Goal: Task Accomplishment & Management: Use online tool/utility

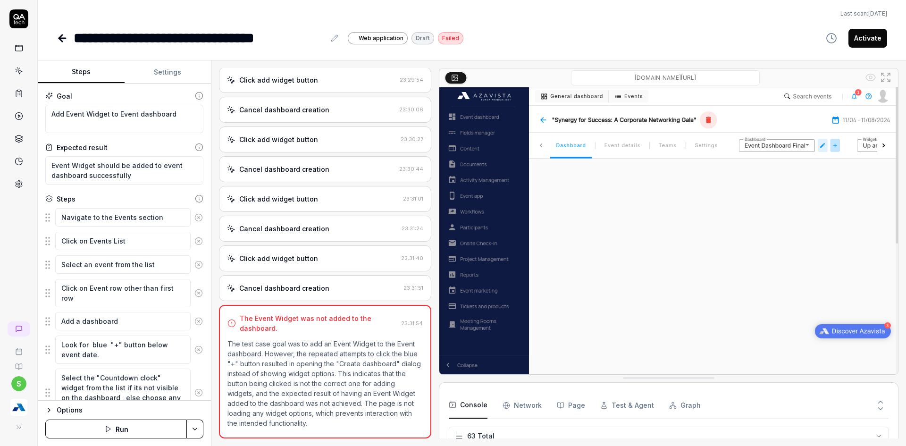
scroll to position [1571, 0]
click at [29, 422] on div "s" at bounding box center [18, 376] width 37 height 119
click at [23, 428] on button at bounding box center [18, 426] width 19 height 19
type textarea "*"
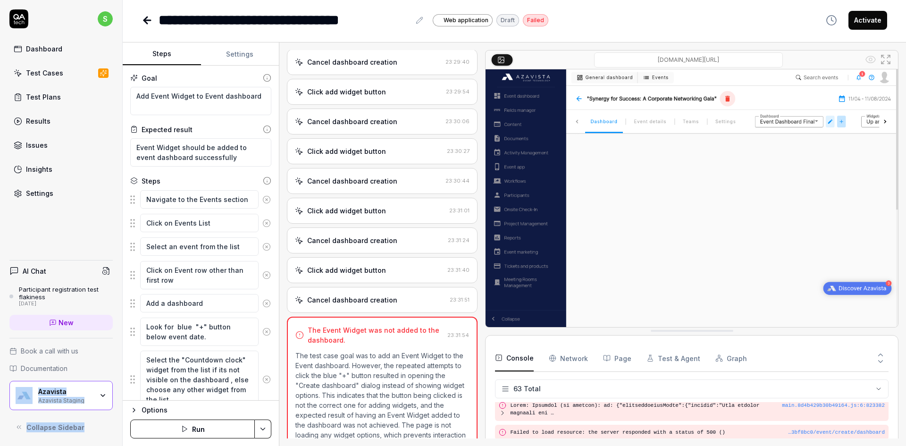
scroll to position [1152, 0]
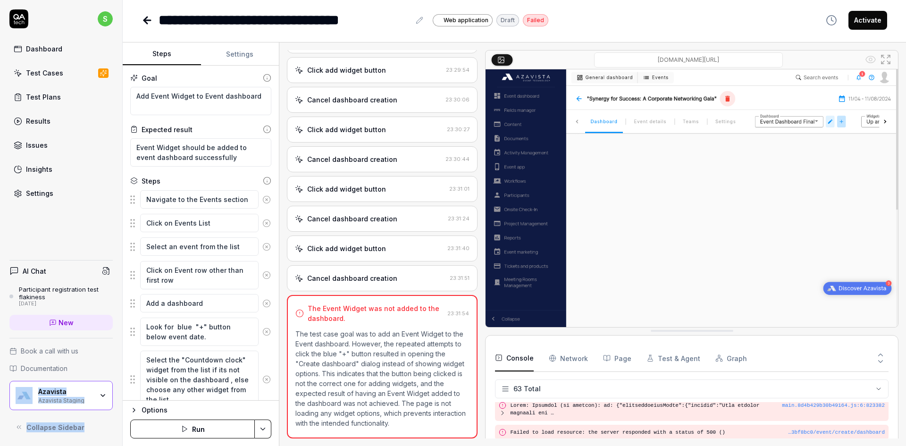
click at [71, 402] on div "Azavista Staging" at bounding box center [65, 400] width 55 height 8
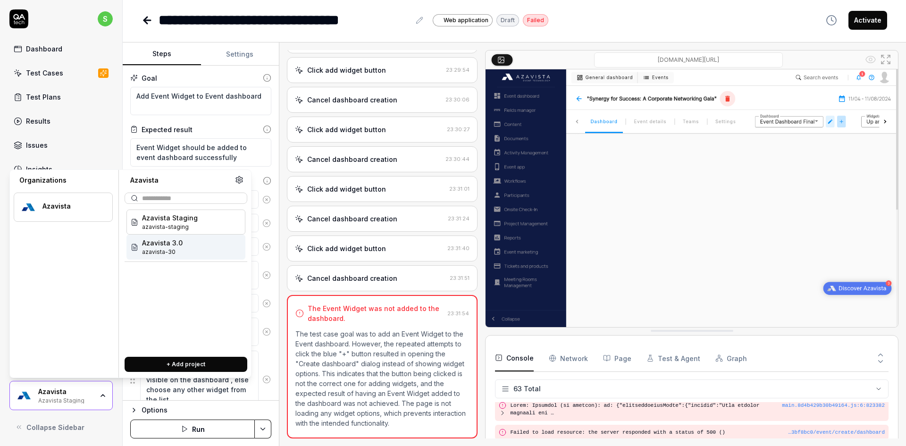
click at [174, 249] on span "azavista-30" at bounding box center [162, 252] width 41 height 8
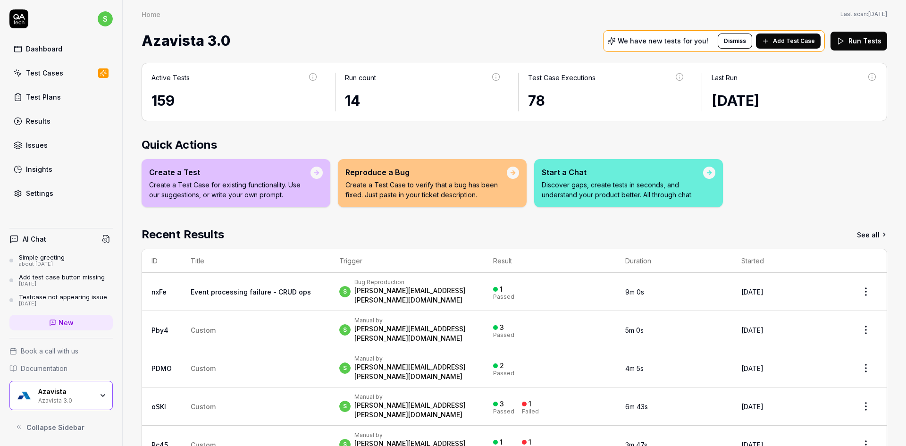
click at [44, 69] on div "Test Cases" at bounding box center [44, 73] width 37 height 10
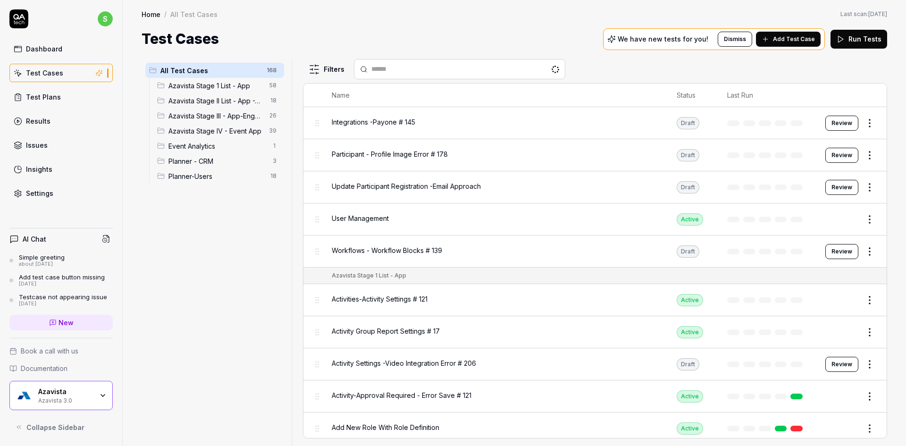
click at [222, 131] on span "Azavista Stage IV - Event App" at bounding box center [215, 131] width 95 height 10
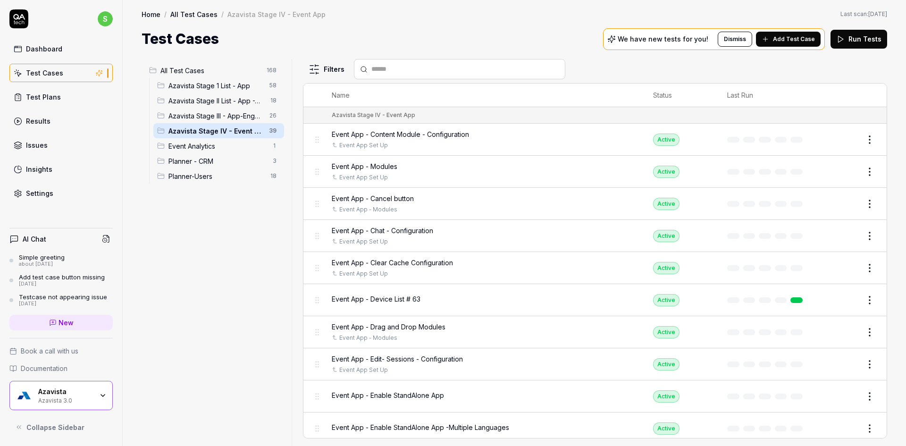
click at [407, 74] on input "text" at bounding box center [465, 69] width 188 height 10
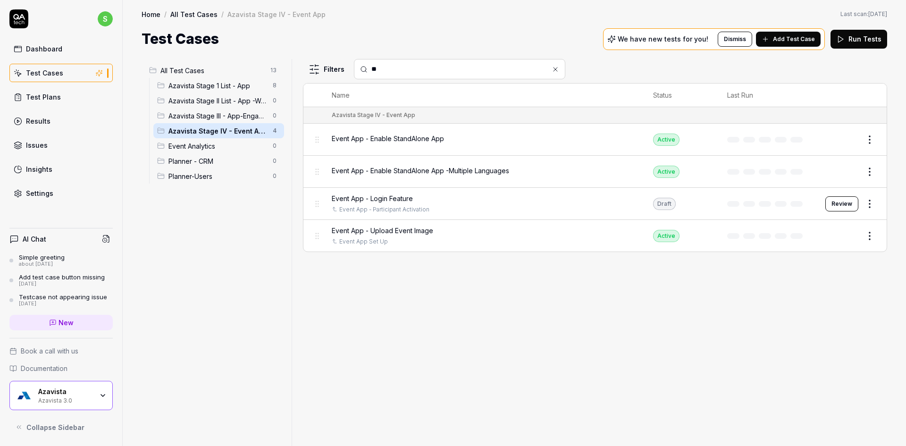
type input "**"
click at [386, 197] on span "Event App - Login Feature" at bounding box center [372, 198] width 81 height 10
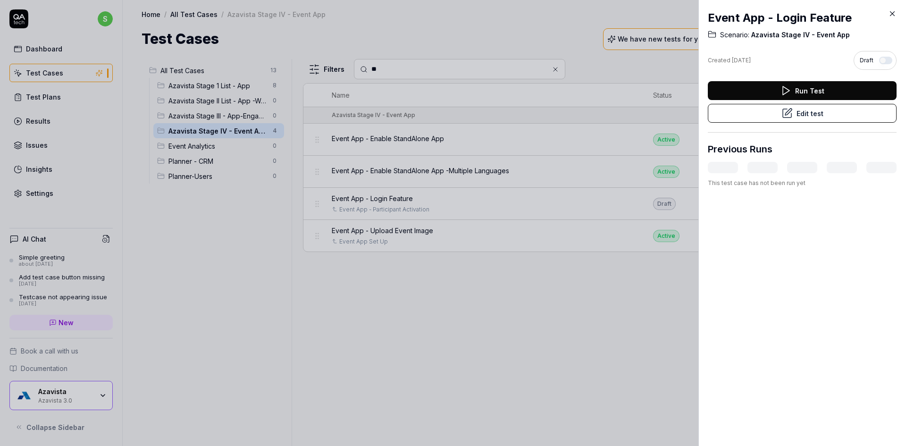
click at [770, 114] on button "Edit test" at bounding box center [802, 113] width 189 height 19
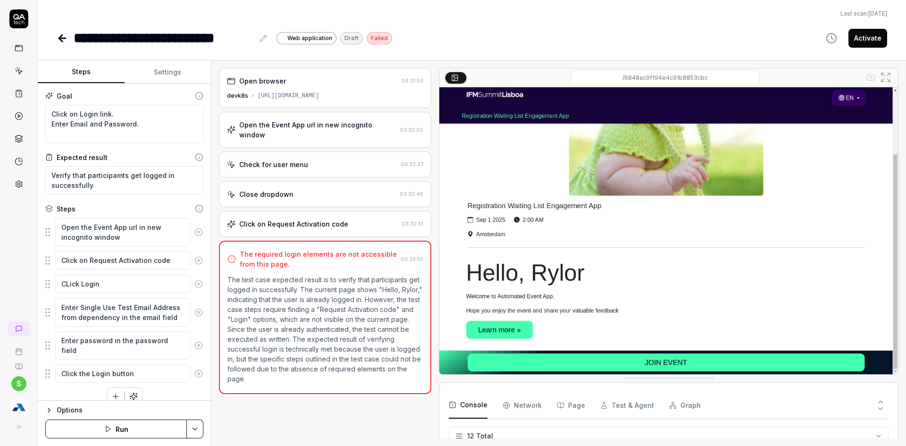
scroll to position [161, 0]
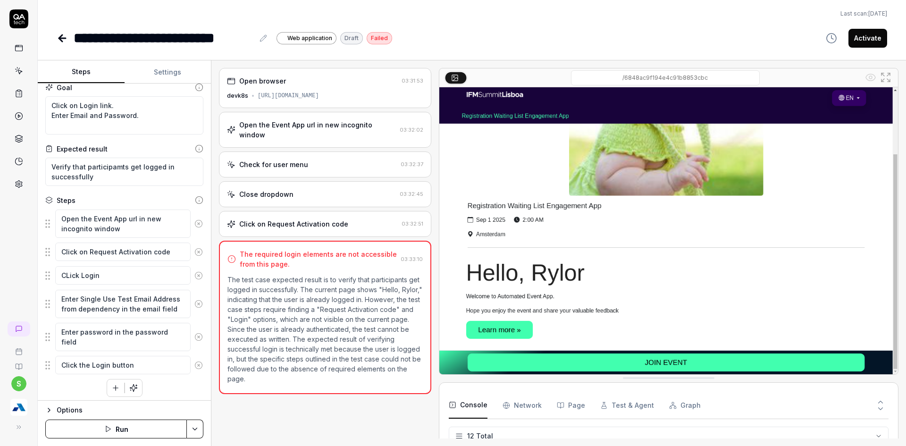
scroll to position [12, 0]
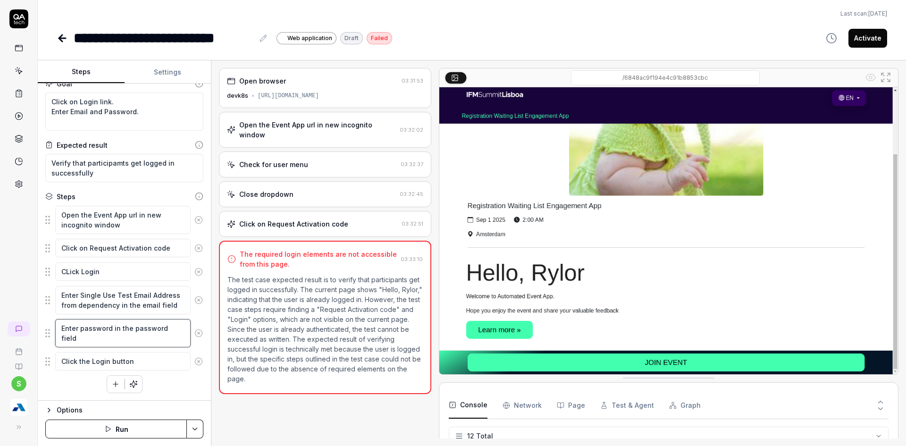
click at [111, 331] on textarea "Enter password in the password field" at bounding box center [122, 333] width 135 height 28
type textarea "*"
type textarea "Enter password in the password field"
type textarea "*"
type textarea "Enter password s in the password field"
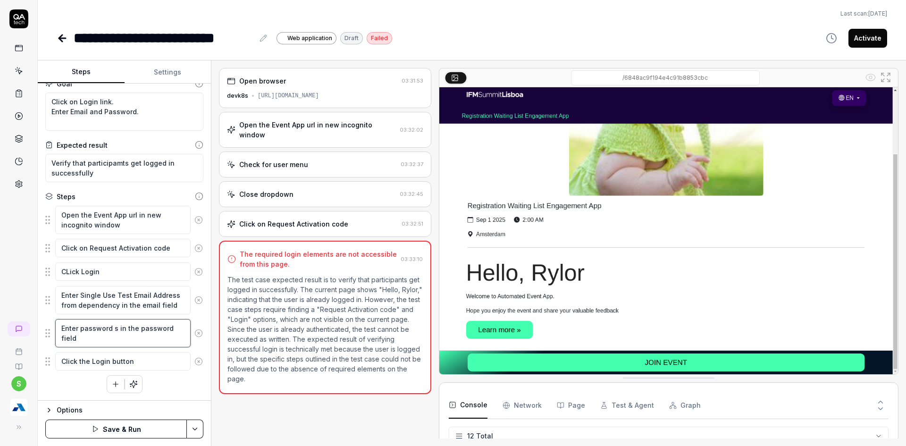
type textarea "*"
type textarea "Enter password se in the password field"
type textarea "*"
type textarea "Enter password set in the password field"
type textarea "*"
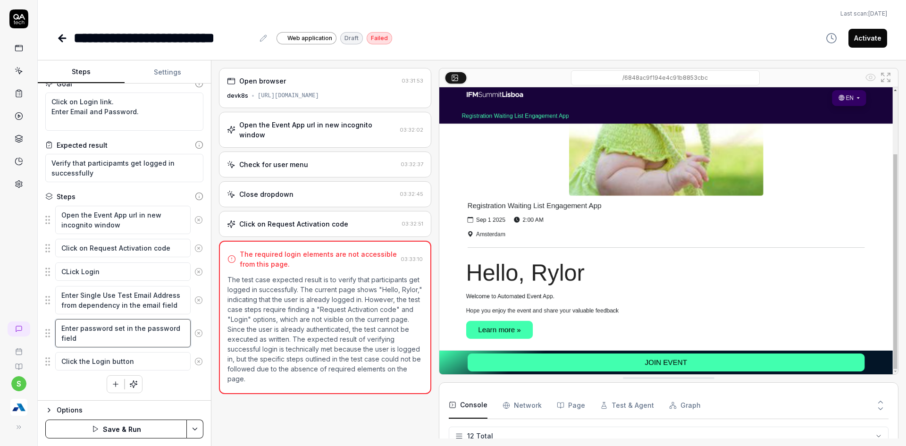
type textarea "Enter password set in the password field"
type textarea "*"
type textarea "Enter password set i in the password field"
type textarea "*"
type textarea "Enter password set in in the password field"
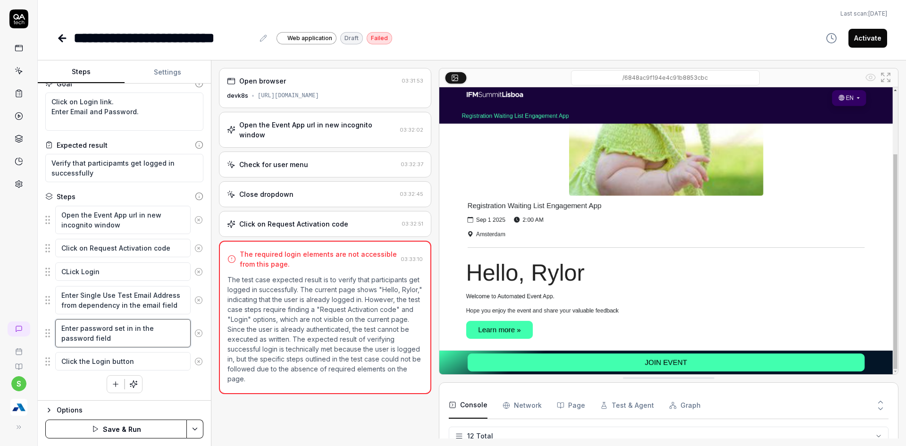
type textarea "*"
type textarea "Enter password set in in the password field"
type textarea "*"
type textarea "Enter password set in d in the password field"
type textarea "*"
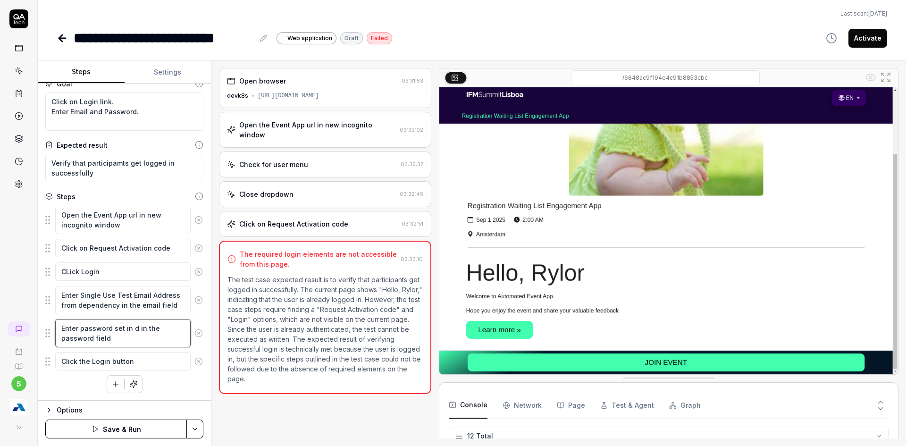
type textarea "Enter password set in de in the password field"
type textarea "*"
type textarea "Enter password set in dep in the password field"
type textarea "*"
type textarea "Enter password set in depe in the password field"
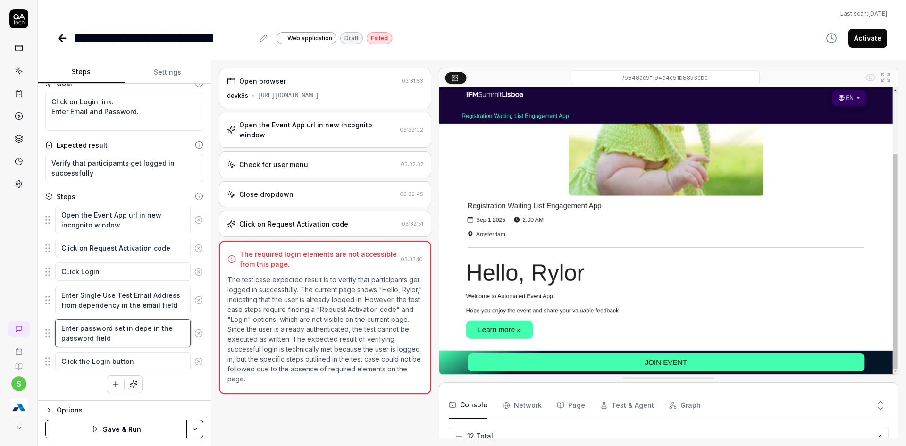
type textarea "*"
type textarea "Enter password set in depene in the password field"
type textarea "*"
type textarea "Enter password set in depen in the password field"
type textarea "*"
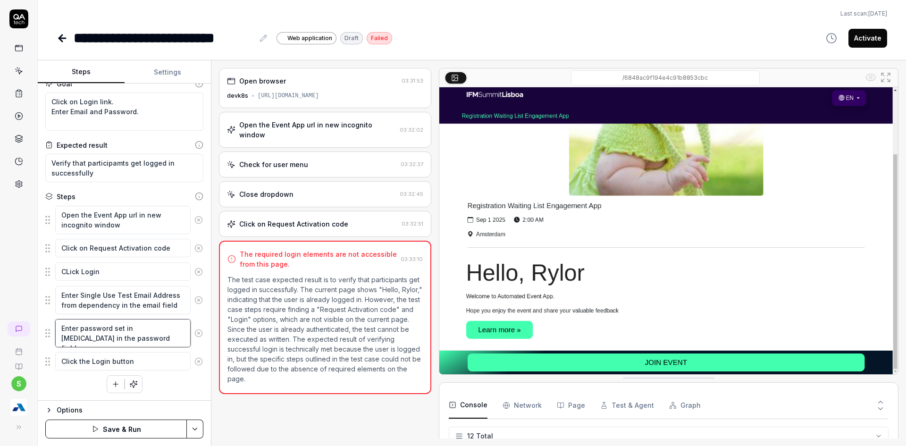
type textarea "Enter password set in depend in the password field"
type textarea "*"
type textarea "Enter password set in depende in the password field"
type textarea "*"
type textarea "Enter password set in dependen in the password field"
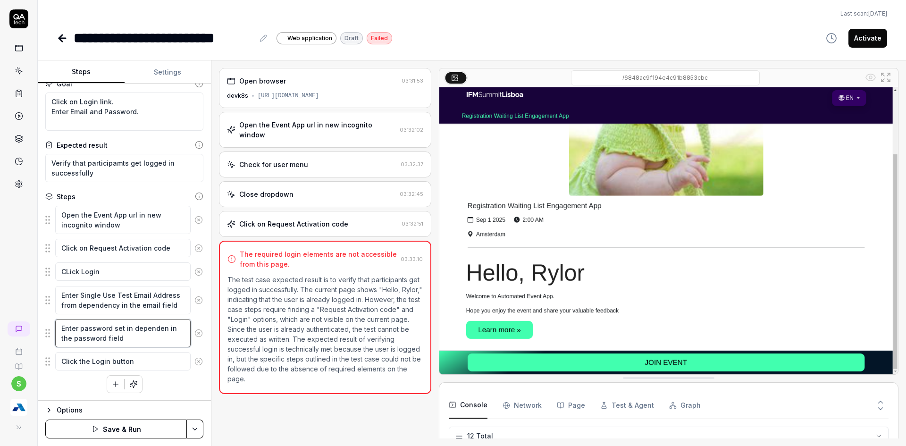
type textarea "*"
type textarea "Enter password set in dependenc in the password field"
type textarea "*"
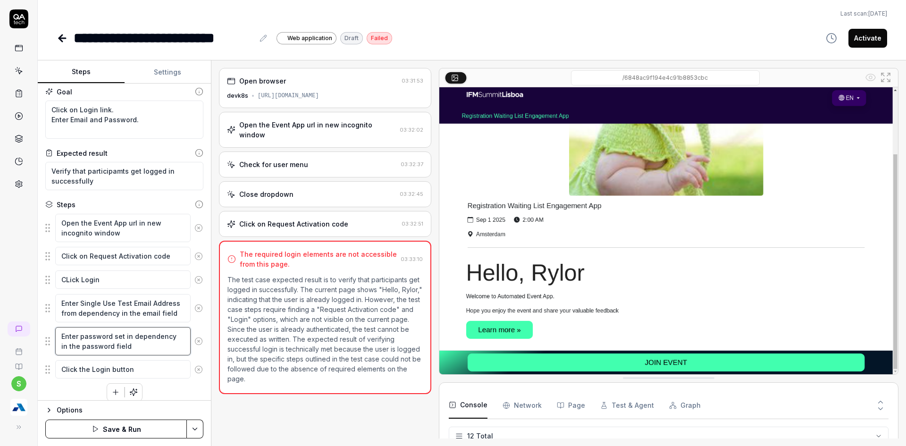
scroll to position [0, 0]
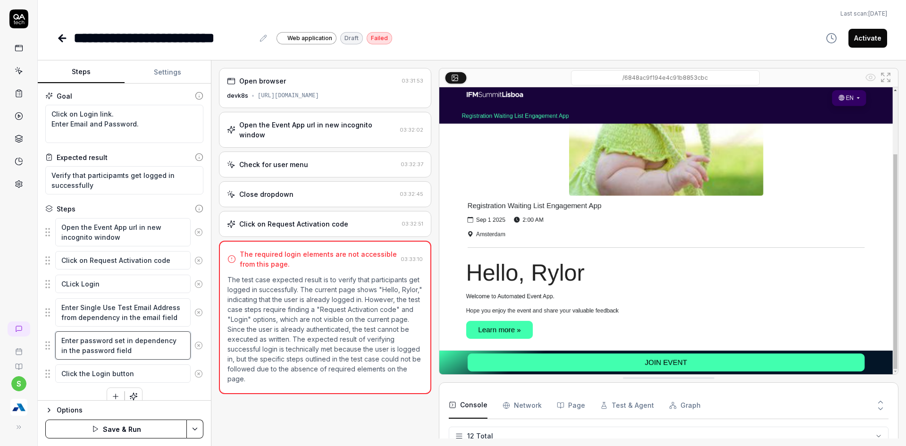
type textarea "Enter password set in dependency in the password field"
click at [191, 423] on html "**********" at bounding box center [453, 228] width 906 height 457
click at [109, 362] on div "Save" at bounding box center [148, 363] width 120 height 21
click at [198, 429] on html "**********" at bounding box center [453, 228] width 906 height 457
click at [172, 386] on div "Run w. Dependencies" at bounding box center [158, 384] width 95 height 21
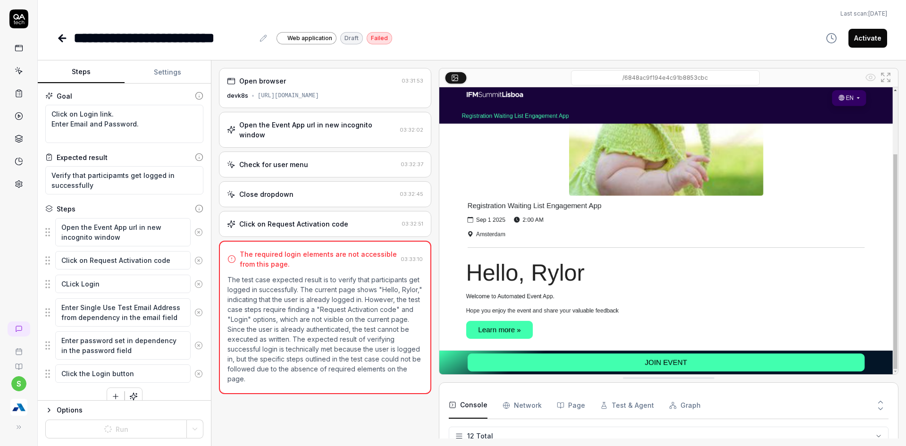
type textarea "*"
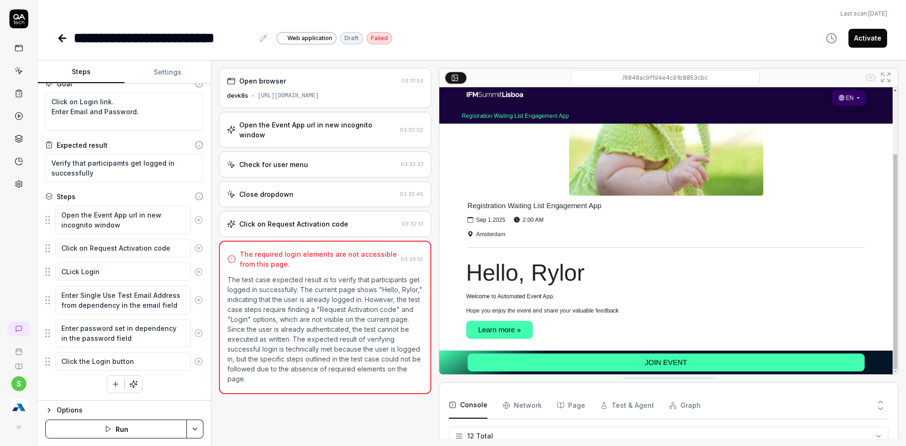
scroll to position [161, 0]
click at [195, 432] on html "**********" at bounding box center [453, 228] width 906 height 457
click at [147, 383] on div "Run w. Dependencies" at bounding box center [158, 384] width 95 height 21
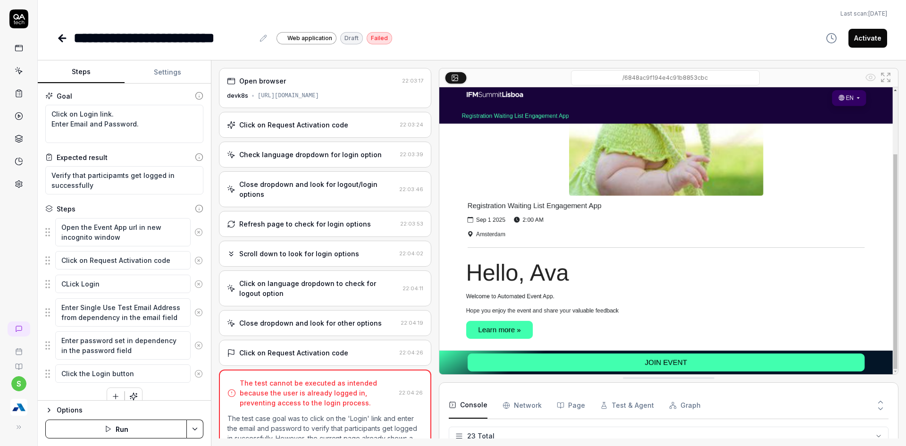
click at [173, 76] on button "Settings" at bounding box center [168, 72] width 87 height 23
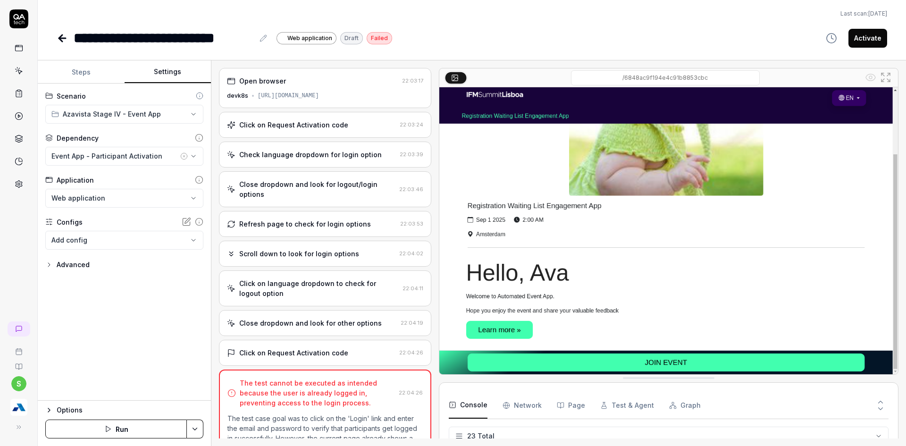
click at [93, 74] on button "Steps" at bounding box center [81, 72] width 87 height 23
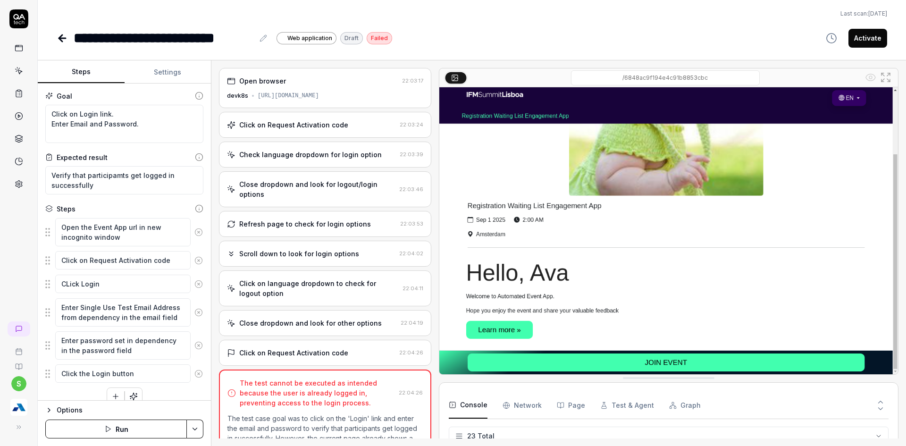
drag, startPoint x: 171, startPoint y: 75, endPoint x: 163, endPoint y: 75, distance: 7.6
click at [170, 75] on button "Settings" at bounding box center [168, 72] width 87 height 23
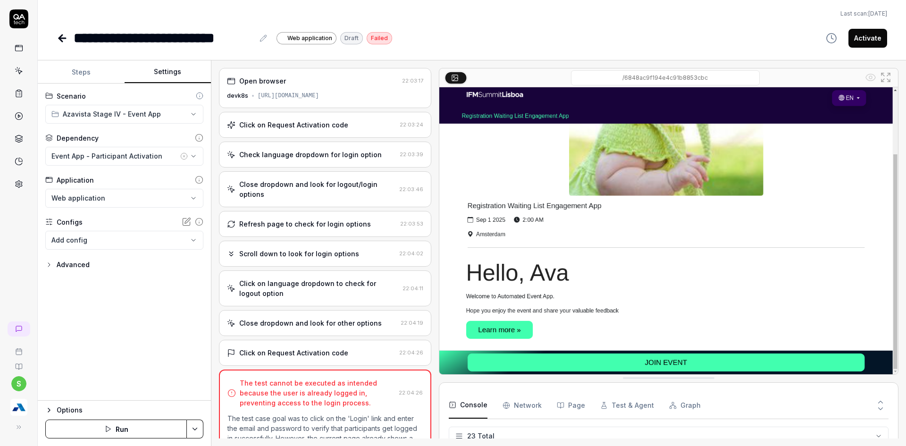
click at [19, 413] on img "button" at bounding box center [18, 407] width 17 height 17
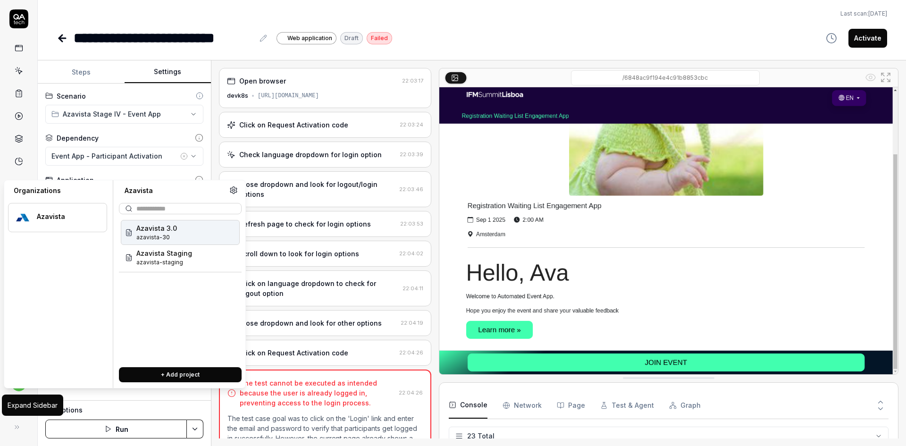
click at [23, 435] on button at bounding box center [17, 426] width 19 height 19
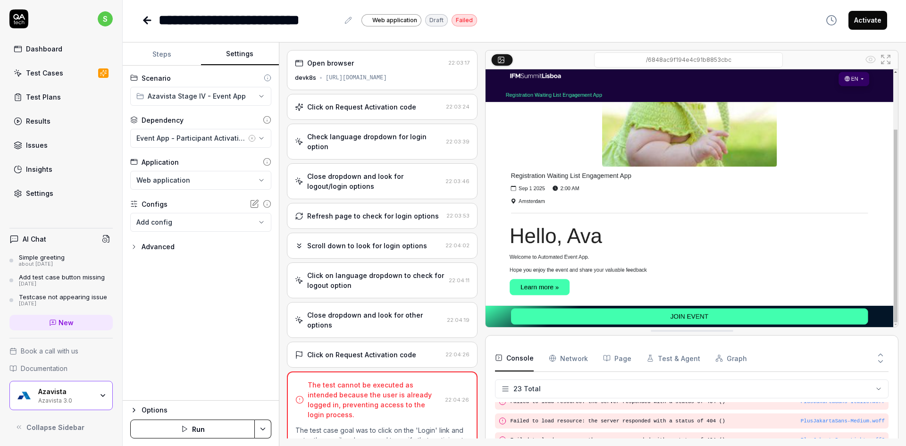
click at [63, 402] on div "Azavista 3.0" at bounding box center [65, 400] width 55 height 8
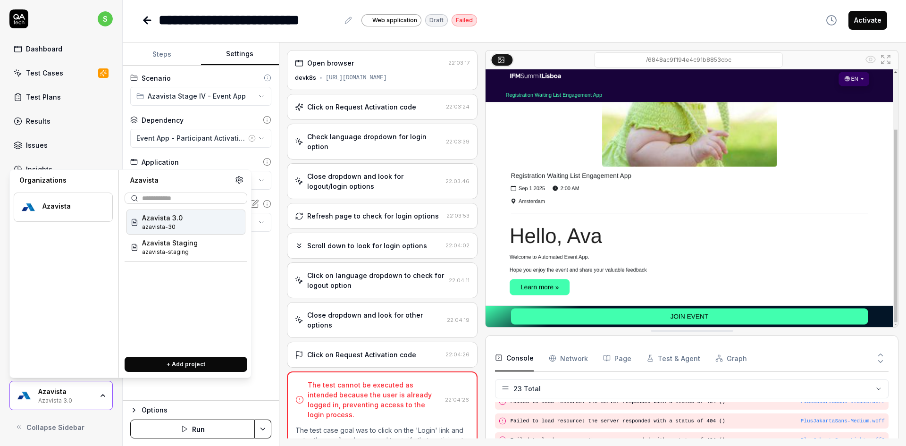
click at [200, 221] on div "Azavista 3.0 azavista-30" at bounding box center [185, 221] width 119 height 25
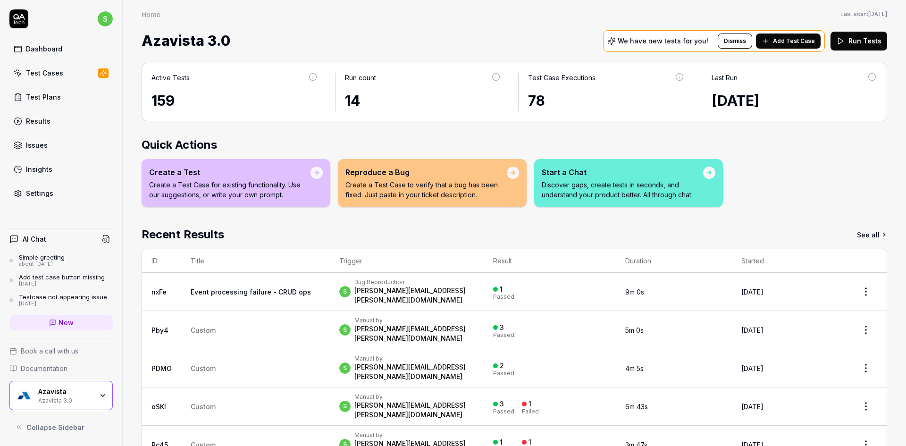
click at [30, 73] on div "Test Cases" at bounding box center [44, 73] width 37 height 10
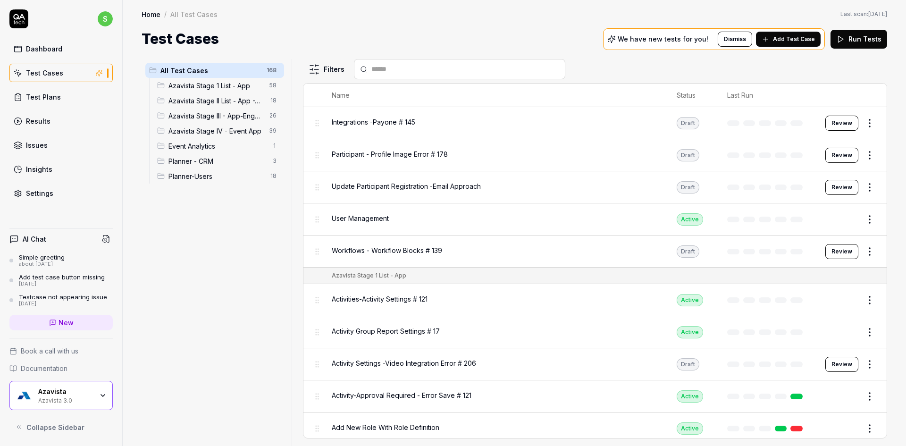
click at [218, 134] on span "Azavista Stage IV - Event App" at bounding box center [215, 131] width 95 height 10
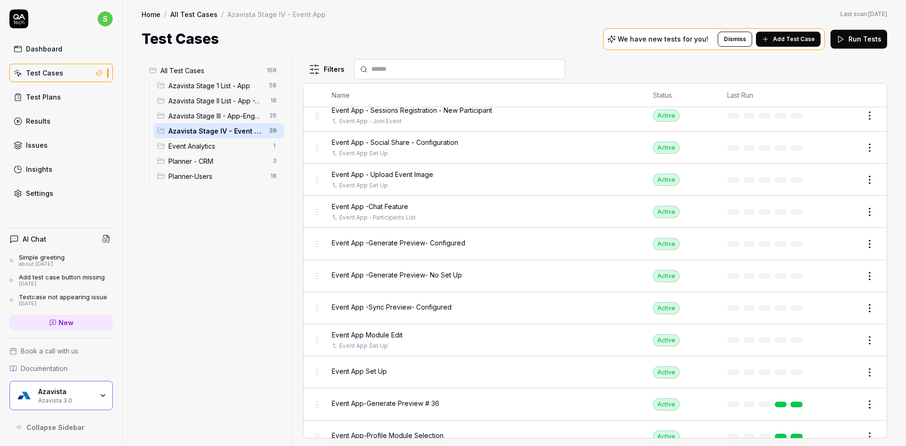
scroll to position [936, 0]
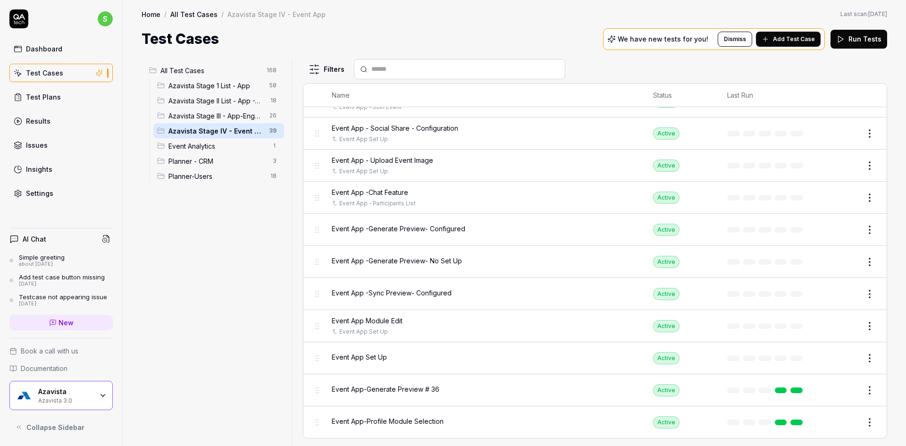
click at [415, 360] on div "Event App Set Up" at bounding box center [483, 357] width 302 height 10
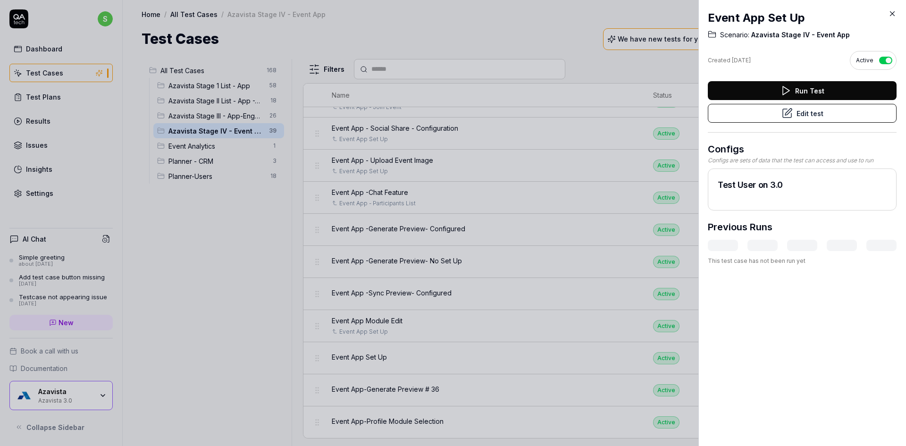
click at [787, 118] on button "Edit test" at bounding box center [802, 113] width 189 height 19
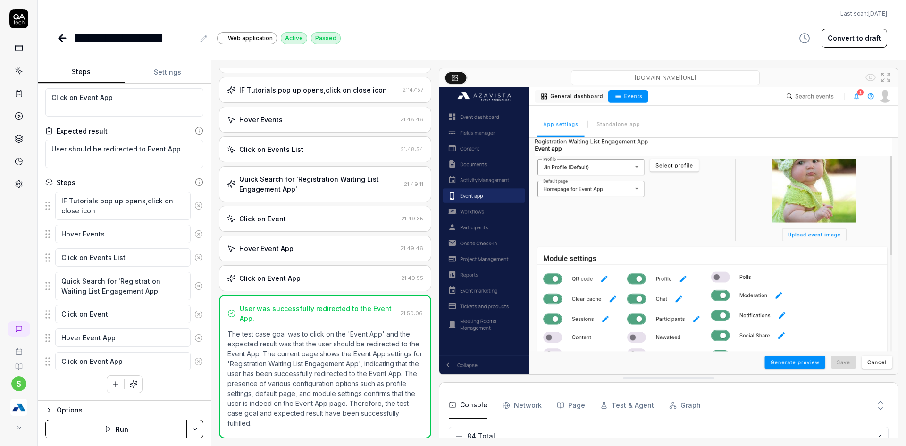
scroll to position [2151, 0]
click at [60, 38] on icon at bounding box center [62, 38] width 7 height 0
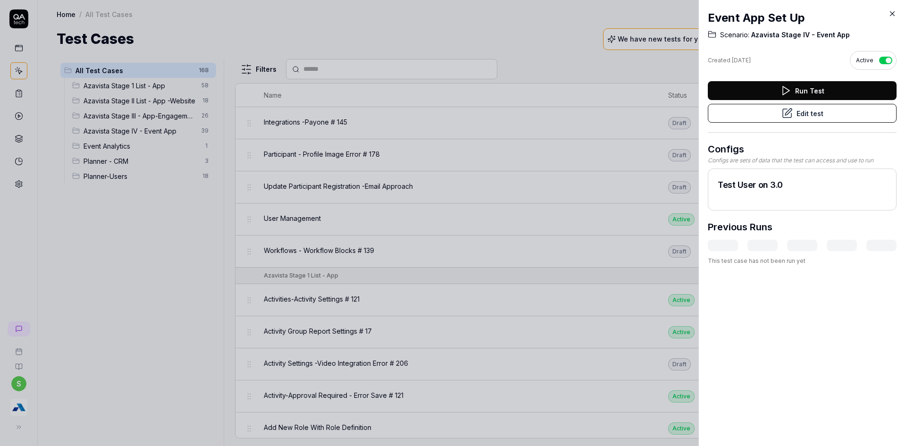
click at [143, 321] on div at bounding box center [453, 223] width 906 height 446
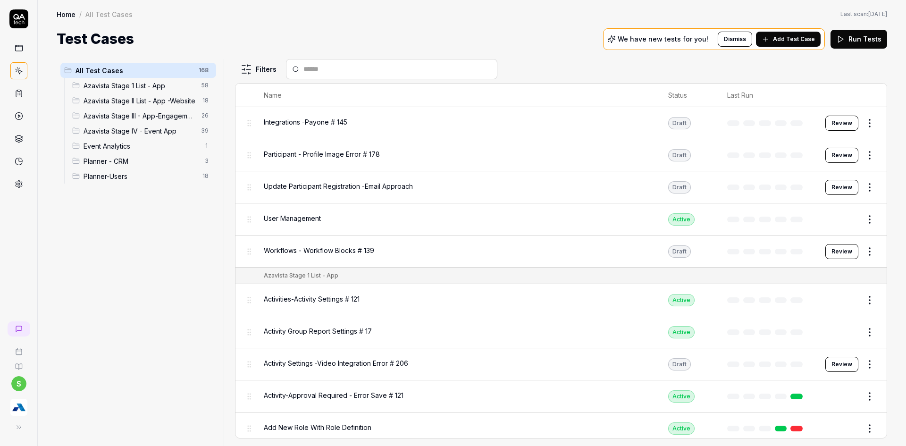
click at [154, 131] on span "Azavista Stage IV - Event App" at bounding box center [139, 131] width 112 height 10
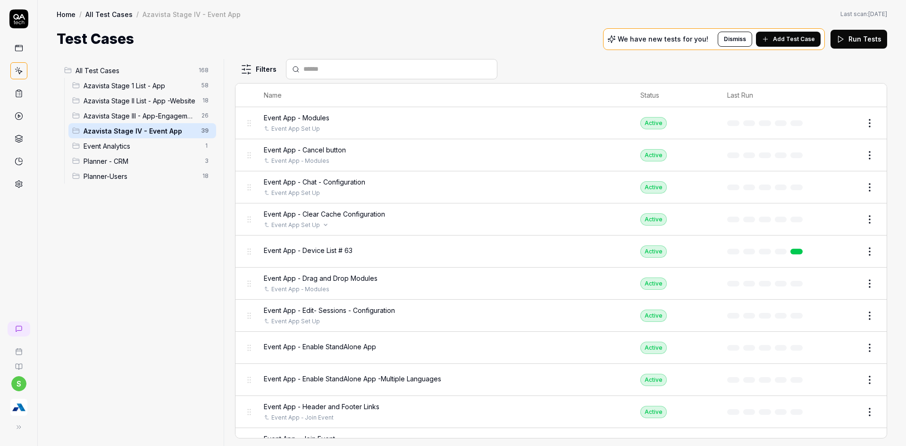
scroll to position [94, 0]
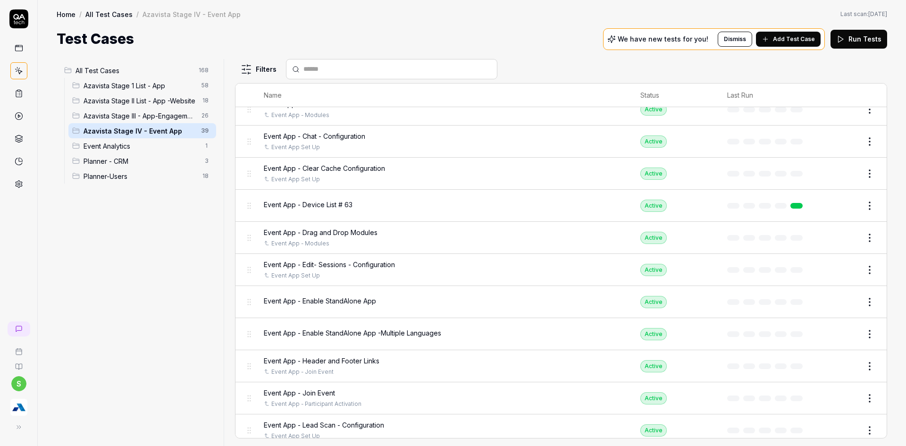
click at [326, 301] on span "Event App - Enable StandAlone App" at bounding box center [320, 301] width 112 height 10
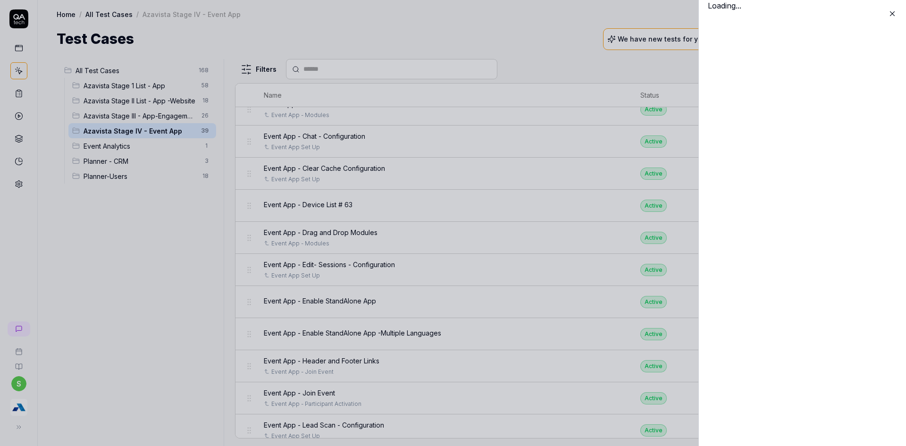
click at [326, 301] on div at bounding box center [453, 223] width 906 height 446
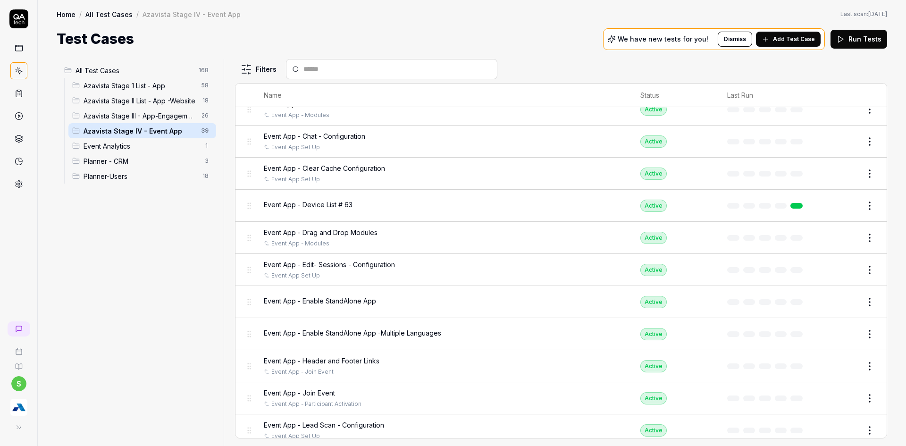
click at [326, 301] on span "Event App - Enable StandAlone App" at bounding box center [320, 301] width 112 height 10
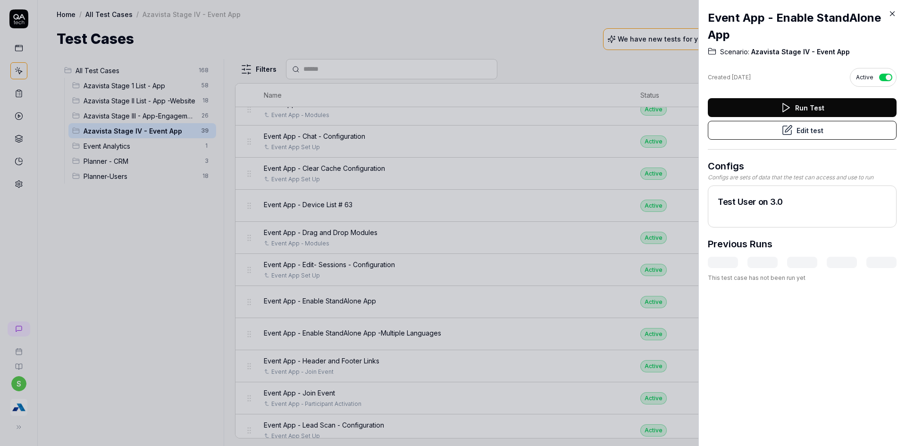
click at [806, 137] on button "Edit test" at bounding box center [802, 130] width 189 height 19
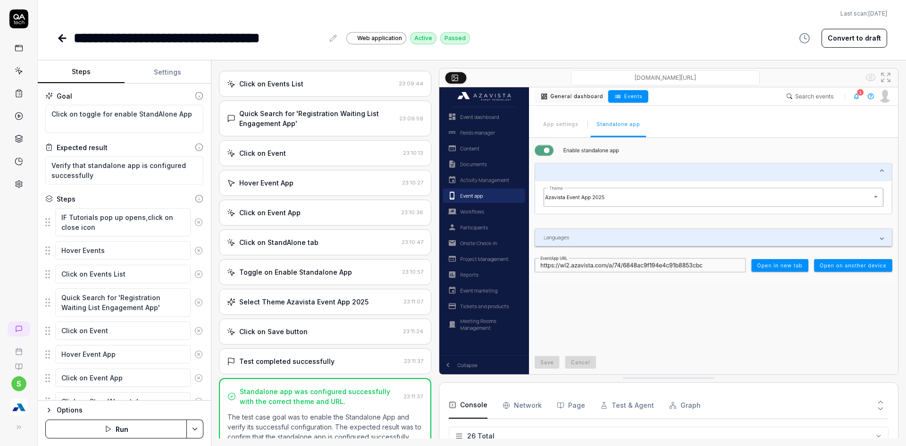
scroll to position [560, 0]
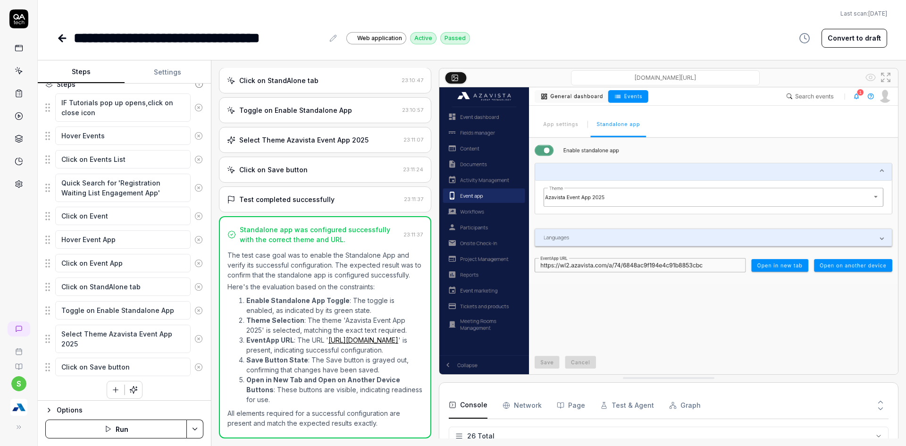
scroll to position [120, 0]
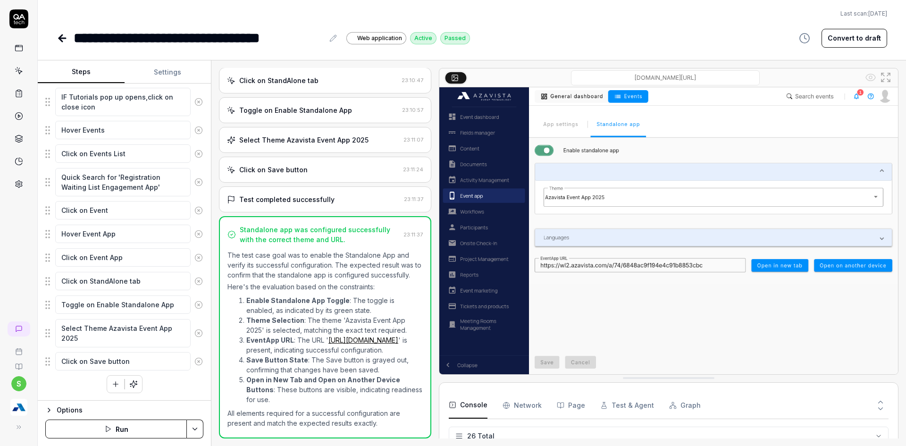
click at [41, 40] on div "**********" at bounding box center [472, 24] width 868 height 49
click at [53, 38] on div "**********" at bounding box center [472, 24] width 868 height 49
click at [61, 41] on icon at bounding box center [60, 38] width 3 height 7
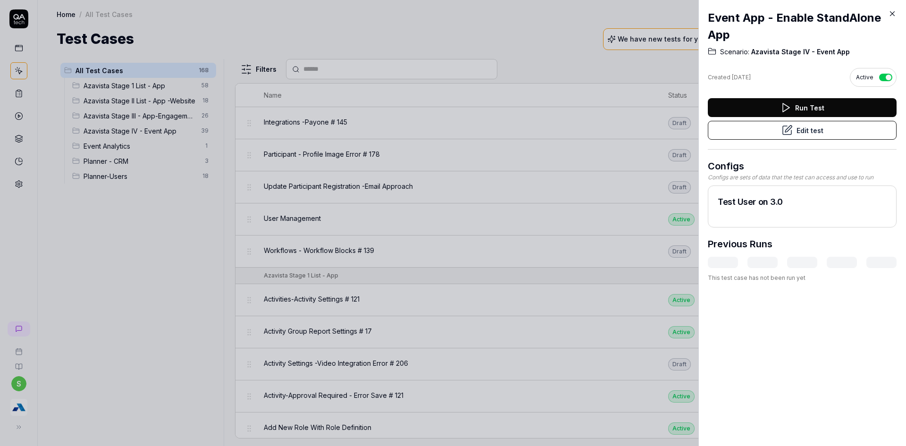
click at [895, 16] on icon at bounding box center [892, 13] width 8 height 8
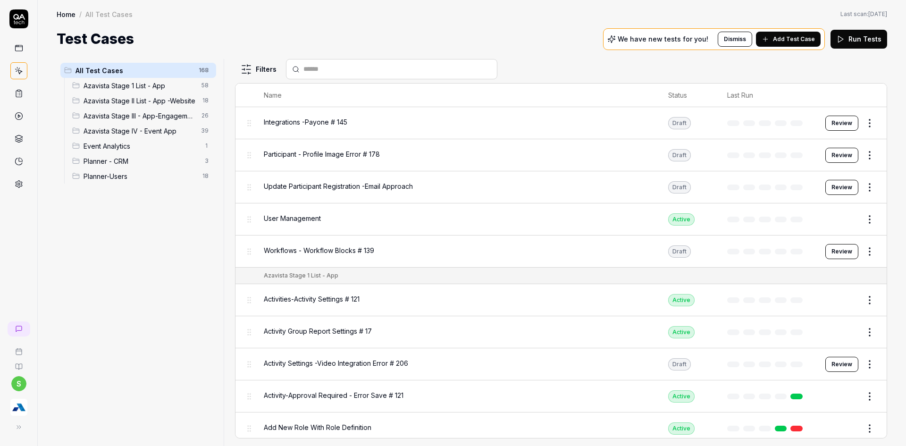
click at [164, 139] on div "Event Analytics 1" at bounding box center [142, 145] width 148 height 15
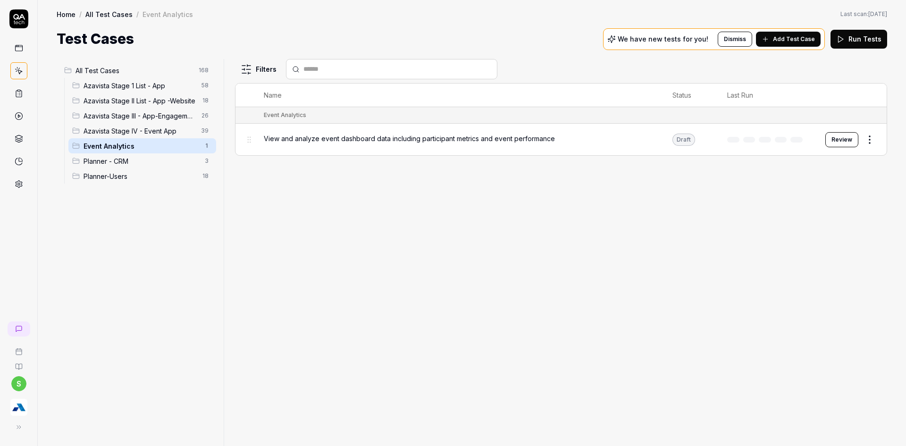
click at [167, 133] on span "Azavista Stage IV - Event App" at bounding box center [139, 131] width 112 height 10
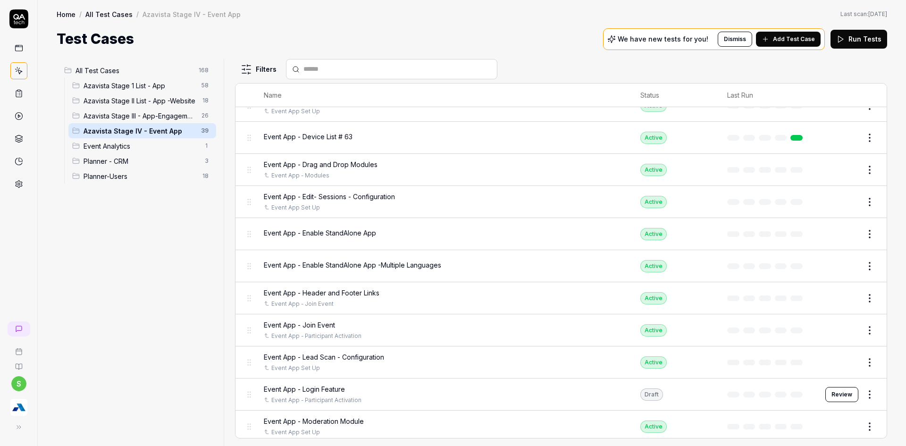
scroll to position [189, 0]
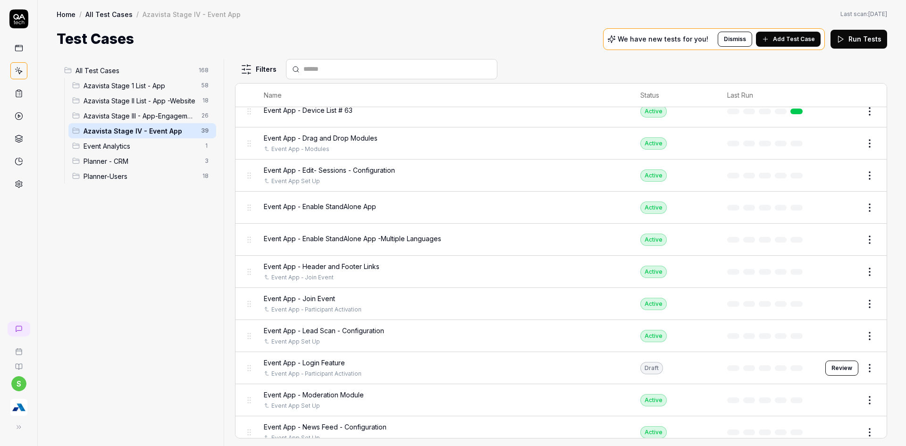
click at [836, 307] on button "Edit" at bounding box center [846, 303] width 23 height 15
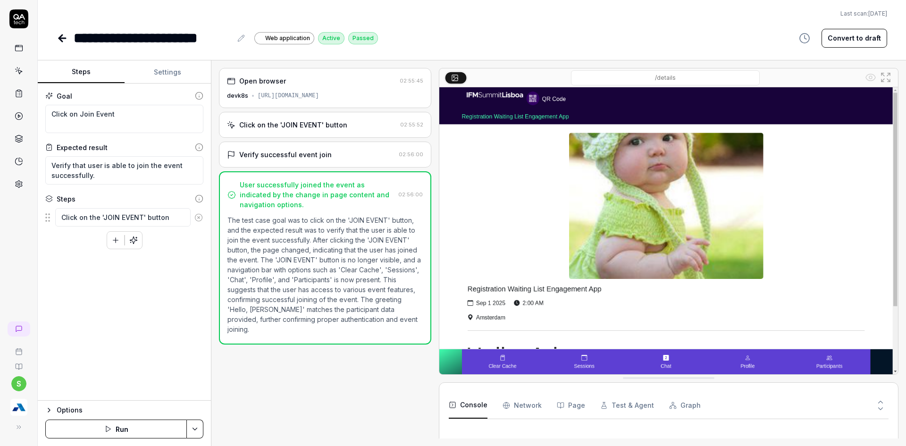
click at [173, 68] on button "Settings" at bounding box center [168, 72] width 87 height 23
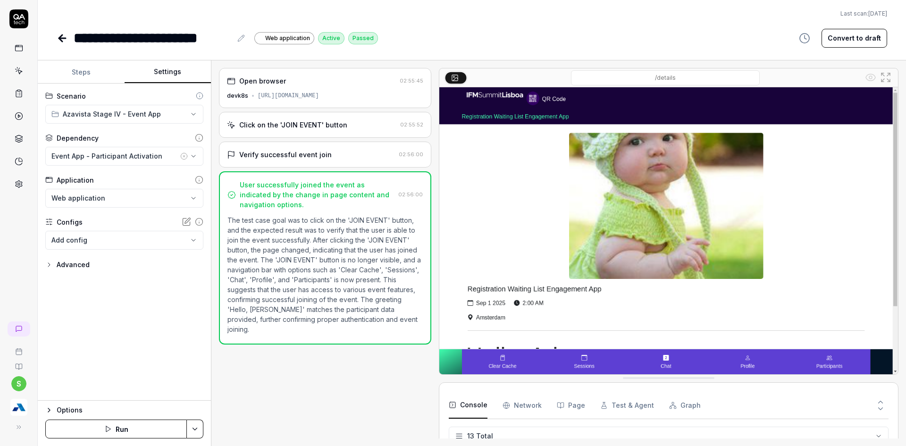
scroll to position [180, 0]
click at [64, 38] on icon at bounding box center [62, 38] width 7 height 0
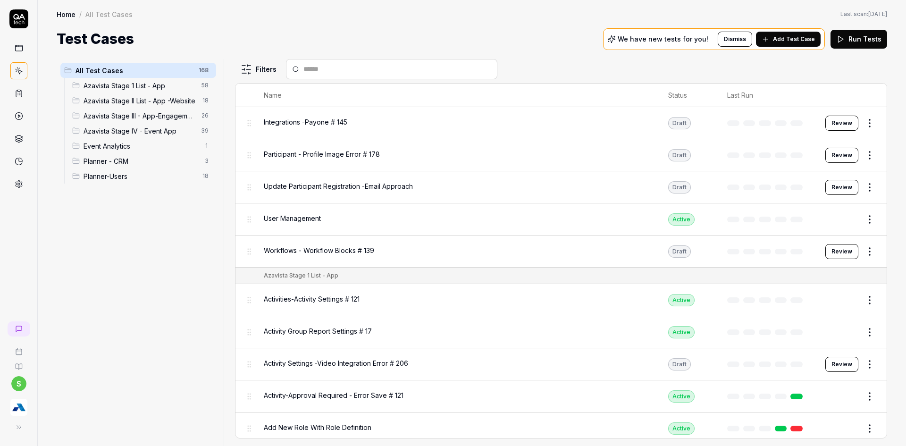
click at [128, 133] on span "Azavista Stage IV - Event App" at bounding box center [139, 131] width 112 height 10
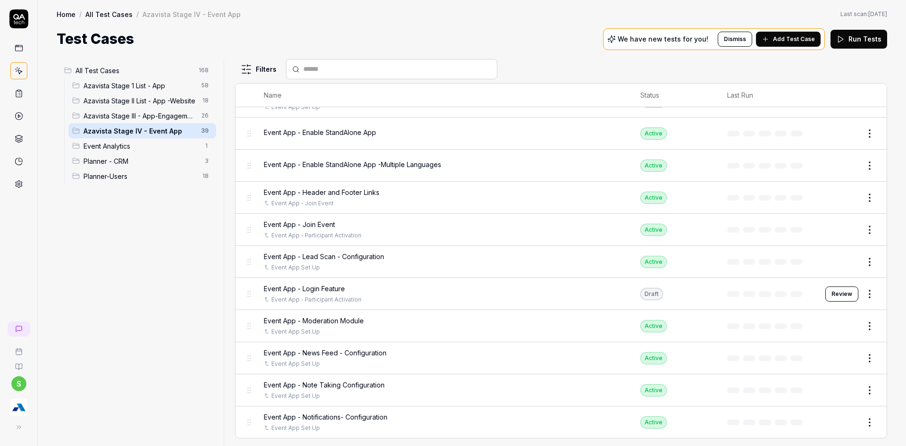
scroll to position [425, 0]
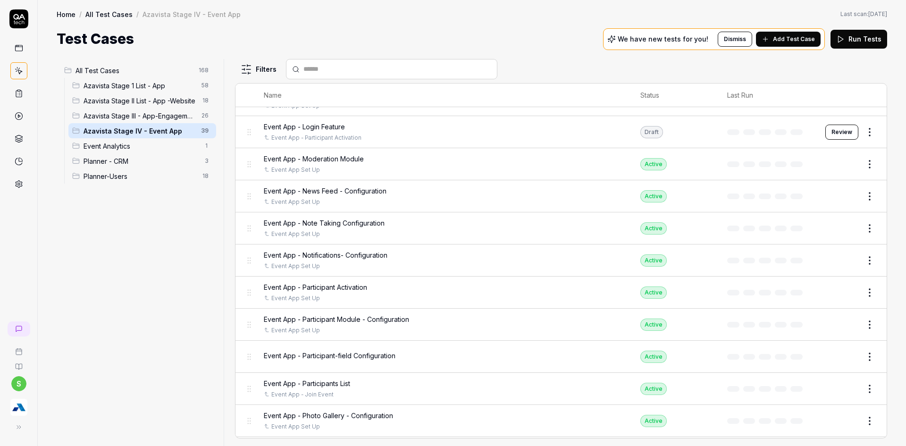
click at [346, 282] on td "Event App - Participant Activation Event App Set Up" at bounding box center [442, 292] width 376 height 32
click at [337, 287] on span "Event App - Participant Activation" at bounding box center [315, 287] width 103 height 10
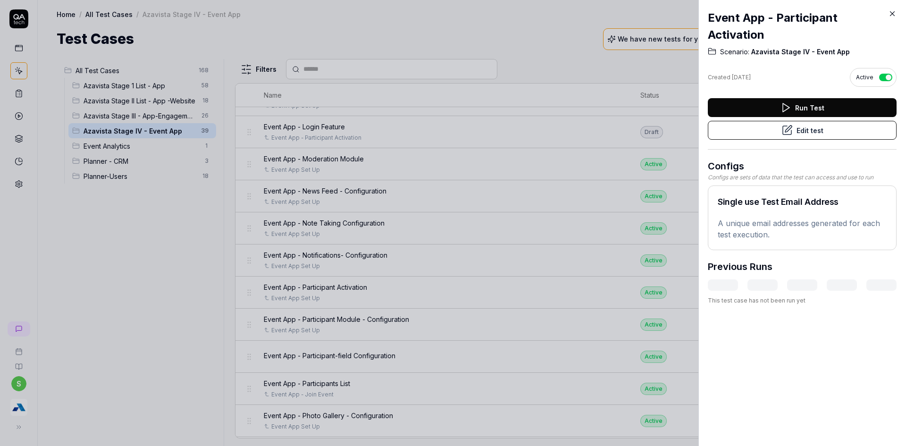
click at [782, 133] on icon at bounding box center [786, 130] width 11 height 11
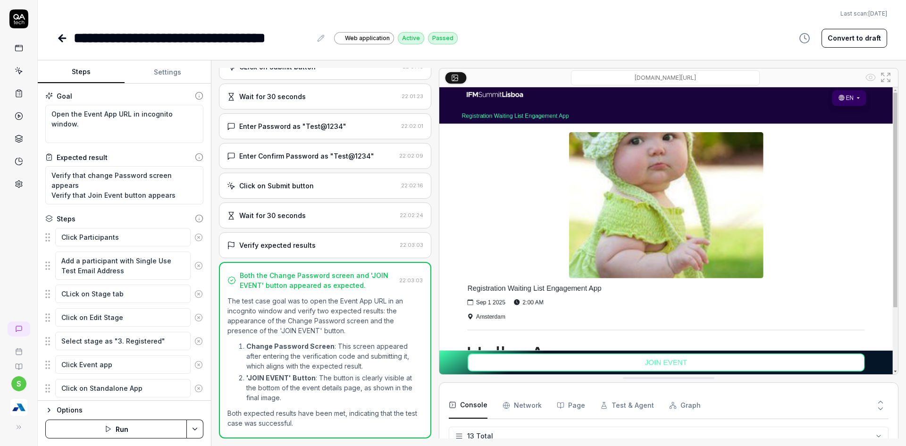
scroll to position [266, 0]
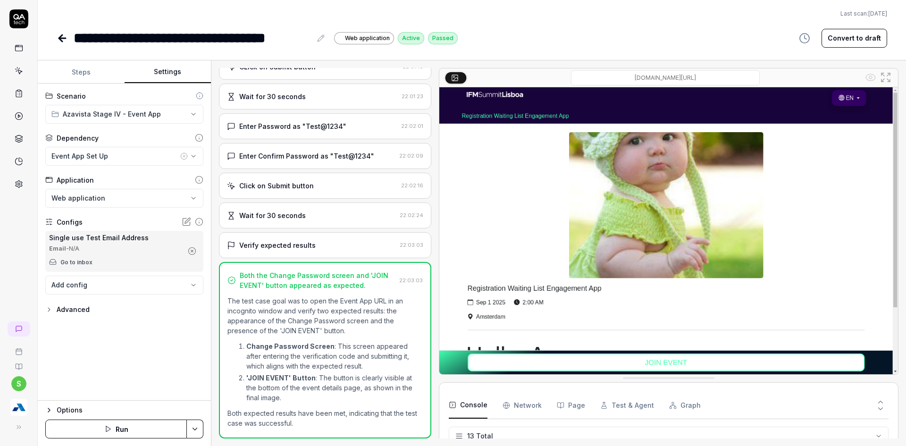
click at [173, 62] on button "Settings" at bounding box center [168, 72] width 87 height 23
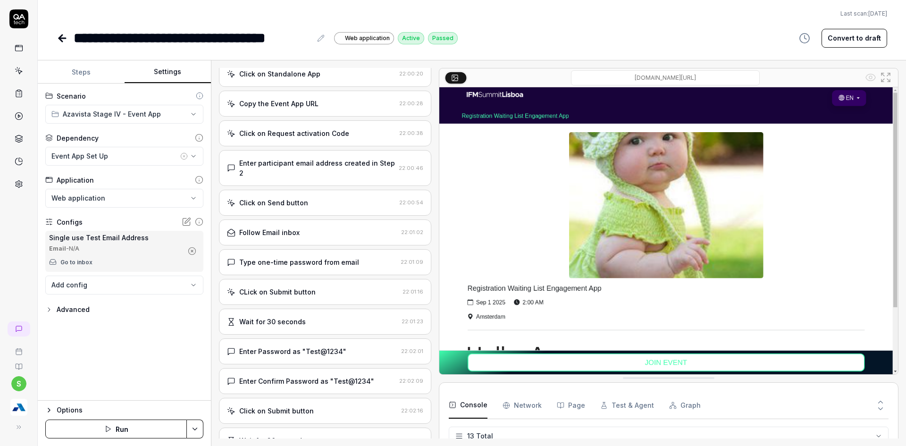
scroll to position [134, 0]
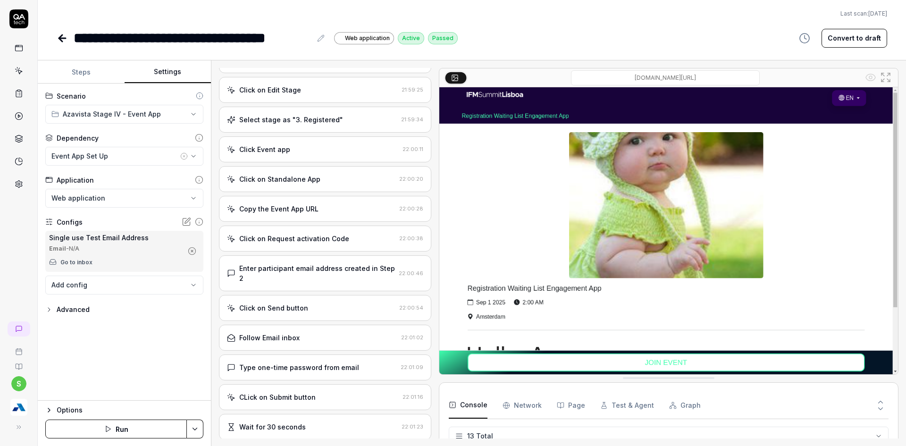
type textarea "*"
click at [77, 75] on button "Steps" at bounding box center [81, 72] width 87 height 23
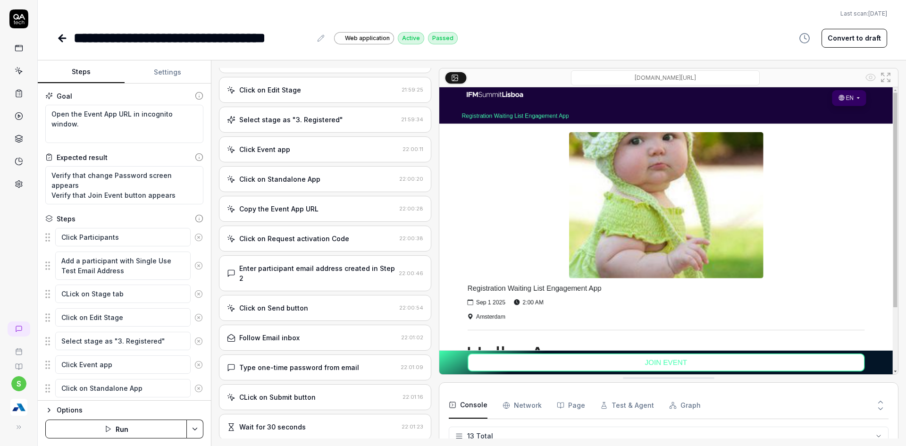
click at [62, 41] on icon at bounding box center [60, 38] width 3 height 7
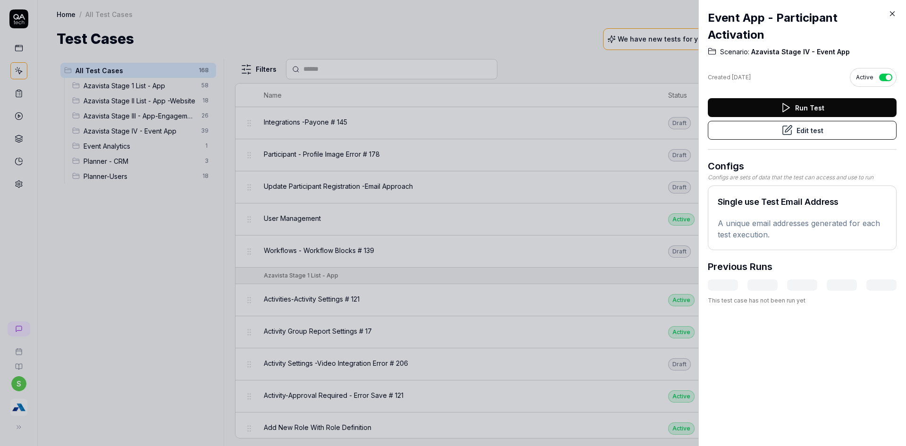
click at [892, 14] on icon at bounding box center [892, 14] width 4 height 4
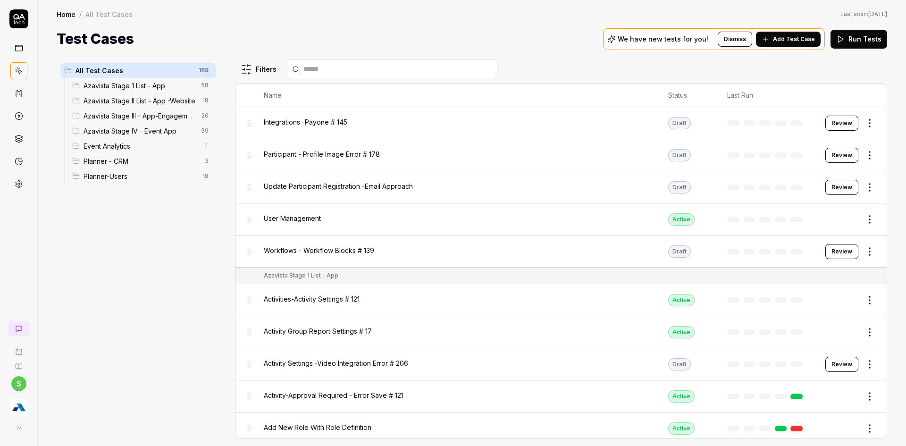
click at [354, 67] on input "text" at bounding box center [397, 69] width 188 height 10
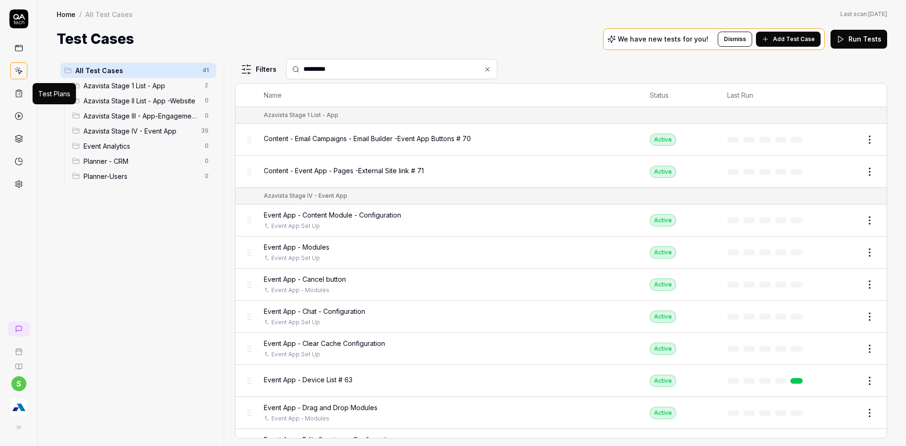
type input "*********"
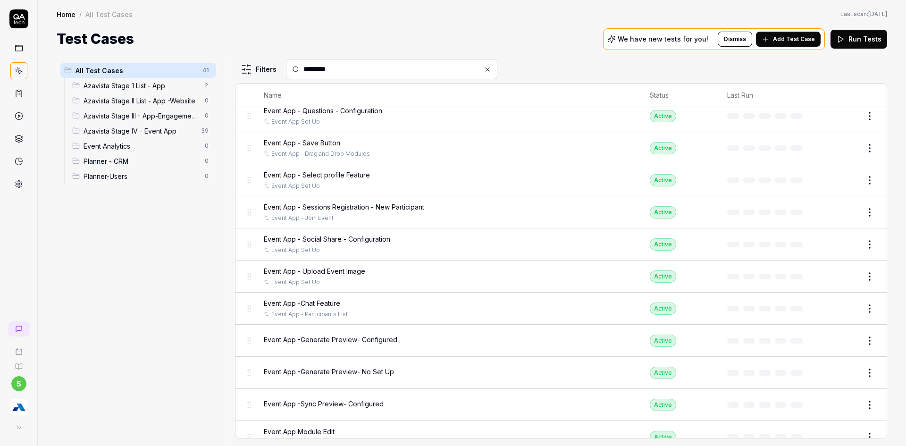
scroll to position [1017, 0]
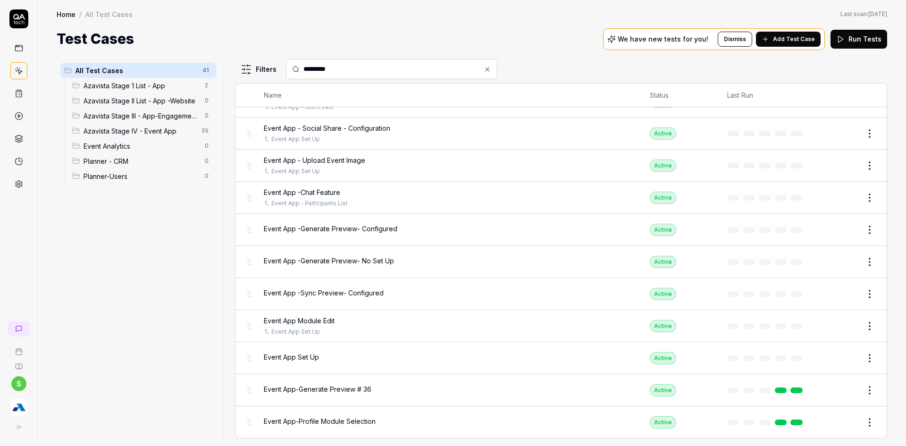
click at [303, 357] on span "Event App Set Up" at bounding box center [291, 357] width 55 height 10
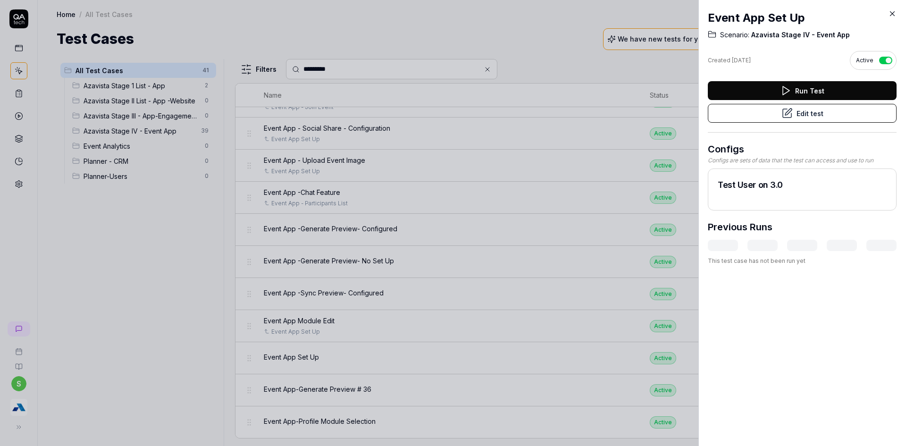
click at [779, 120] on button "Edit test" at bounding box center [802, 113] width 189 height 19
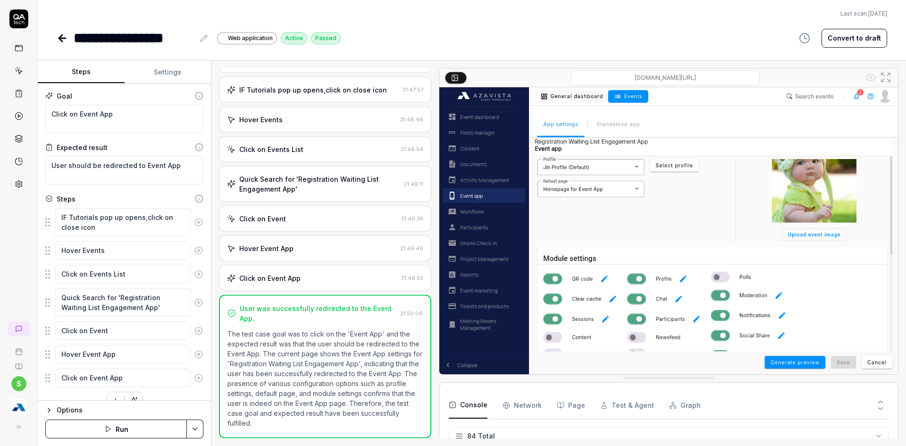
scroll to position [35, 0]
click at [61, 30] on link at bounding box center [63, 38] width 13 height 19
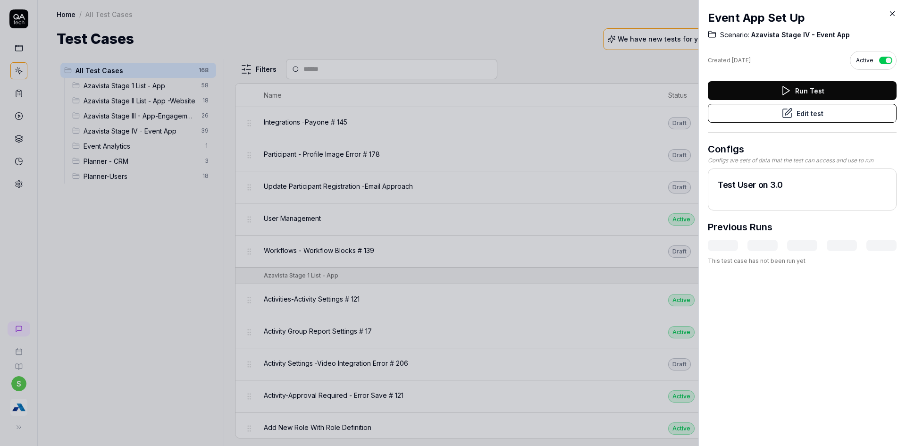
click at [898, 13] on div "Event App Set Up Scenario: Azavista Stage IV - Event App Created Jul 19, 2025 A…" at bounding box center [802, 223] width 208 height 446
click at [895, 15] on icon at bounding box center [892, 13] width 8 height 8
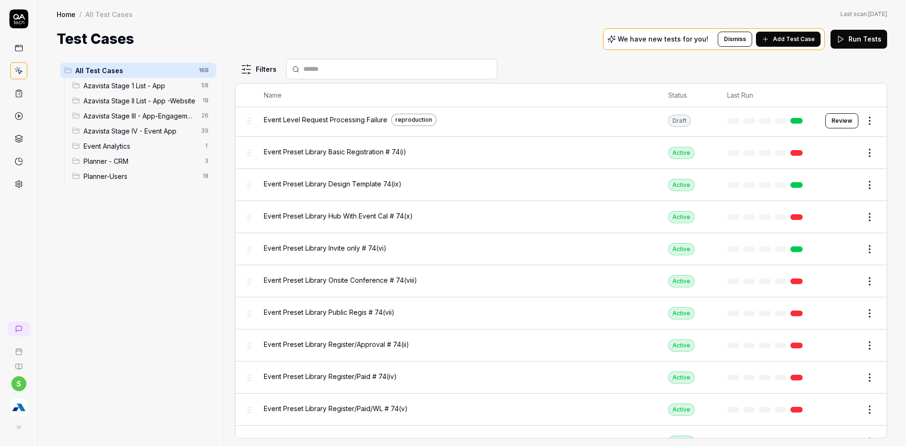
scroll to position [472, 0]
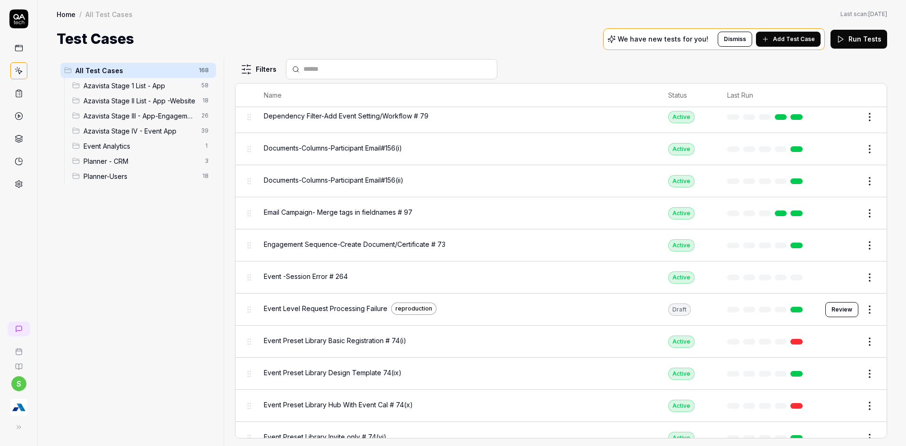
click at [126, 126] on span "Azavista Stage IV - Event App" at bounding box center [139, 131] width 112 height 10
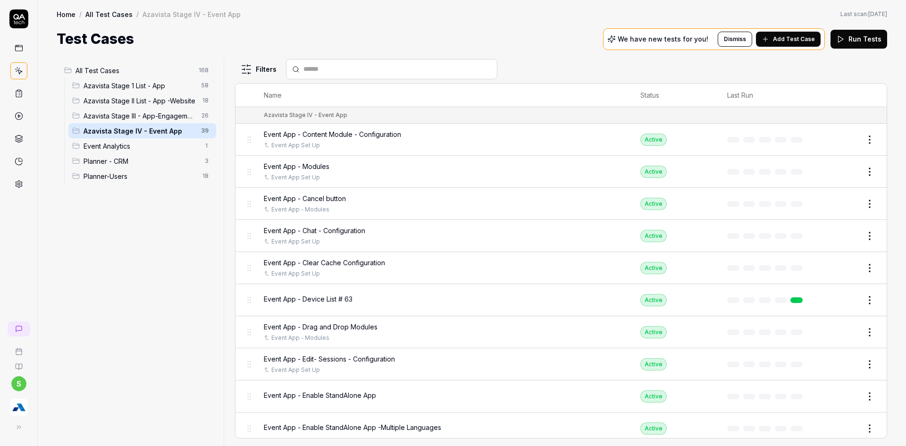
click at [151, 133] on span "Azavista Stage IV - Event App" at bounding box center [139, 131] width 112 height 10
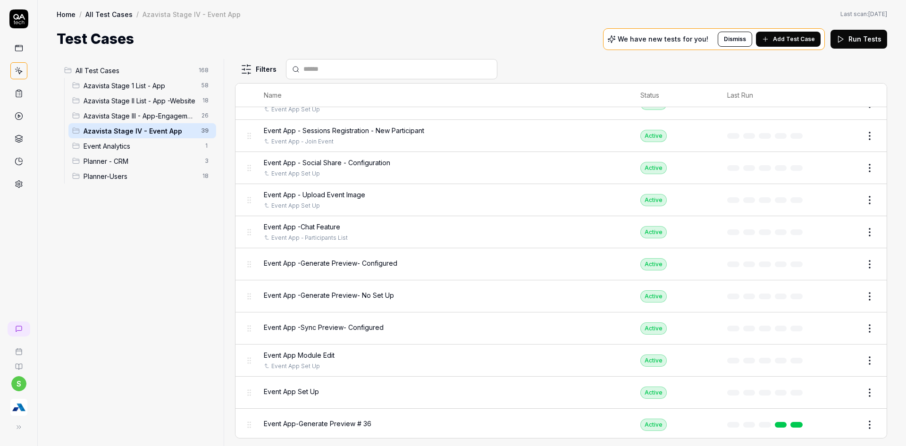
scroll to position [936, 0]
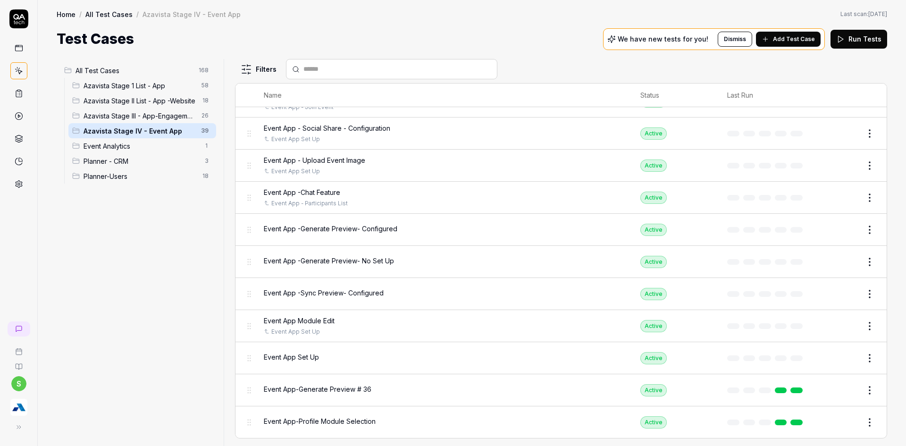
click at [838, 358] on button "Edit" at bounding box center [846, 357] width 23 height 15
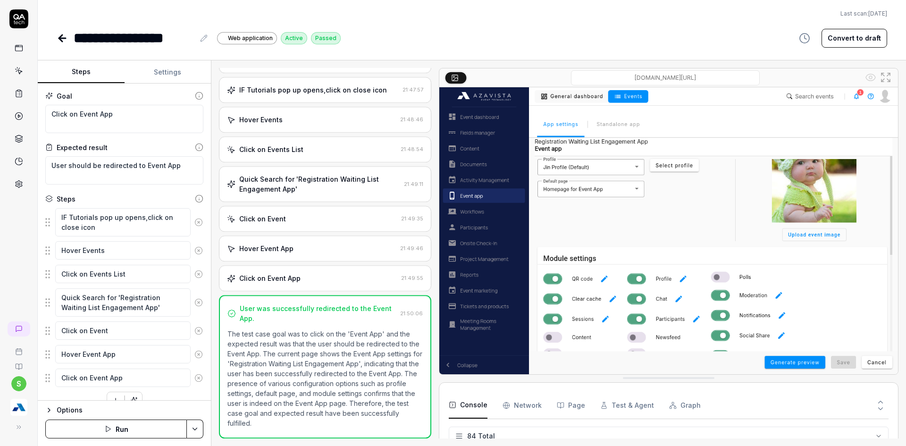
scroll to position [35, 0]
type textarea "*"
click at [60, 42] on icon at bounding box center [62, 38] width 11 height 11
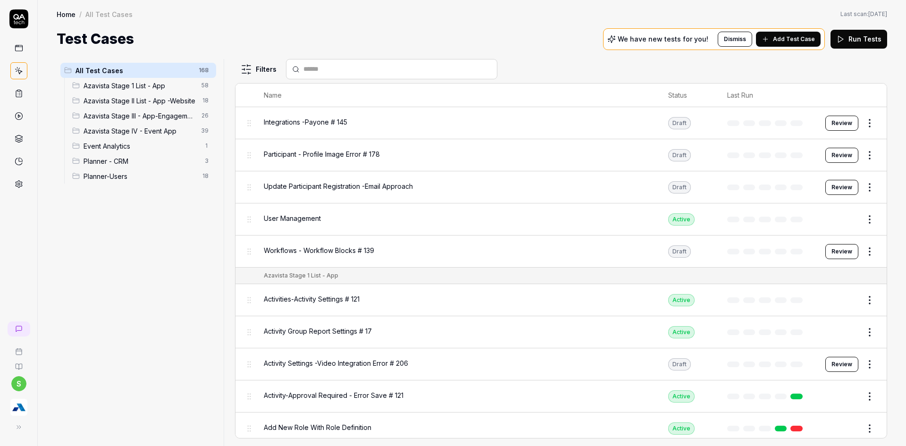
click at [329, 65] on input "text" at bounding box center [397, 69] width 188 height 10
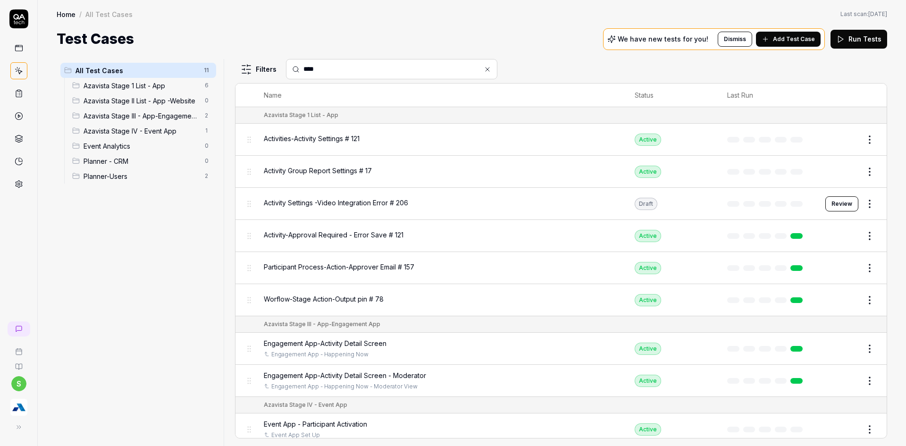
type input "****"
click at [184, 122] on div "Azavista Stage III - App-Engagement App 2" at bounding box center [142, 115] width 148 height 15
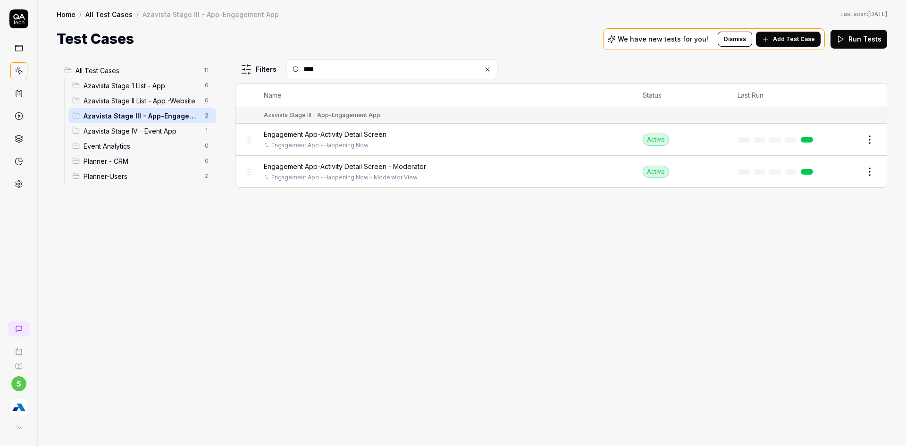
click at [178, 130] on span "Azavista Stage IV - Event App" at bounding box center [141, 131] width 116 height 10
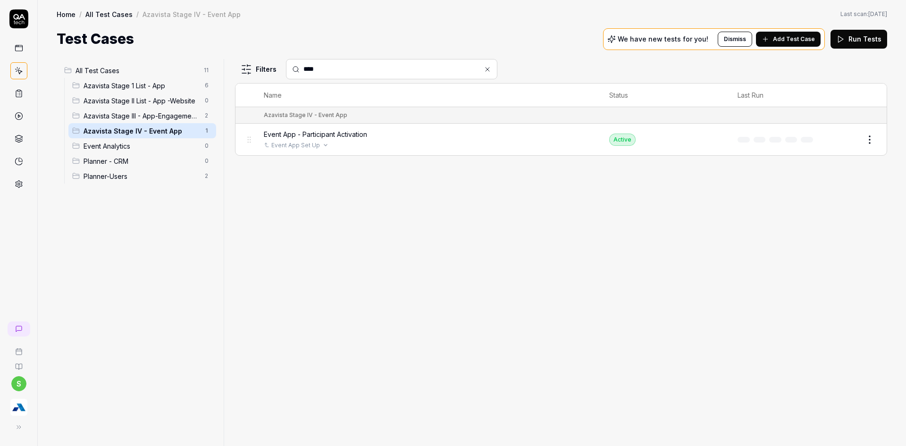
click at [377, 144] on div "Event App Set Up" at bounding box center [427, 145] width 327 height 8
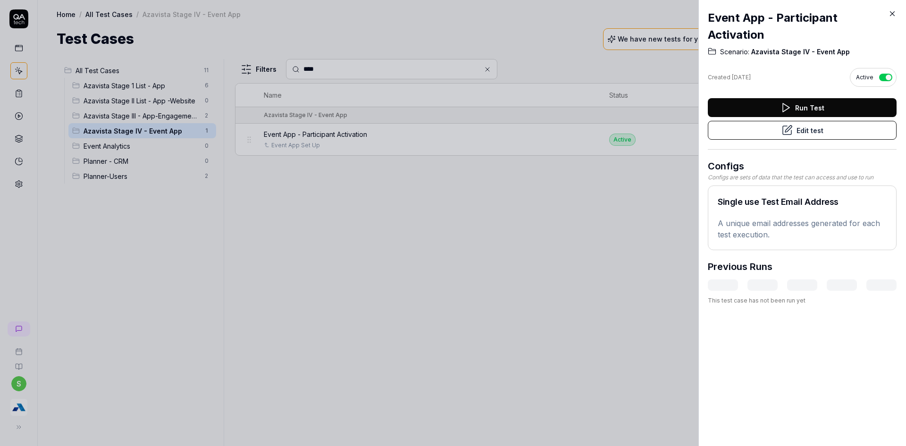
click at [831, 140] on div "Run Test Edit test" at bounding box center [802, 123] width 189 height 51
click at [822, 127] on button "Edit test" at bounding box center [802, 130] width 189 height 19
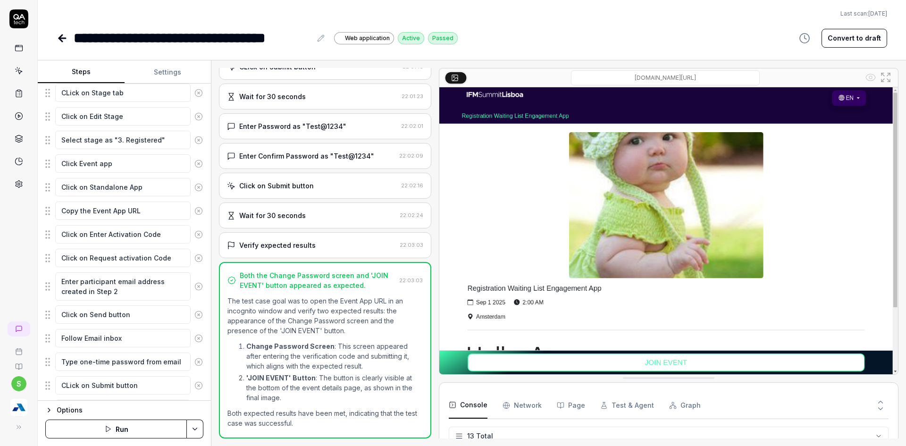
scroll to position [283, 0]
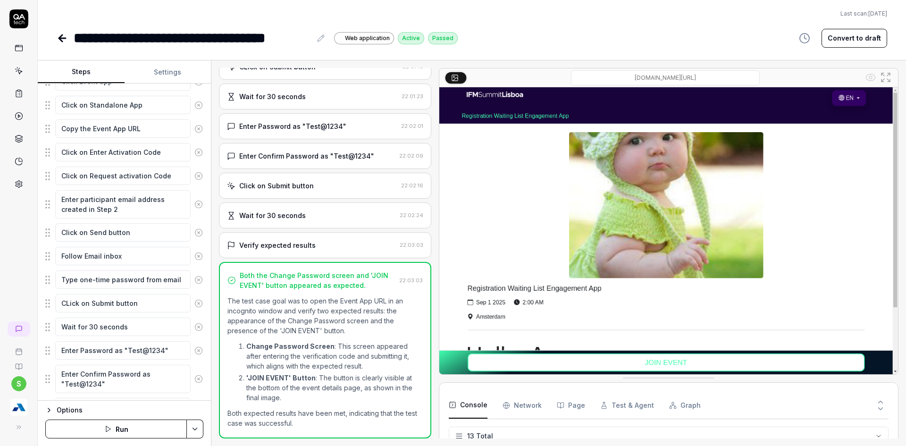
type textarea "*"
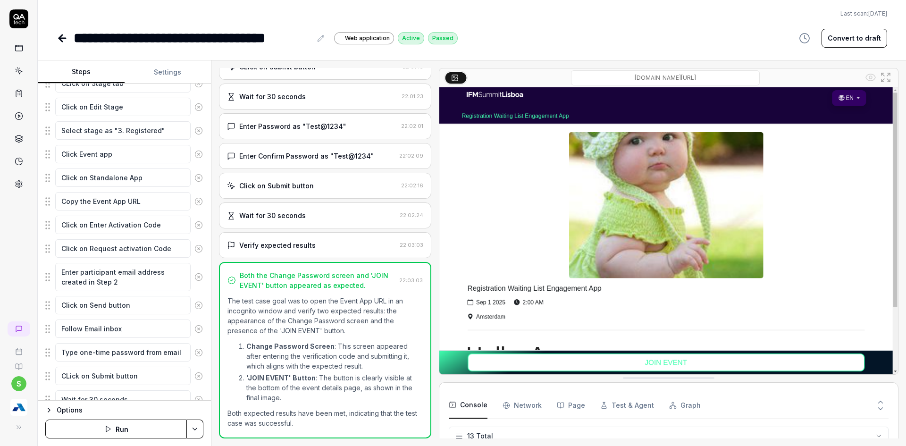
scroll to position [189, 0]
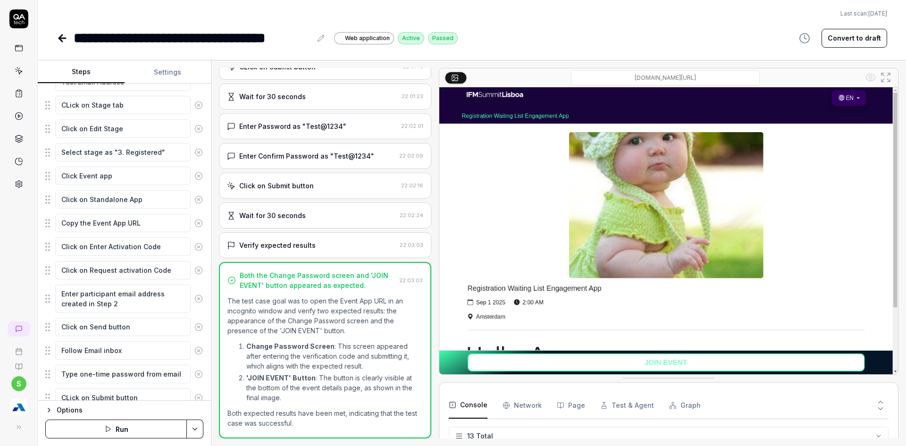
click at [60, 36] on icon at bounding box center [60, 38] width 3 height 7
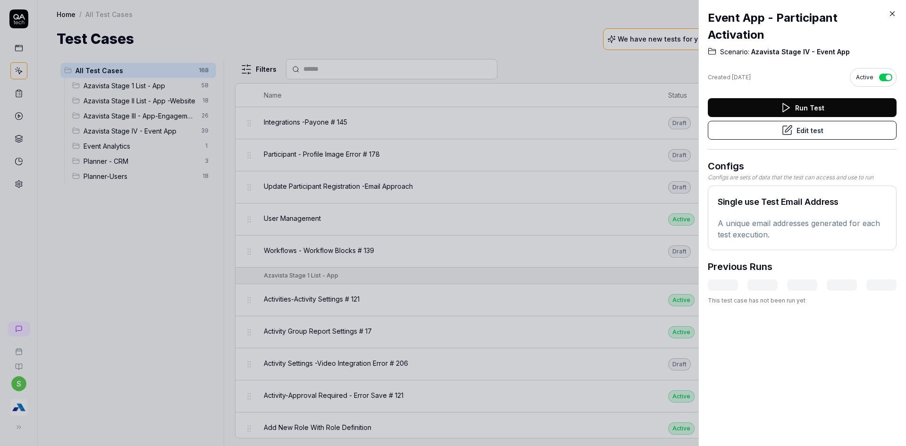
click at [522, 33] on div at bounding box center [453, 223] width 906 height 446
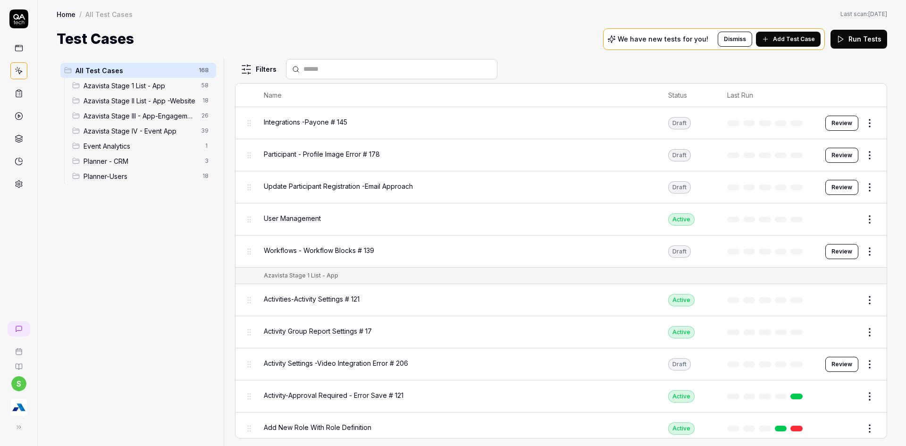
click at [775, 32] on button "Add Test Case" at bounding box center [788, 39] width 65 height 15
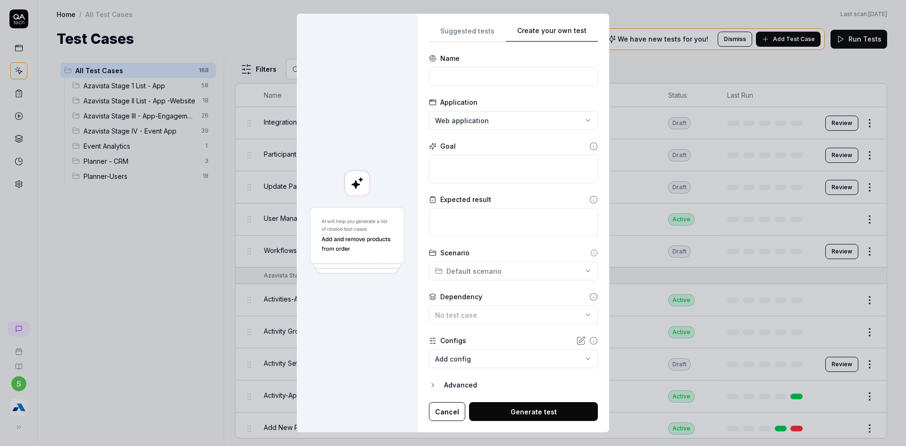
click at [473, 217] on div "**********" at bounding box center [513, 223] width 169 height 396
click at [462, 78] on input at bounding box center [513, 76] width 169 height 19
type input "Event App - URL Copy"
drag, startPoint x: 450, startPoint y: 171, endPoint x: 455, endPoint y: 169, distance: 4.9
click at [450, 171] on textarea at bounding box center [513, 169] width 169 height 28
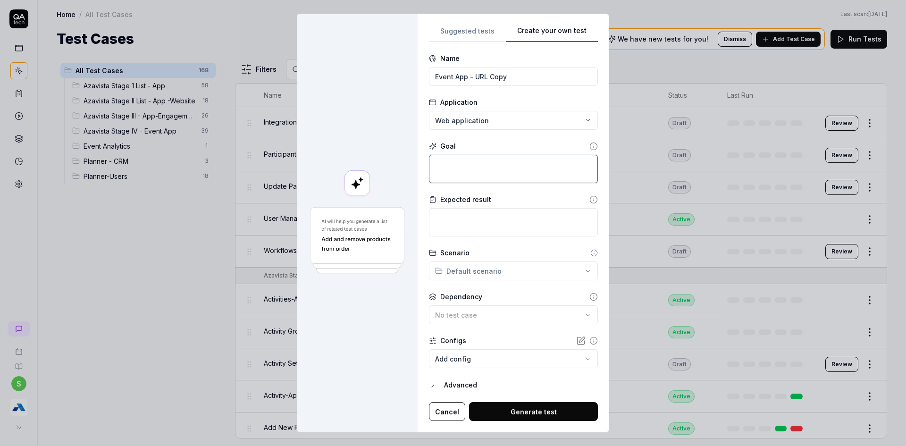
type textarea "*"
type textarea "C"
type textarea "*"
type textarea "CO"
type textarea "*"
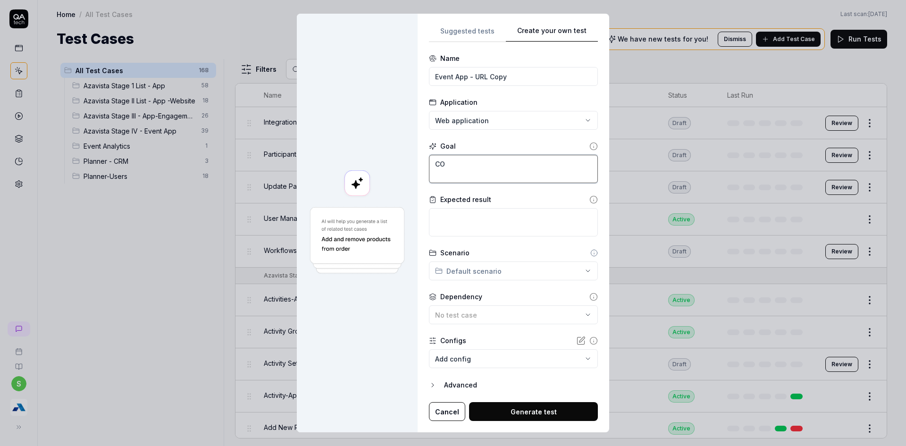
type textarea "COp"
type textarea "*"
type textarea "COpy"
type textarea "*"
type textarea "COpy"
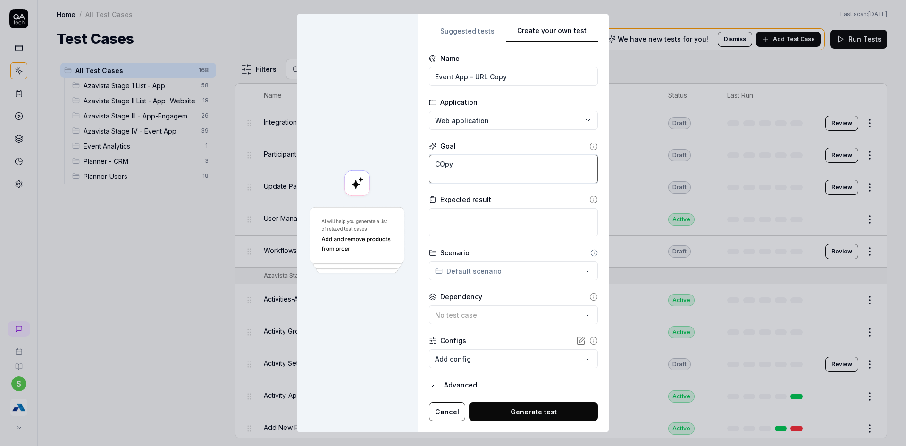
type textarea "*"
type textarea "COpy t"
type textarea "*"
type textarea "COpy th"
type textarea "*"
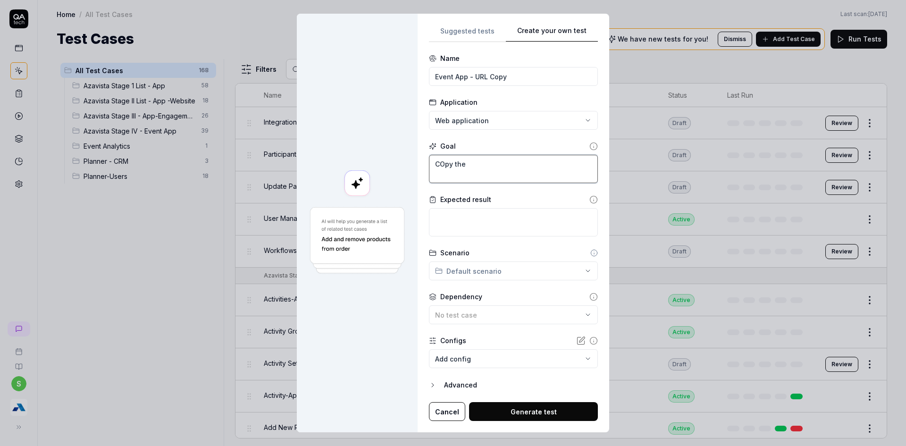
type textarea "COpy the"
type textarea "*"
type textarea "COpy the"
type textarea "*"
type textarea "COpy th"
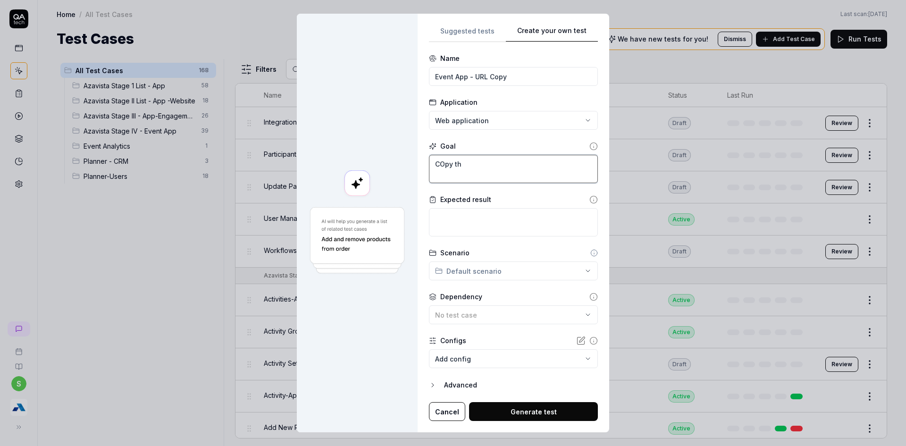
type textarea "*"
type textarea "COpy t"
type textarea "*"
type textarea "COpy"
type textarea "*"
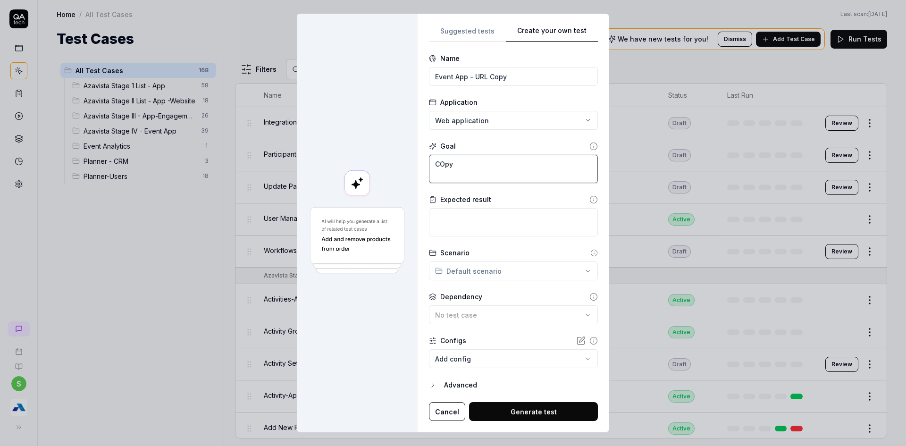
type textarea "COpy"
type textarea "*"
type textarea "COp"
type textarea "*"
type textarea "CO"
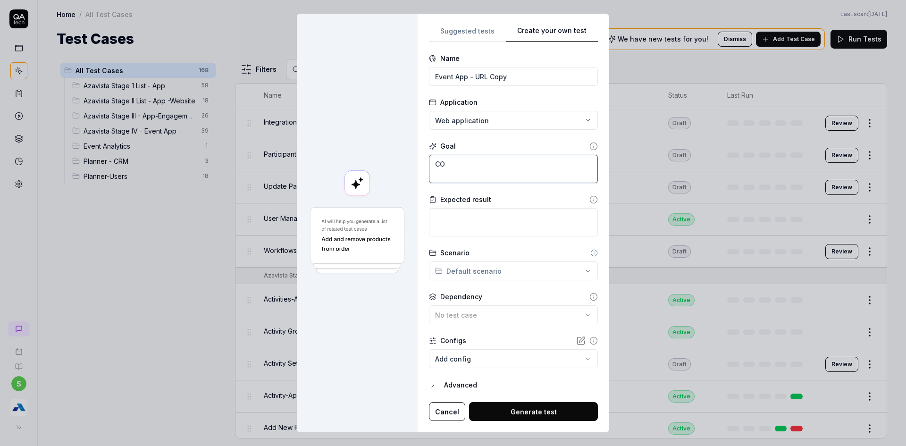
type textarea "*"
type textarea "C"
type textarea "*"
type textarea "Co"
type textarea "*"
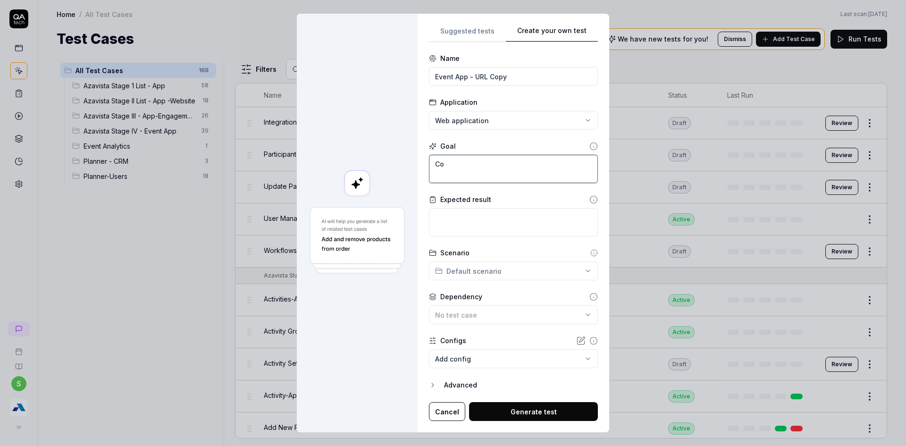
type textarea "Cop"
type textarea "*"
type textarea "Copy"
type textarea "*"
type textarea "Copy"
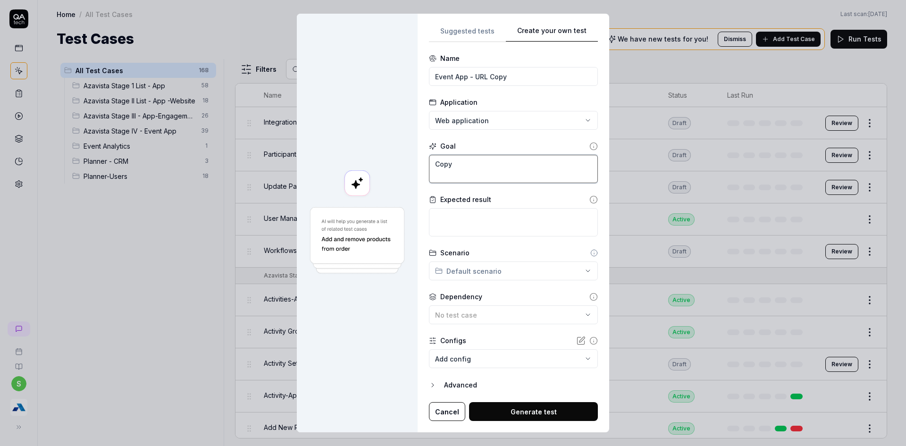
type textarea "*"
type textarea "Copy t"
type textarea "*"
type textarea "Copy th"
type textarea "*"
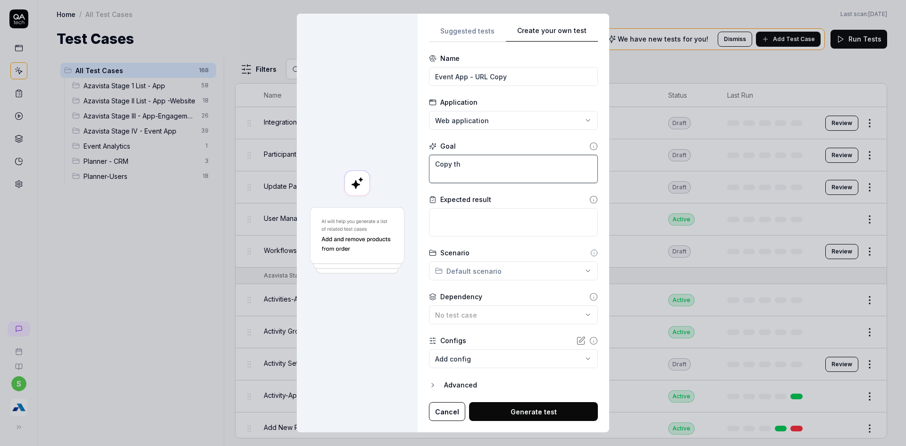
type textarea "Copy the"
type textarea "*"
type textarea "Copy the"
type textarea "*"
type textarea "Copy the e"
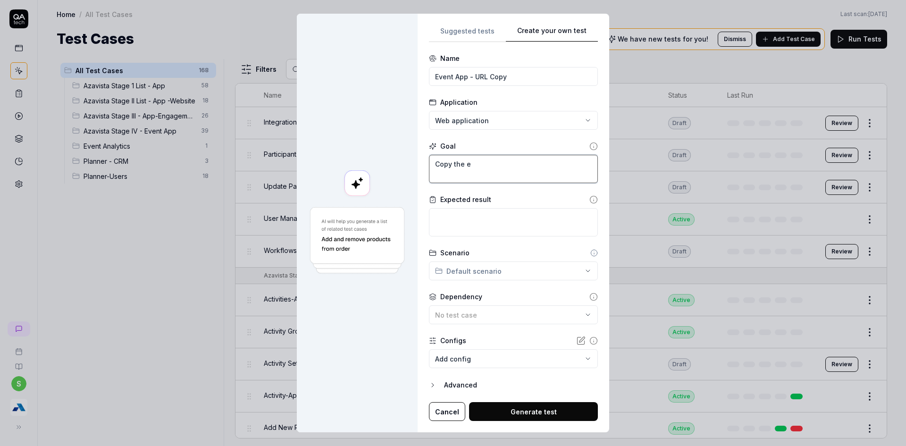
type textarea "*"
type textarea "Copy the ev"
type textarea "*"
type textarea "Copy the eve"
type textarea "*"
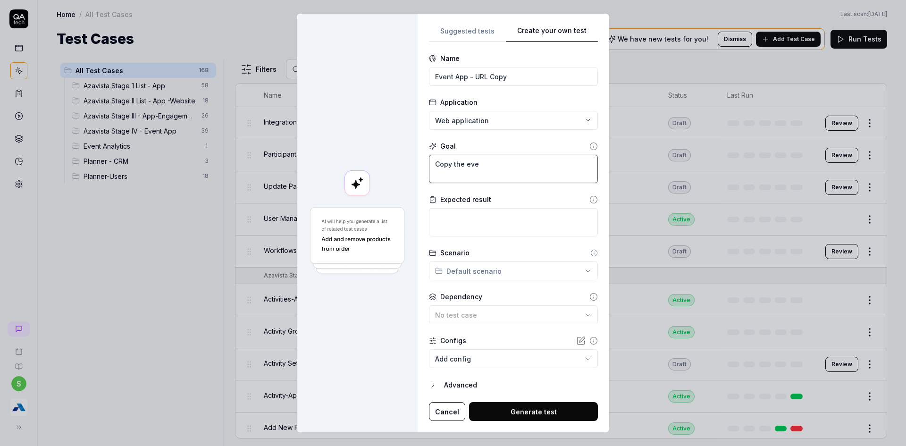
type textarea "Copy the even"
type textarea "*"
type textarea "Copy the event"
type textarea "*"
type textarea "Copy the event"
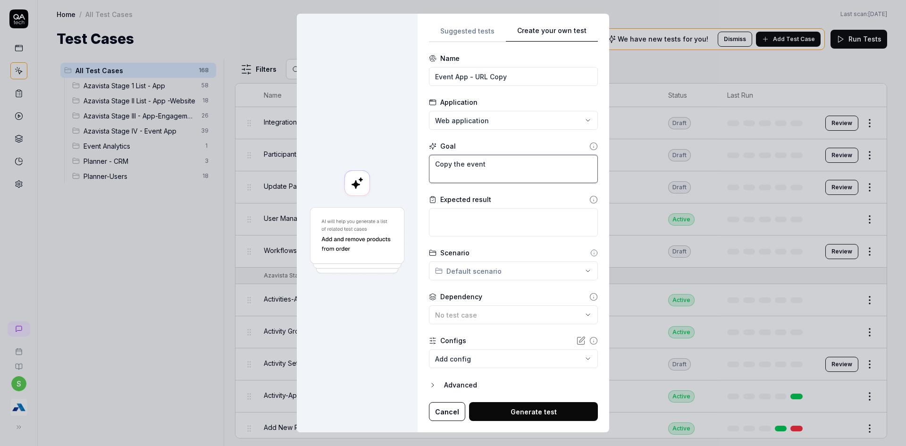
type textarea "*"
type textarea "Copy the event a"
type textarea "*"
type textarea "Copy the event ap"
type textarea "*"
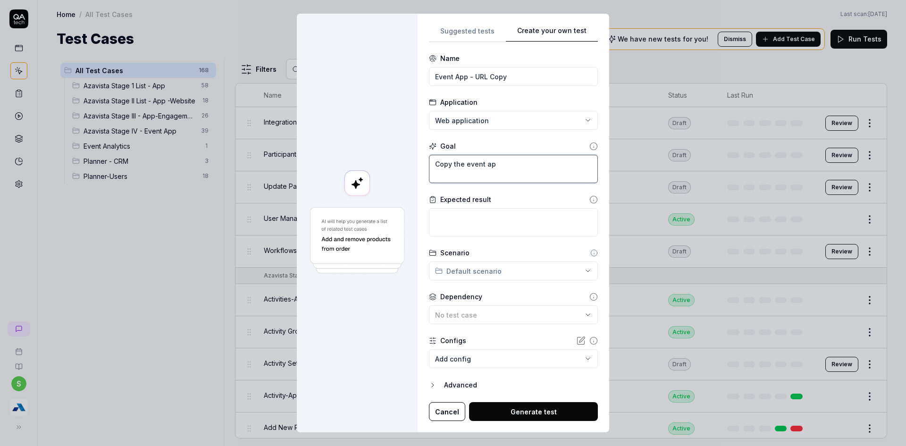
type textarea "Copy the event app"
type textarea "*"
type textarea "Copy the event app"
type textarea "*"
type textarea "Copy the event app u"
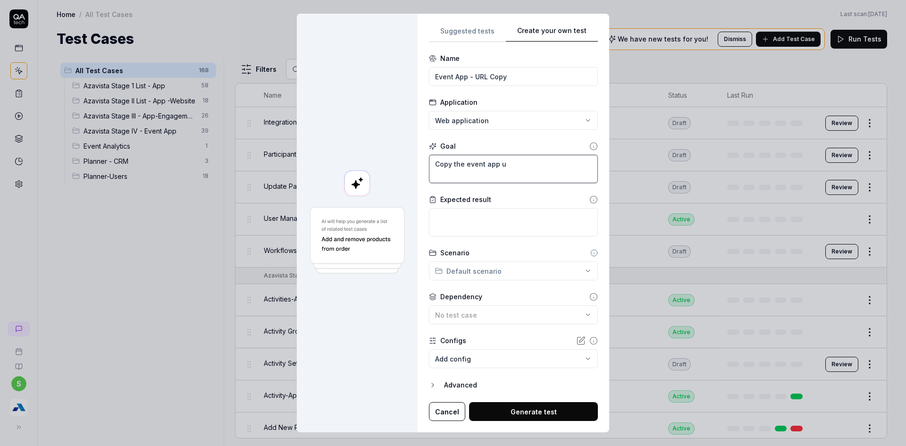
type textarea "*"
type textarea "Copy the event app ur"
type textarea "*"
type textarea "Copy the event app url"
click at [457, 231] on textarea at bounding box center [513, 222] width 169 height 28
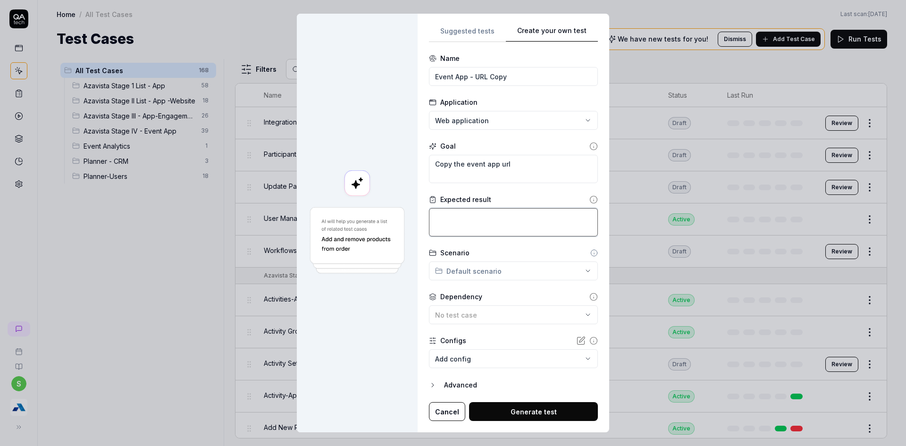
type textarea "*"
type textarea "V"
type textarea "*"
type textarea "Ve"
type textarea "*"
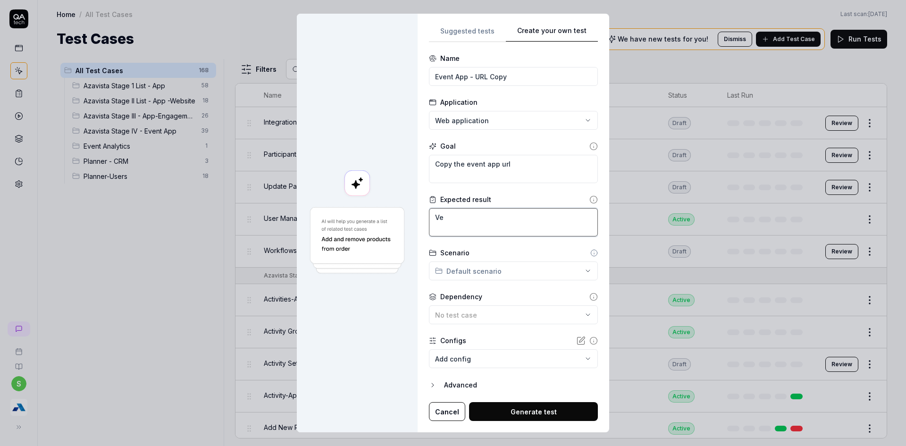
type textarea "Ver"
type textarea "*"
type textarea "Veri"
type textarea "*"
type textarea "Verif"
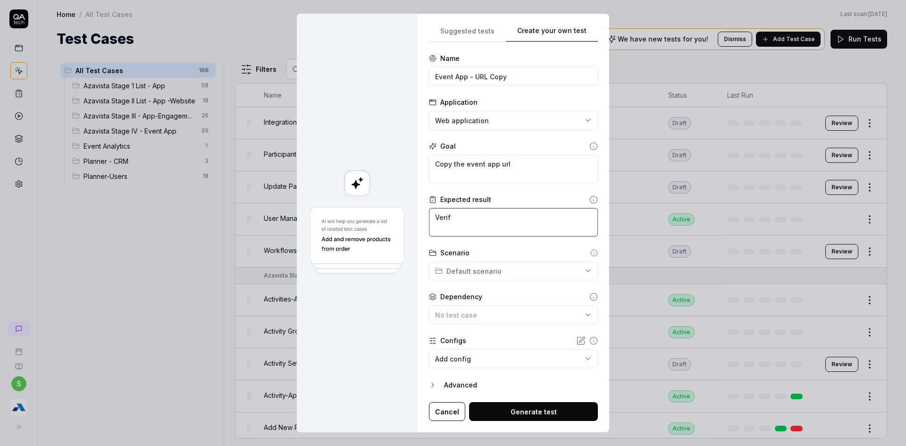
type textarea "*"
type textarea "Verify"
type textarea "*"
type textarea "Verify"
type textarea "*"
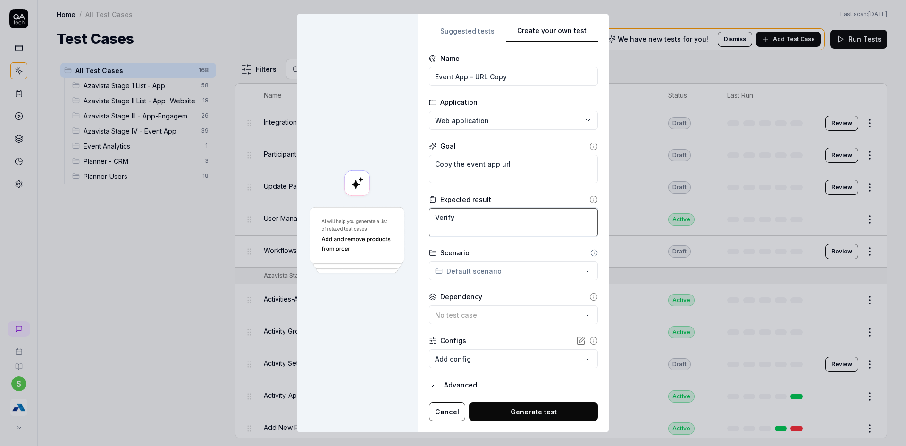
type textarea "Verify t"
type textarea "*"
type textarea "Verify th"
type textarea "*"
type textarea "Verify tha"
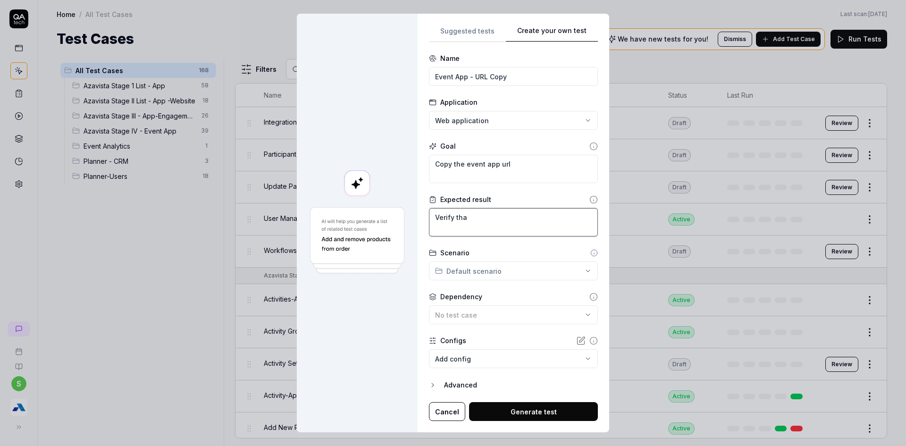
type textarea "*"
type textarea "Verify that"
type textarea "*"
type textarea "Verify that"
type textarea "*"
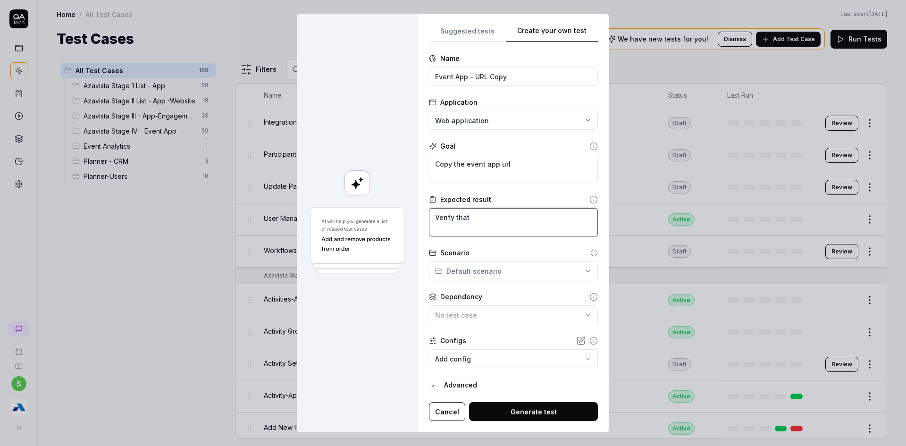
type textarea "Verify that e"
type textarea "*"
type textarea "Verify that ee"
type textarea "*"
type textarea "Verify that e"
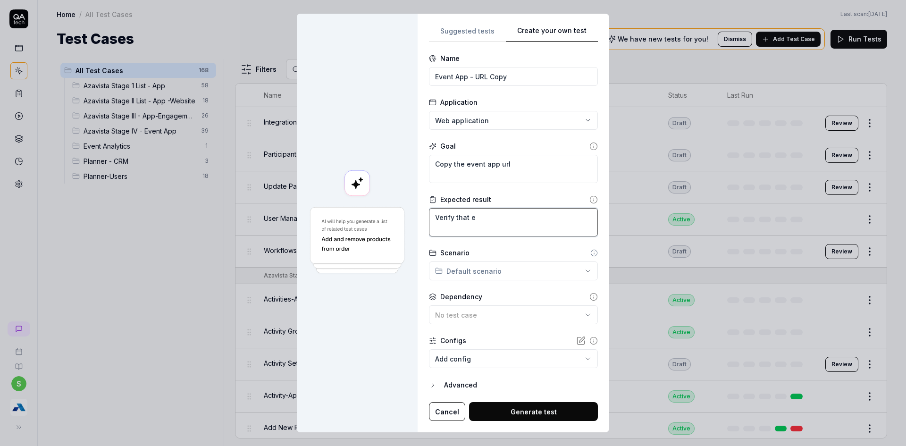
type textarea "*"
type textarea "Verify that ev"
type textarea "*"
type textarea "Verify that eve"
type textarea "*"
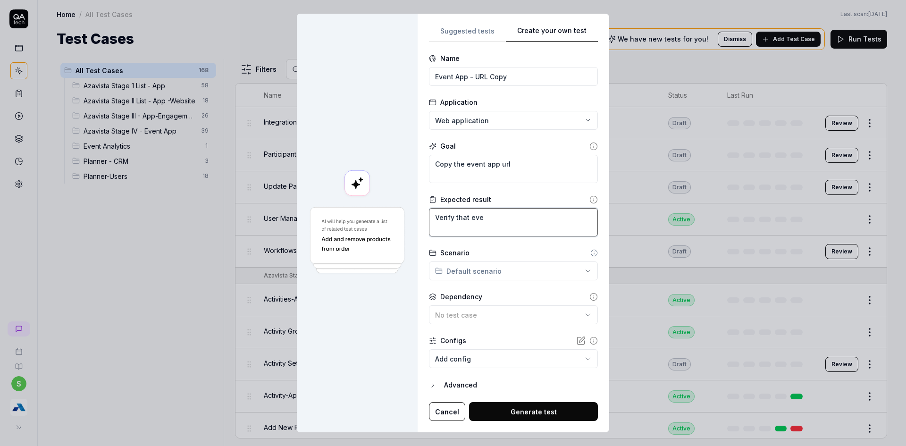
type textarea "Verify that even"
type textarea "*"
type textarea "Verify that event"
type textarea "*"
type textarea "Verify that event"
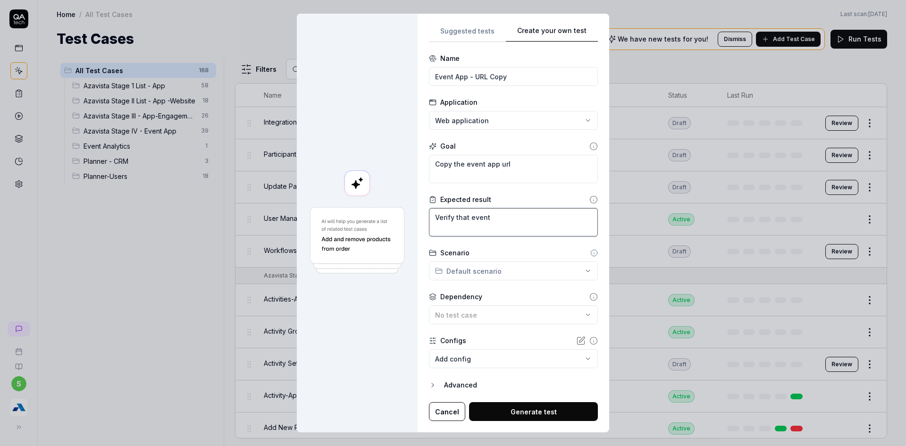
type textarea "*"
type textarea "Verify that event a"
type textarea "*"
type textarea "Verify that event ap"
type textarea "*"
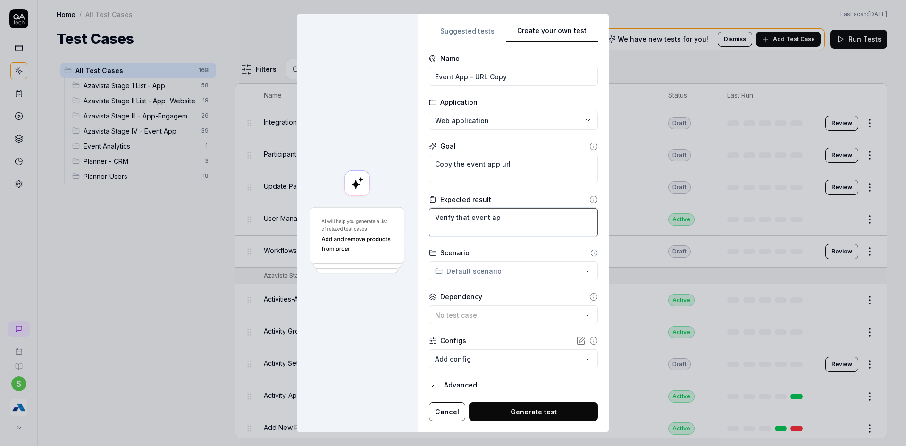
type textarea "Verify that event app"
type textarea "*"
type textarea "Verify that event app"
type textarea "*"
type textarea "Verify that event app u"
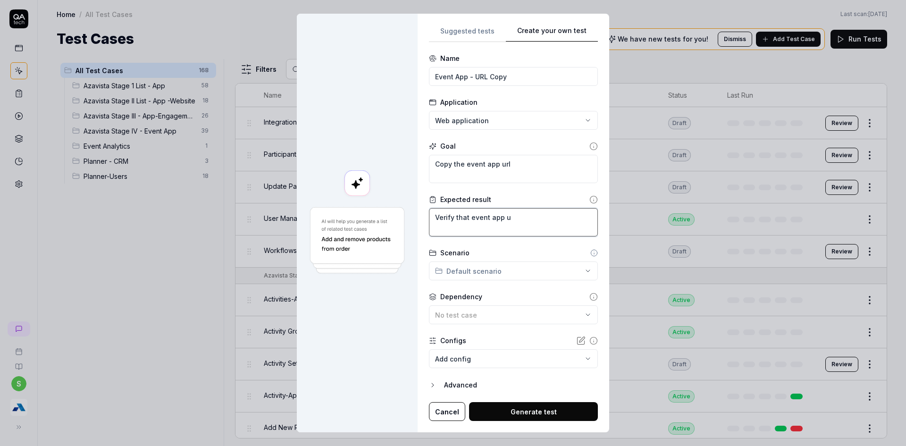
type textarea "*"
type textarea "Verify that event app ur"
type textarea "*"
type textarea "Verify that event app url"
type textarea "*"
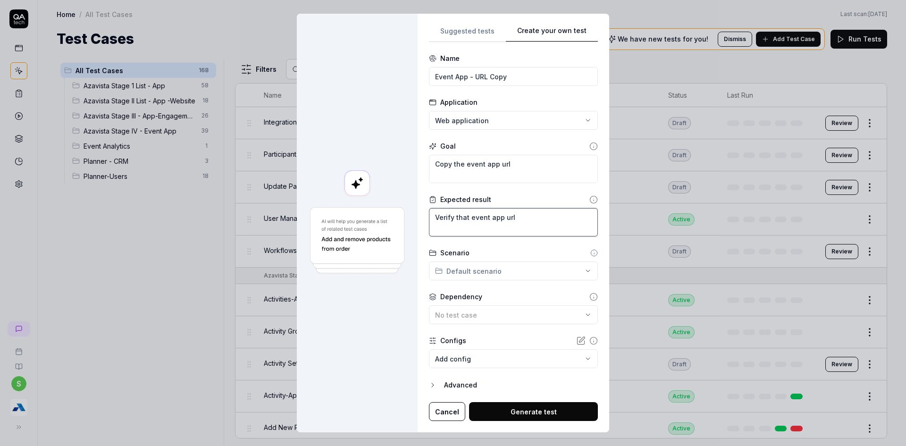
type textarea "Verify that event app url"
type textarea "*"
type textarea "Verify that event app url i"
type textarea "*"
type textarea "Verify that event app url is"
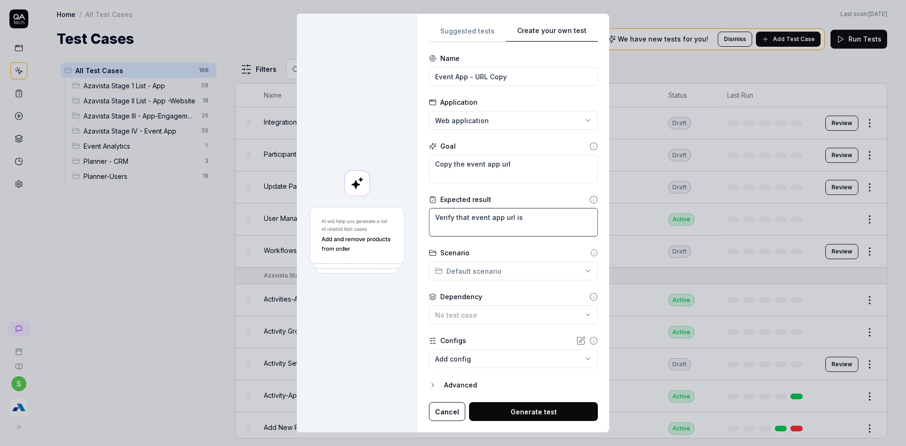
type textarea "*"
type textarea "Verify that event app url is"
type textarea "*"
type textarea "Verify that event app url is p"
type textarea "*"
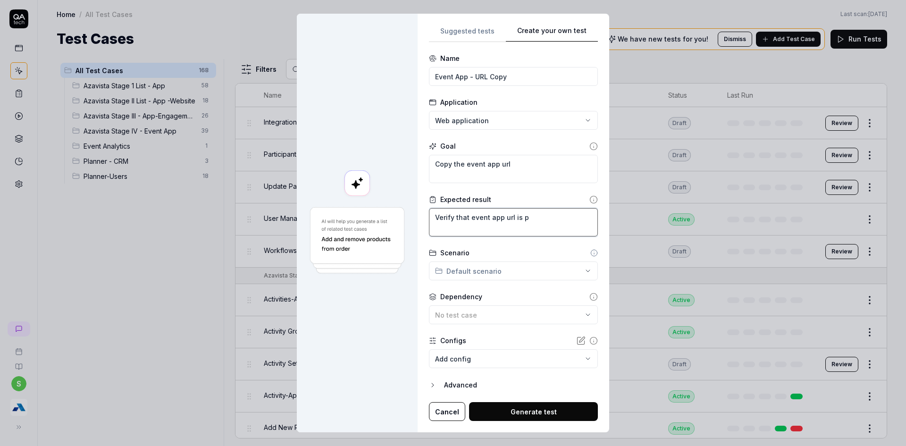
type textarea "Verify that event app url is pa"
type textarea "*"
type textarea "Verify that event app url is pas"
type textarea "*"
type textarea "Verify that event app url is past"
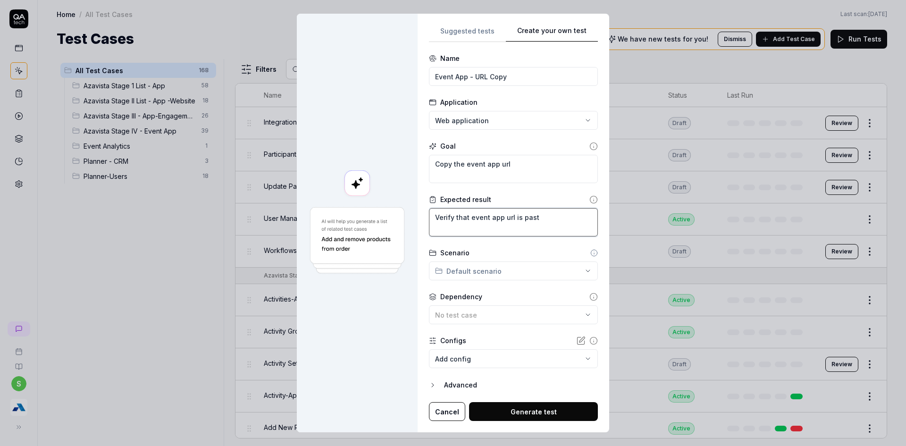
type textarea "*"
type textarea "Verify that event app url is paste"
type textarea "*"
type textarea "Verify that event app url is pasted"
type textarea "*"
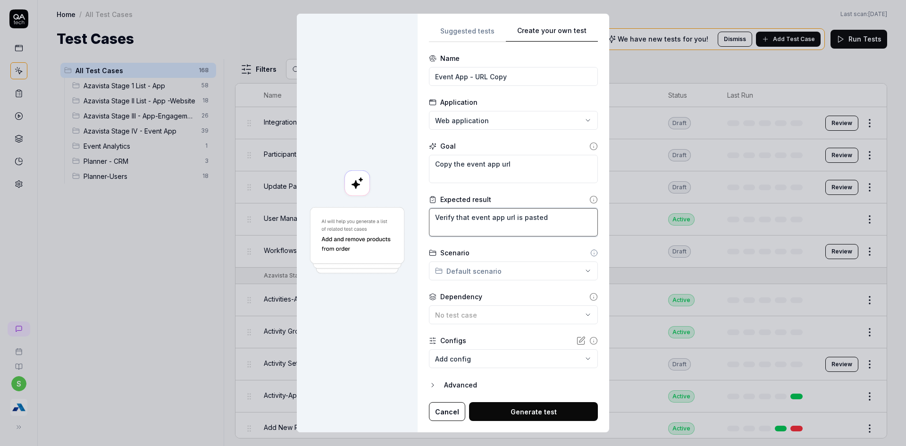
type textarea "Verify that event app url is pasted"
type textarea "*"
type textarea "Verify that event app url is pasted s"
type textarea "*"
type textarea "Verify that event app url is pasted su"
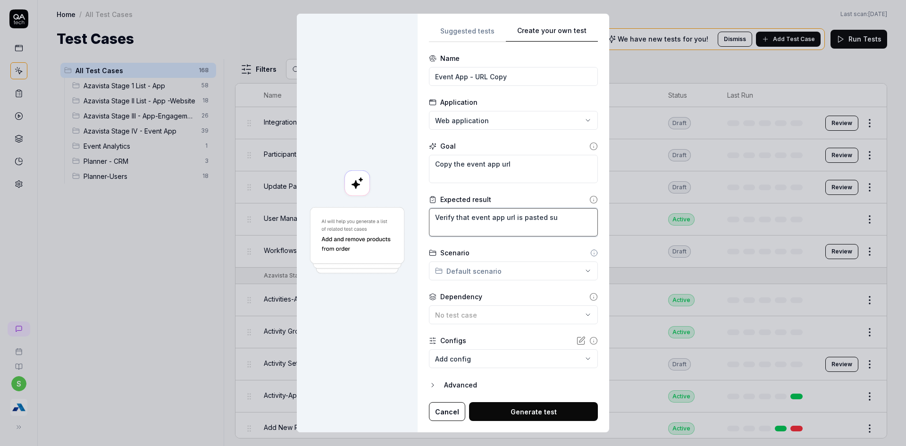
type textarea "*"
type textarea "Verify that event app url is pasted suc"
type textarea "*"
type textarea "Verify that event app url is pasted succ"
type textarea "*"
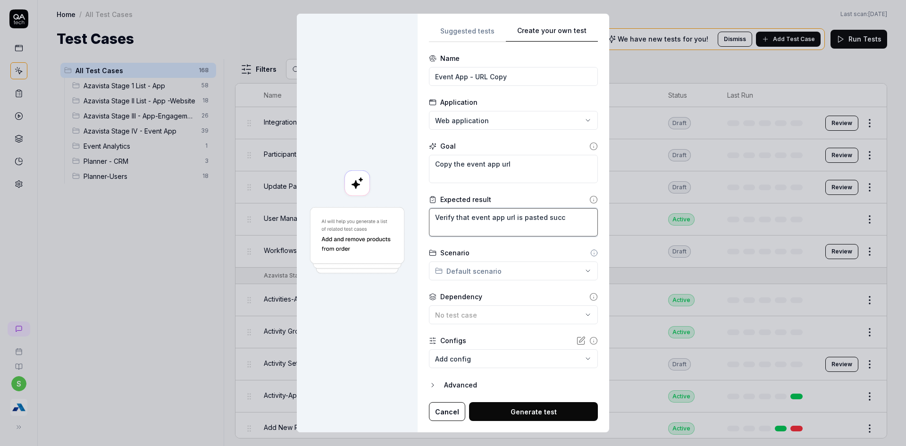
type textarea "Verify that event app url is pasted succr"
type textarea "*"
type textarea "Verify that event app url is pasted succ"
type textarea "*"
type textarea "Verify that event app url is pasted succe"
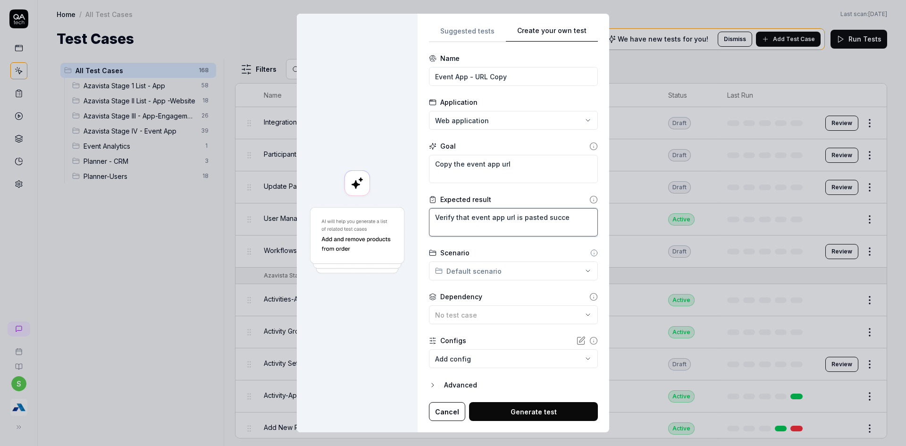
type textarea "*"
type textarea "Verify that event app url is pasted succes"
type textarea "*"
type textarea "Verify that event app url is pasted success"
type textarea "*"
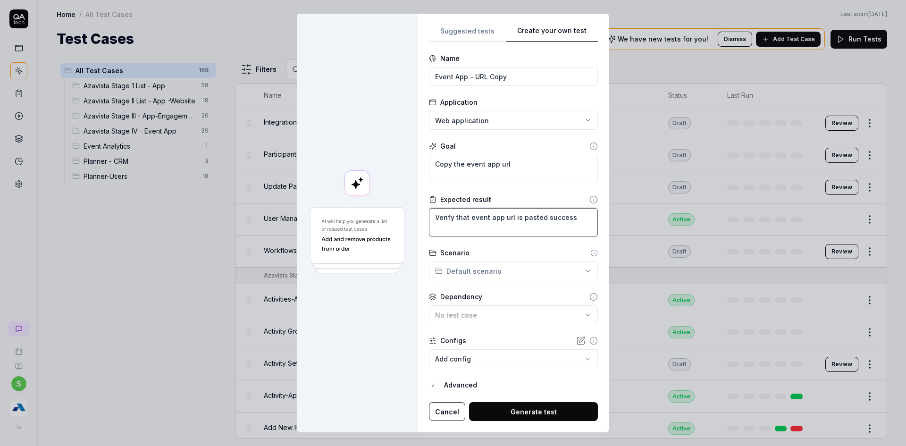
type textarea "Verify that event app url is pasted successf"
type textarea "*"
type textarea "Verify that event app url is pasted successfu"
type textarea "*"
type textarea "Verify that event app url is pasted successful"
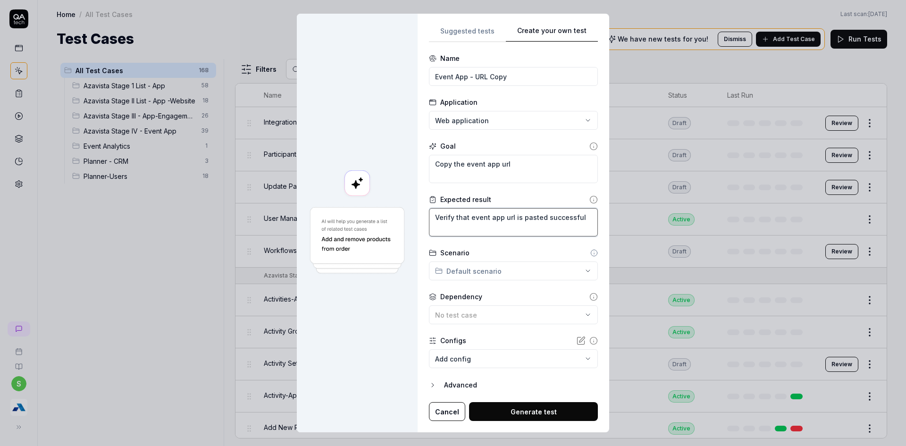
type textarea "*"
type textarea "Verify that event app url is pasted successfull"
type textarea "*"
type textarea "Verify that event app url is pasted successfully"
type textarea "*"
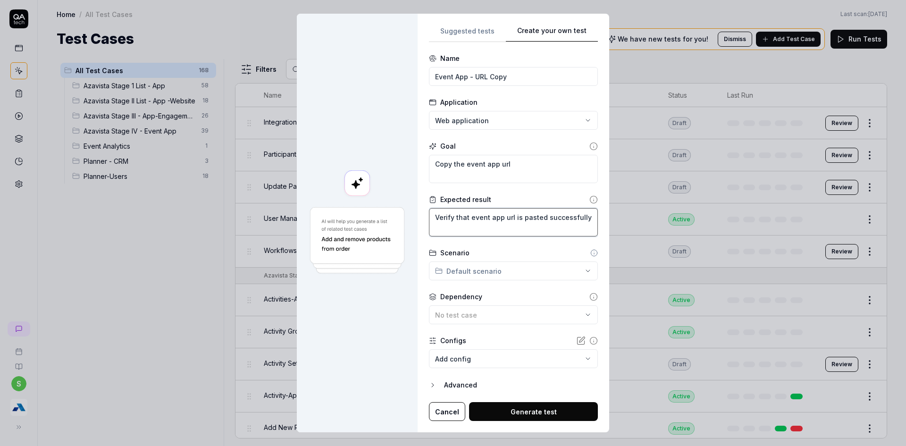
type textarea "Verify that event app url is pasted successfully"
type textarea "*"
type textarea "Verify that event app url is pasted successfully i"
type textarea "*"
type textarea "Verify that event app url is pasted successfully in"
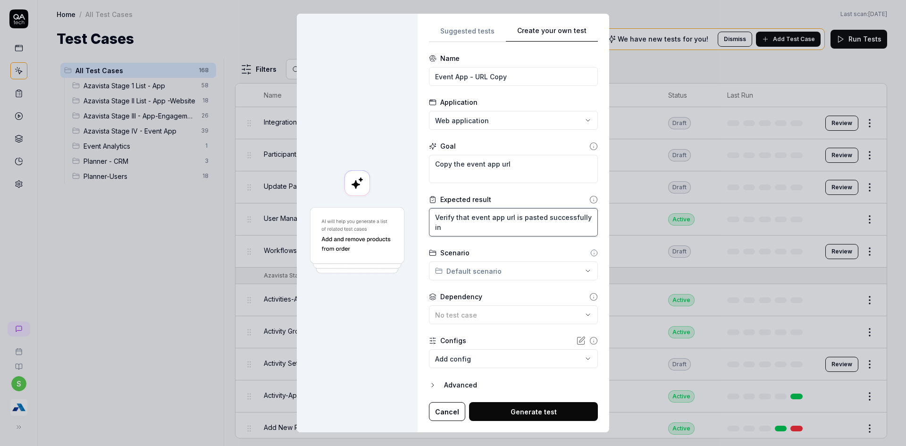
type textarea "*"
type textarea "Verify that event app url is pasted successfully in"
type textarea "*"
type textarea "Verify that event app url is pasted successfully in t"
type textarea "*"
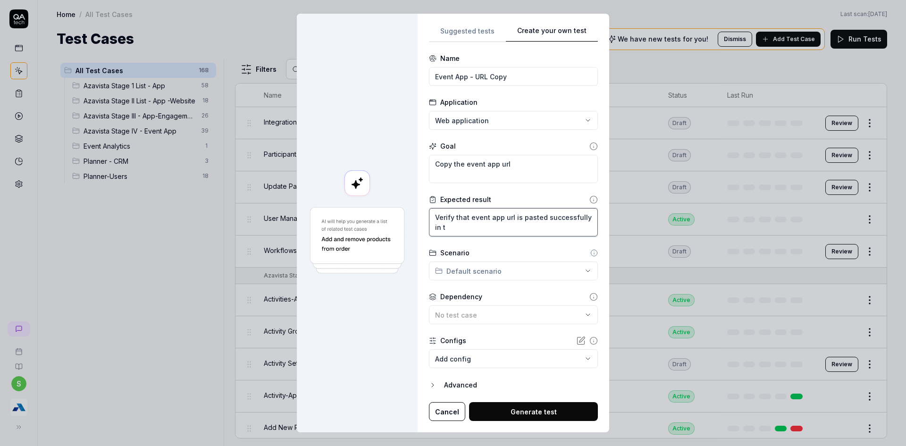
type textarea "Verify that event app url is pasted successfully in th"
type textarea "*"
type textarea "Verify that event app url is pasted successfully in the"
type textarea "*"
type textarea "Verify that event app url is pasted successfully in the"
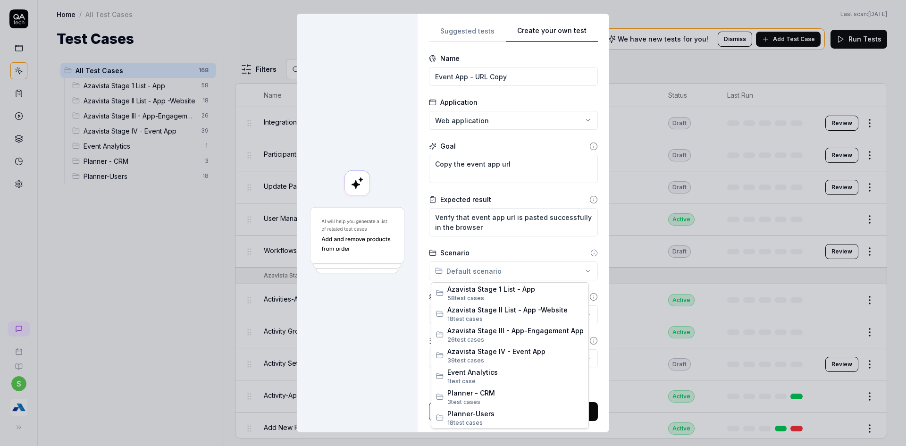
click at [511, 262] on div "**********" at bounding box center [453, 223] width 906 height 446
click at [488, 352] on span "Azavista Stage IV - Event App" at bounding box center [515, 351] width 136 height 10
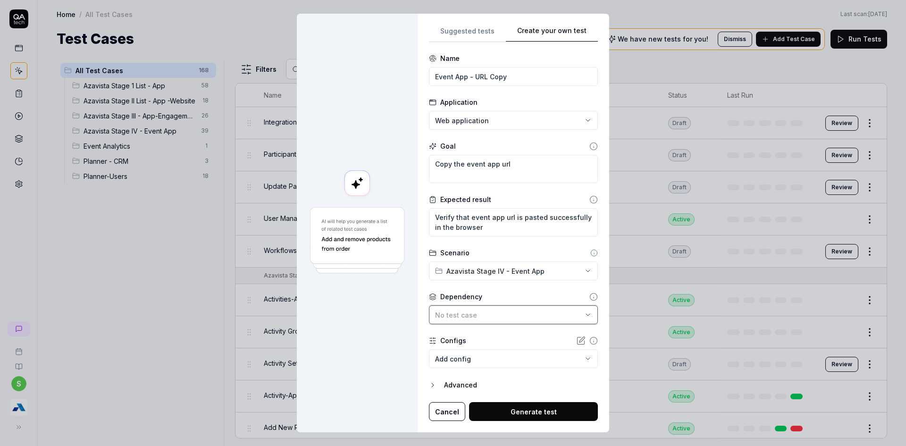
click at [520, 313] on div "No test case" at bounding box center [508, 315] width 147 height 10
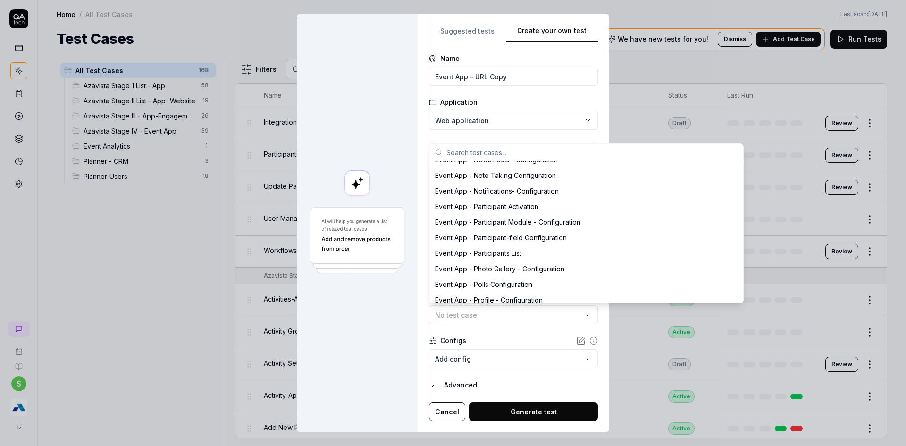
scroll to position [1981, 0]
click at [497, 206] on div "Event App - Participant Activation" at bounding box center [486, 206] width 103 height 10
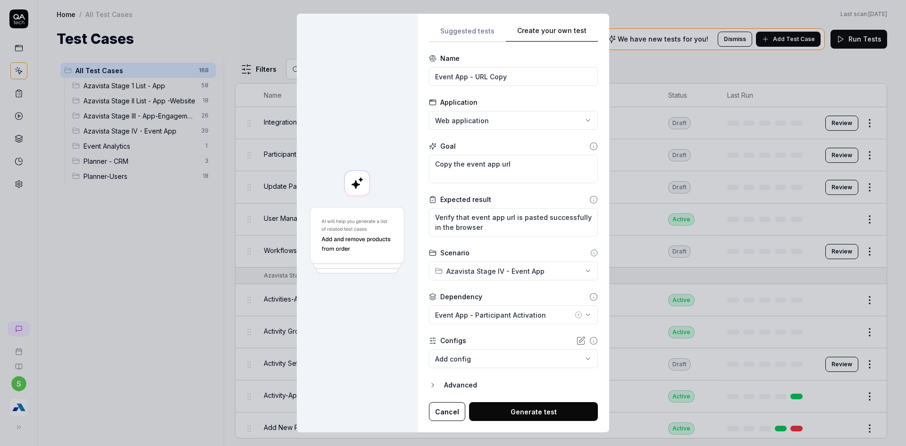
click at [463, 358] on body "s Home / All Test Cases Home / All Test Cases Last scan: Jun 4 2025 Test Cases …" at bounding box center [453, 228] width 906 height 457
click at [388, 355] on div "**********" at bounding box center [453, 223] width 906 height 446
click at [492, 358] on body "s Home / All Test Cases Home / All Test Cases Last scan: Jun 4 2025 Test Cases …" at bounding box center [453, 228] width 906 height 457
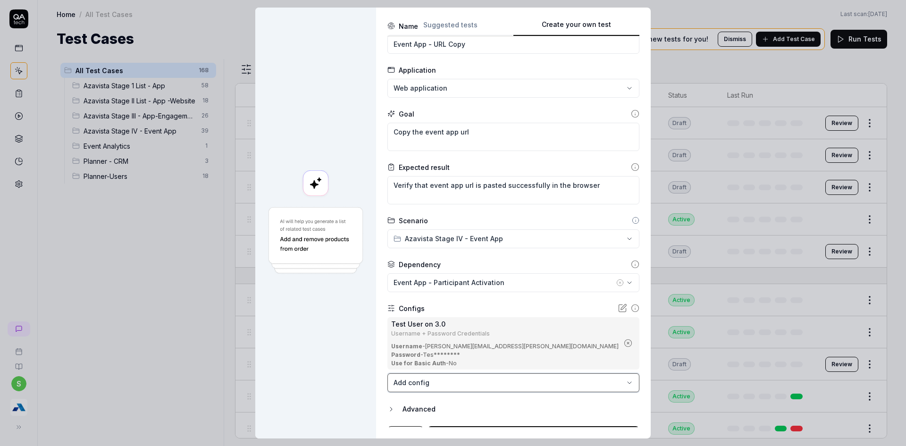
scroll to position [44, 0]
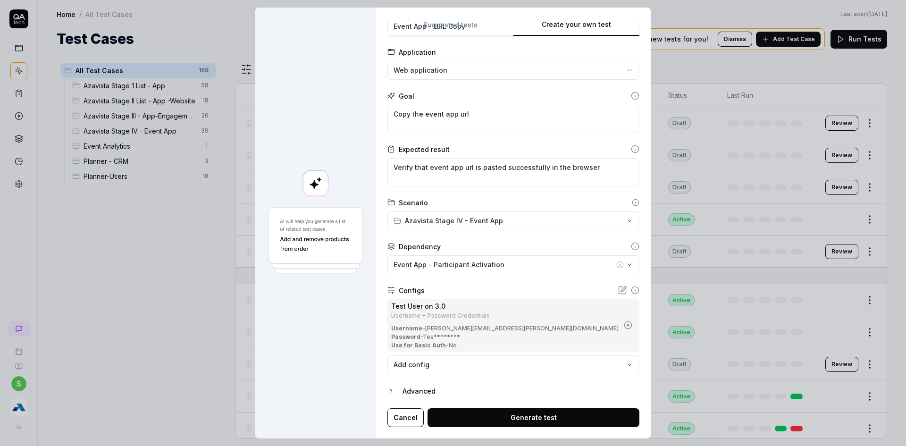
click at [503, 417] on button "Generate test" at bounding box center [533, 417] width 212 height 19
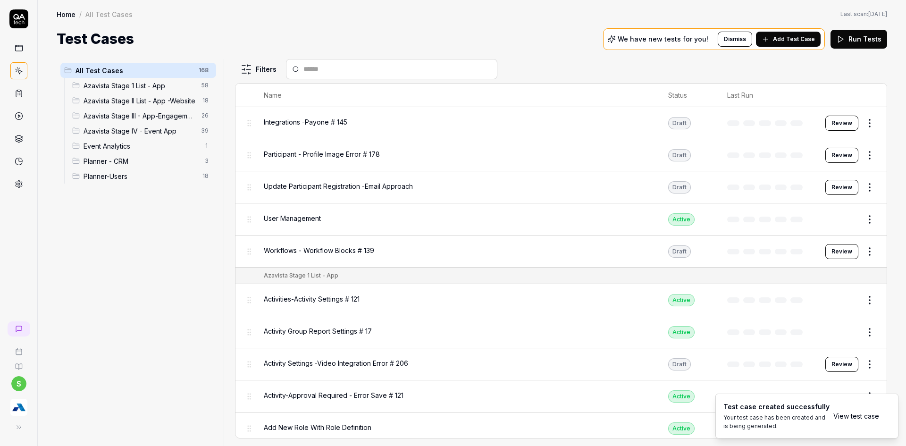
click at [858, 418] on link "View test case" at bounding box center [856, 416] width 46 height 10
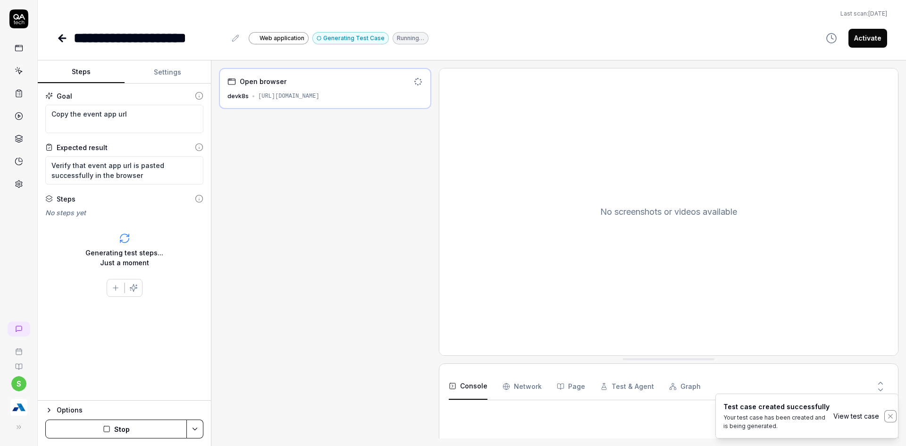
click at [890, 415] on icon "Notifications (F8)" at bounding box center [890, 416] width 8 height 8
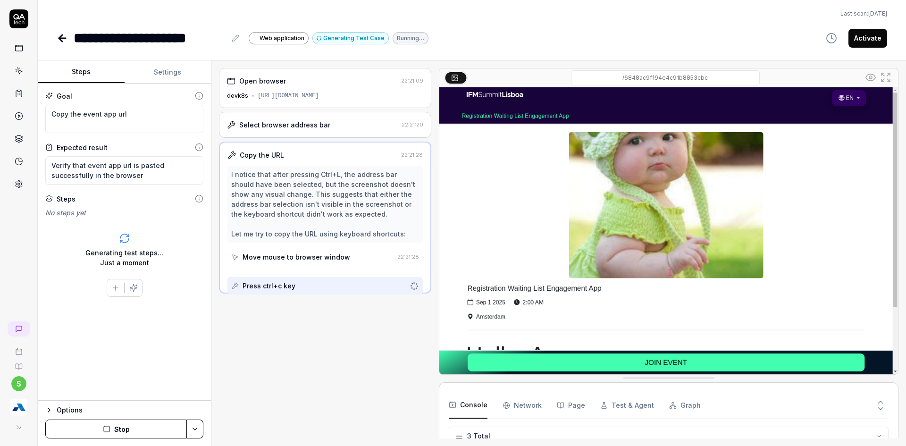
click at [123, 430] on button "Stop" at bounding box center [116, 428] width 142 height 19
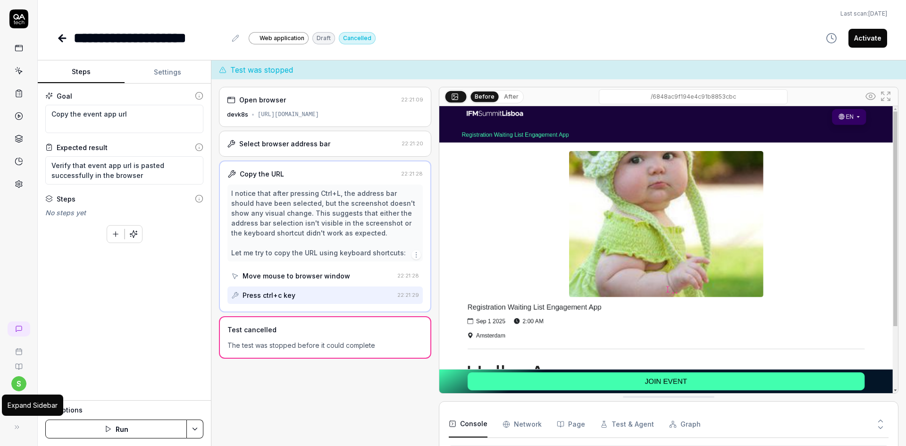
click at [17, 424] on icon at bounding box center [17, 427] width 8 height 8
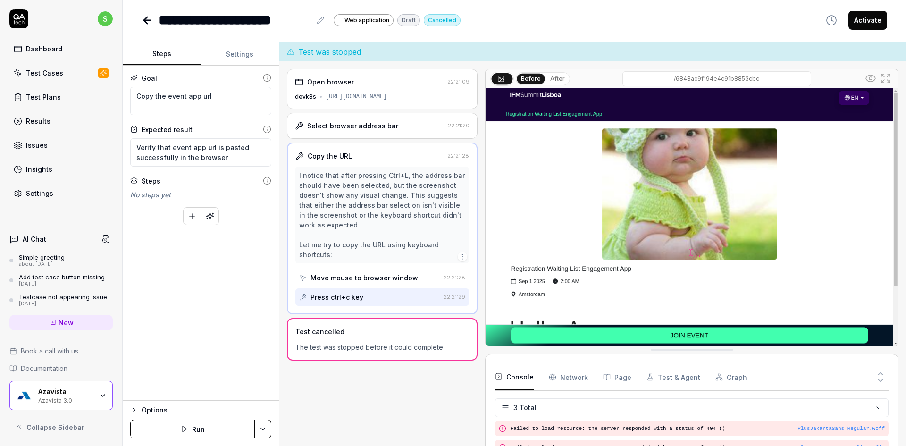
click at [94, 400] on div "Azavista Azavista 3.0" at bounding box center [68, 395] width 61 height 16
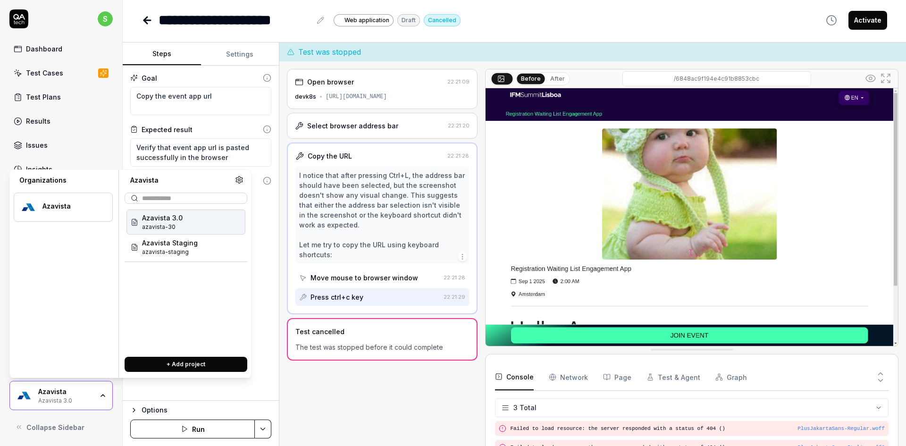
click at [178, 222] on span "Azavista 3.0" at bounding box center [162, 218] width 41 height 10
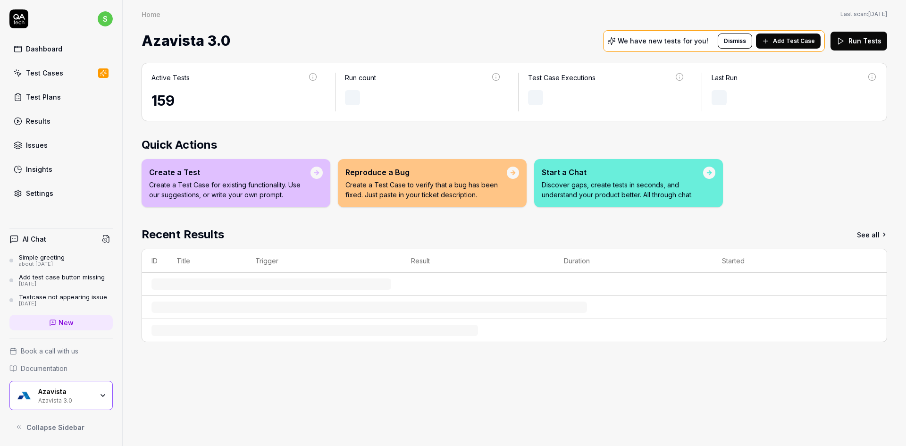
click at [25, 68] on link "Test Cases" at bounding box center [60, 73] width 103 height 18
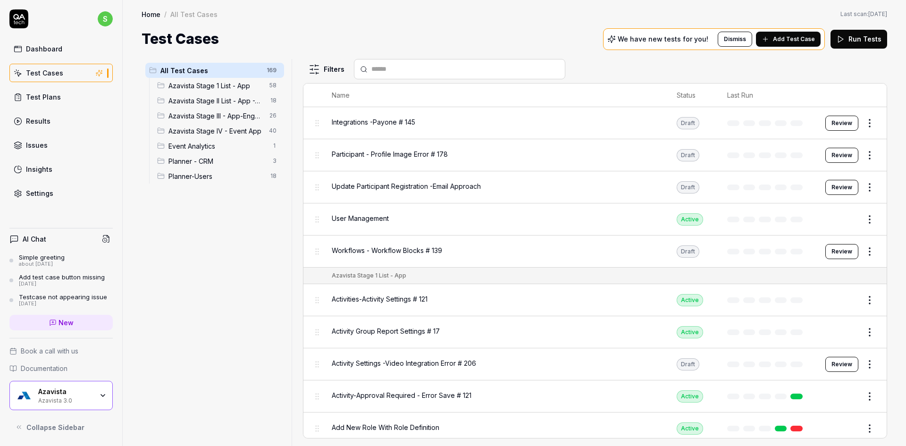
click at [207, 135] on span "Azavista Stage IV - Event App" at bounding box center [215, 131] width 95 height 10
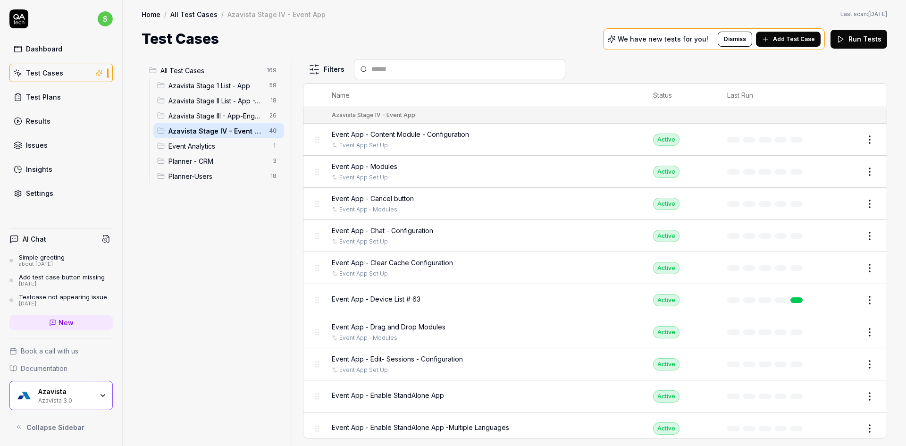
click at [384, 65] on input "text" at bounding box center [465, 69] width 188 height 10
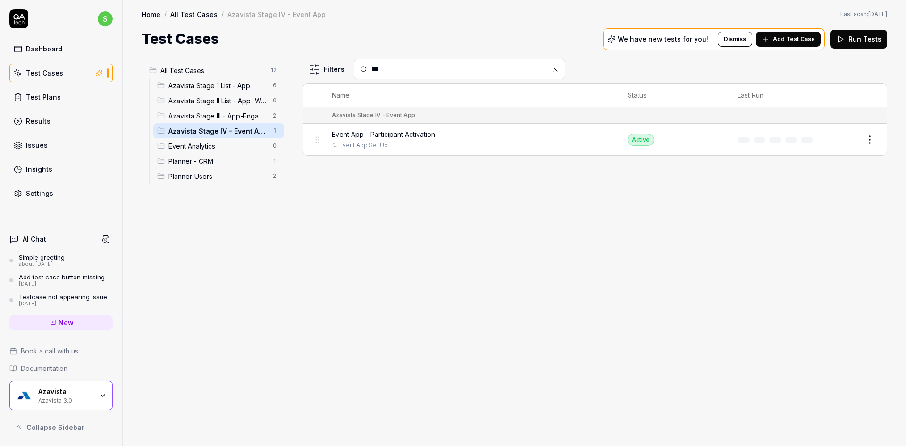
click at [391, 137] on span "Event App - Participant Activation" at bounding box center [383, 134] width 103 height 10
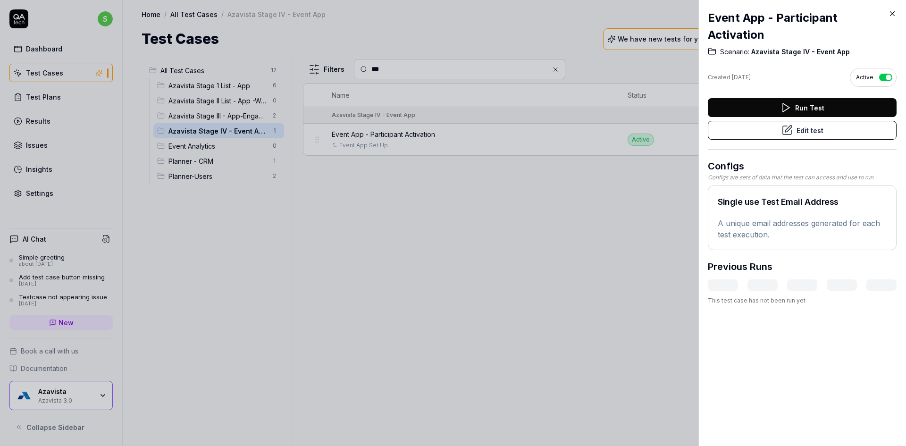
click at [840, 128] on button "Edit test" at bounding box center [802, 130] width 189 height 19
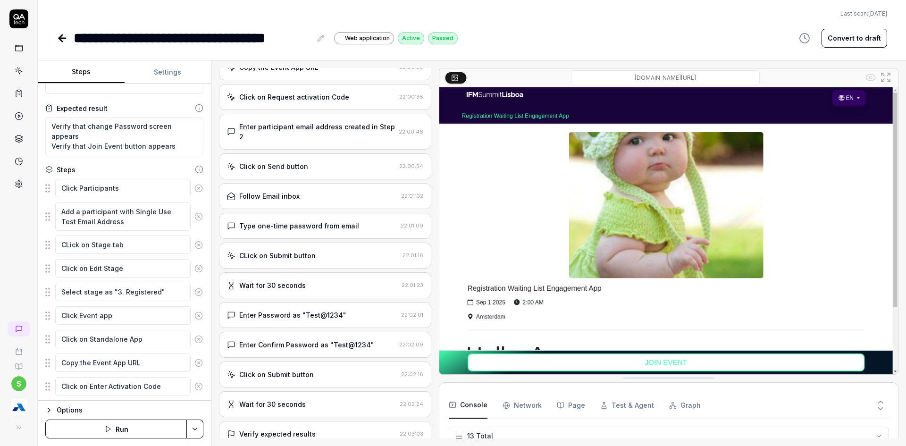
scroll to position [142, 0]
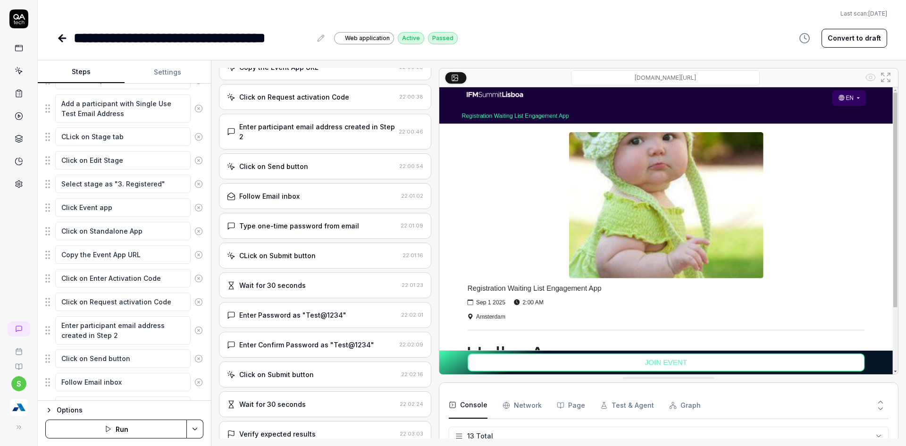
scroll to position [236, 0]
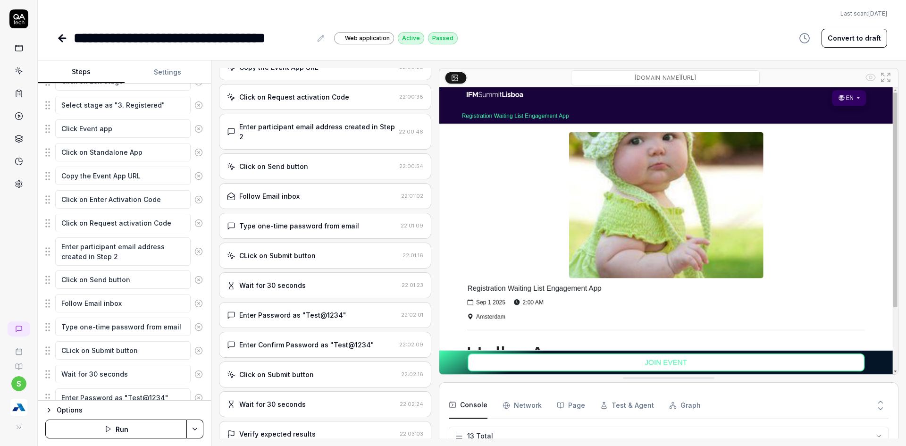
click at [69, 41] on link at bounding box center [63, 38] width 13 height 19
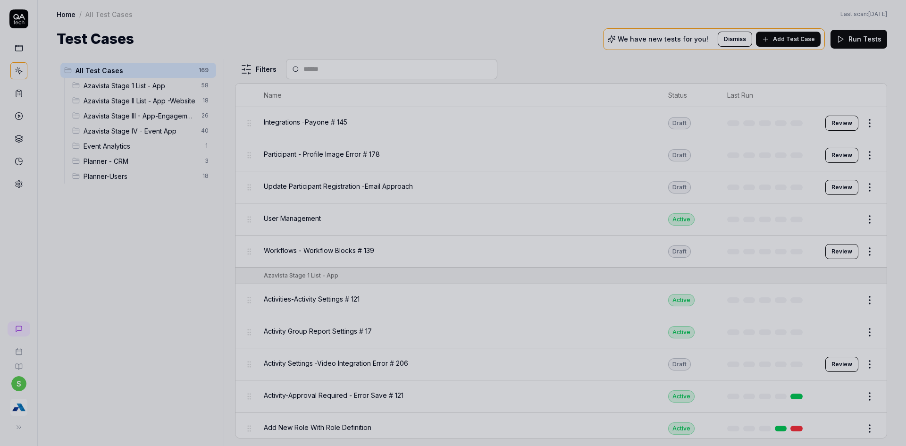
click at [78, 289] on div at bounding box center [453, 223] width 906 height 446
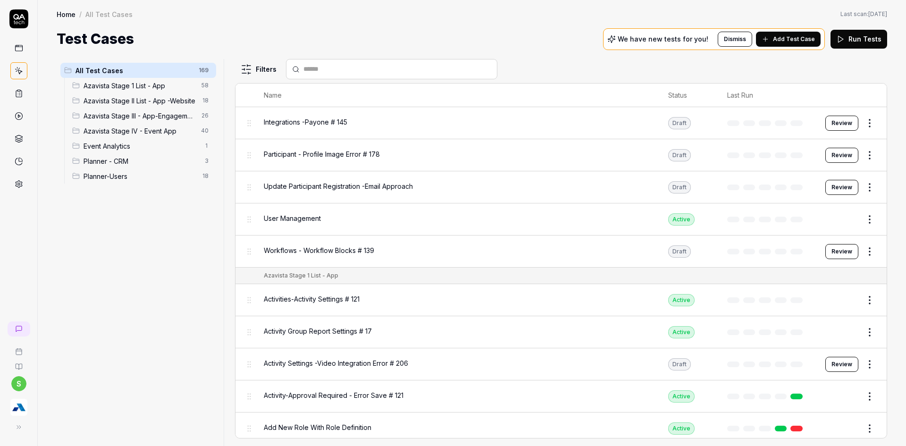
click at [135, 132] on span "Azavista Stage IV - Event App" at bounding box center [139, 131] width 112 height 10
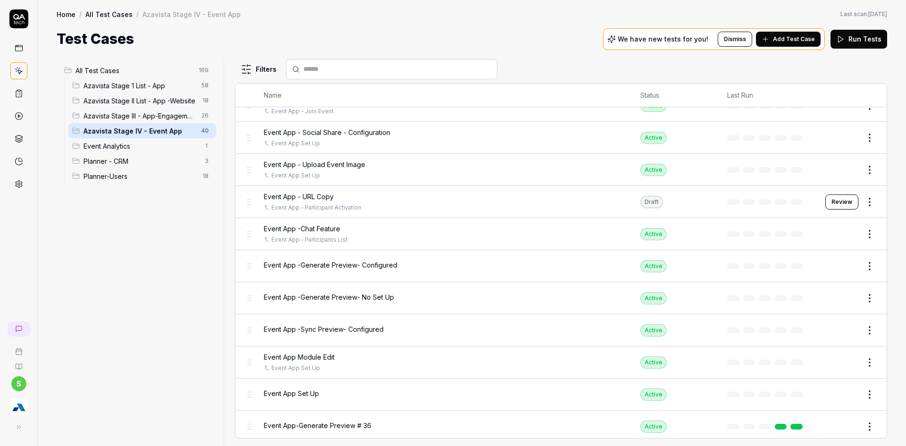
scroll to position [968, 0]
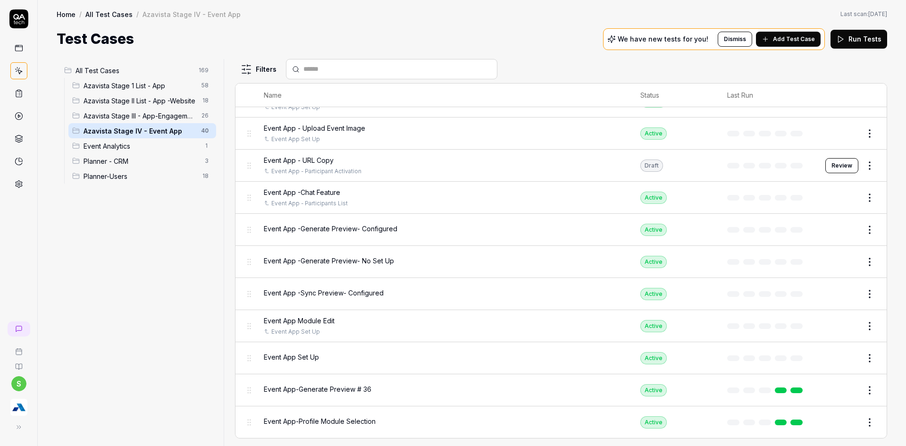
click at [301, 357] on span "Event App Set Up" at bounding box center [291, 357] width 55 height 10
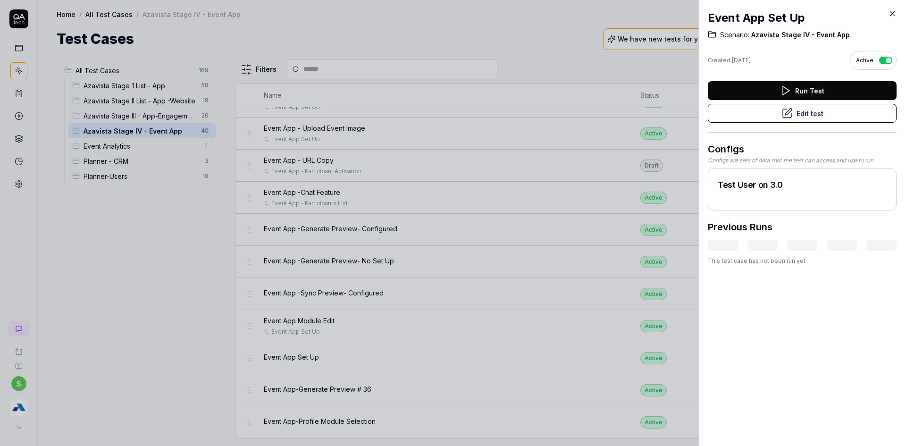
click at [755, 113] on button "Edit test" at bounding box center [802, 113] width 189 height 19
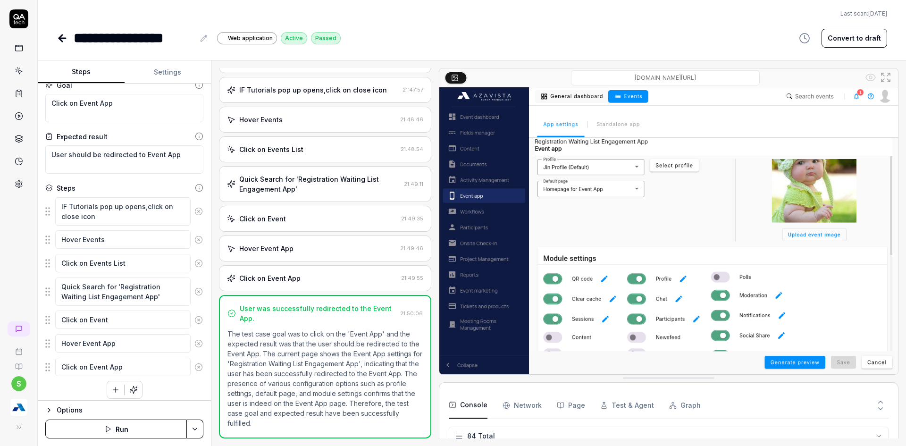
scroll to position [17, 0]
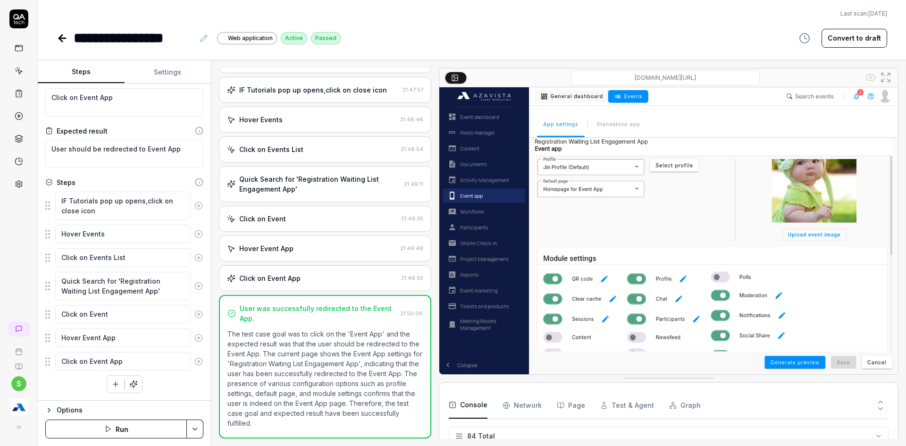
click at [6, 68] on div at bounding box center [18, 100] width 37 height 183
click at [15, 69] on icon at bounding box center [19, 71] width 8 height 8
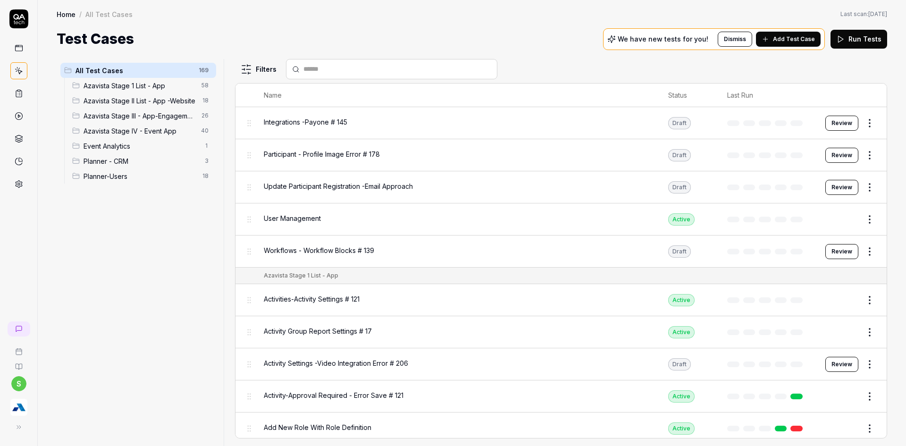
click at [139, 129] on span "Azavista Stage IV - Event App" at bounding box center [139, 131] width 112 height 10
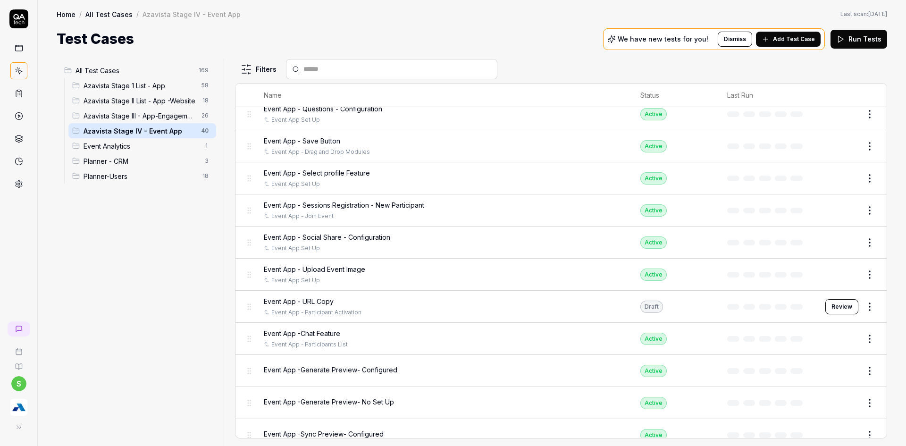
scroll to position [968, 0]
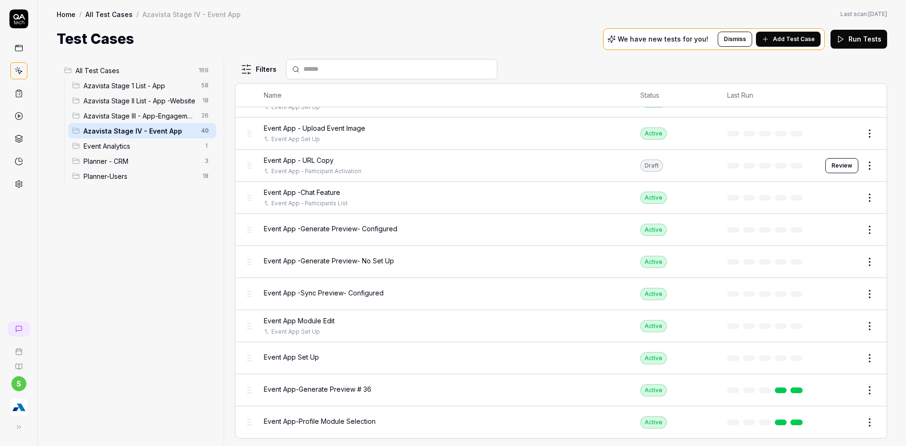
click at [317, 158] on span "Event App - URL Copy" at bounding box center [299, 160] width 70 height 10
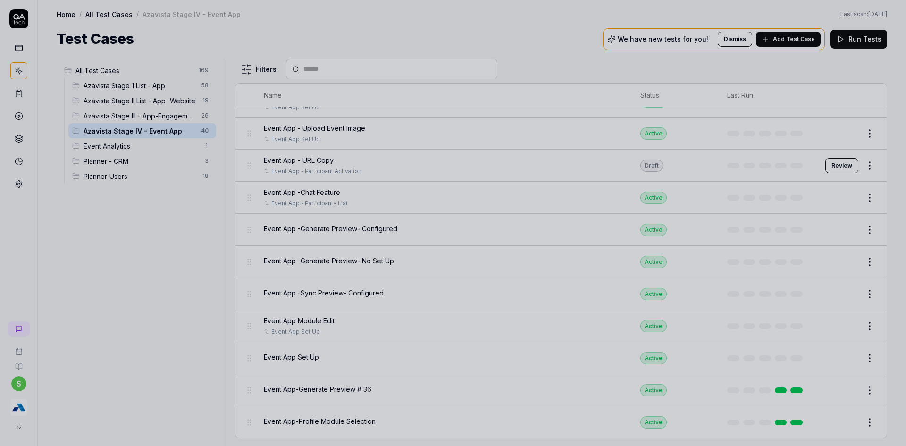
click at [285, 160] on div at bounding box center [453, 223] width 906 height 446
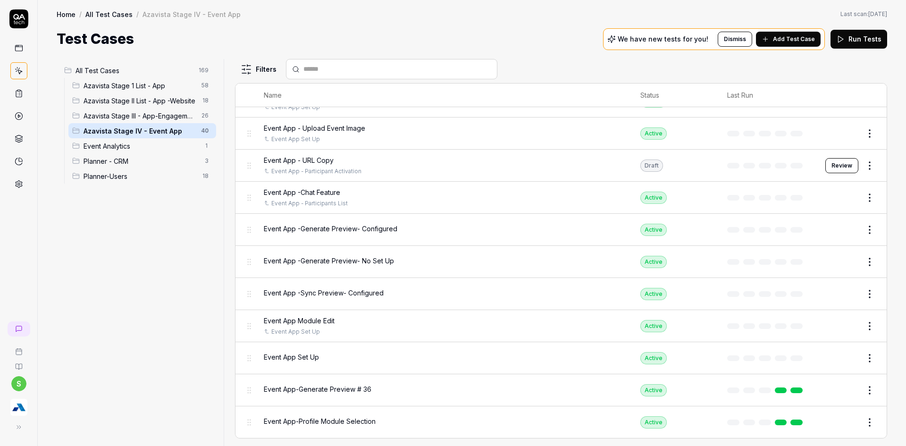
click at [865, 166] on html "s Home / All Test Cases / Azavista Stage IV - Event App Home / All Test Cases /…" at bounding box center [453, 228] width 906 height 457
click at [796, 250] on div "Edit" at bounding box center [823, 247] width 90 height 21
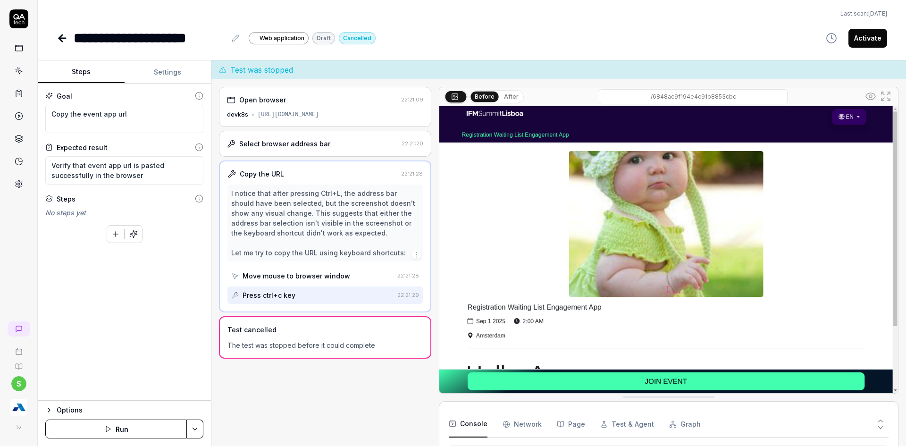
scroll to position [161, 0]
click at [147, 69] on button "Settings" at bounding box center [168, 72] width 87 height 23
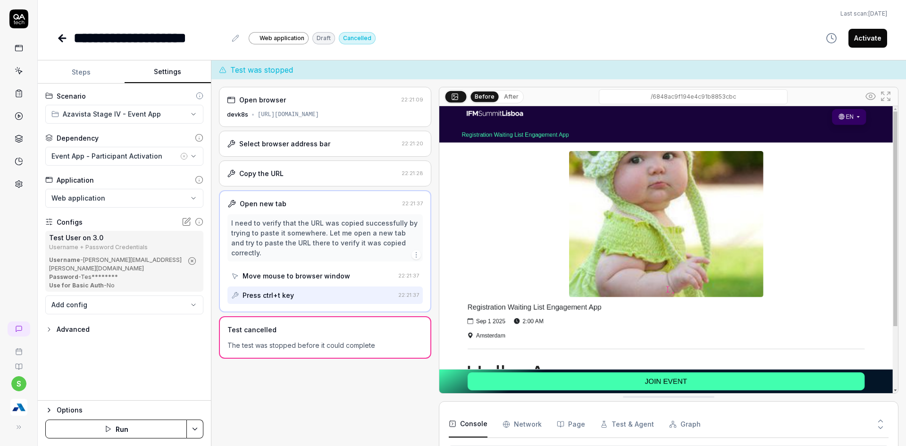
click at [182, 154] on icon "button" at bounding box center [184, 156] width 8 height 8
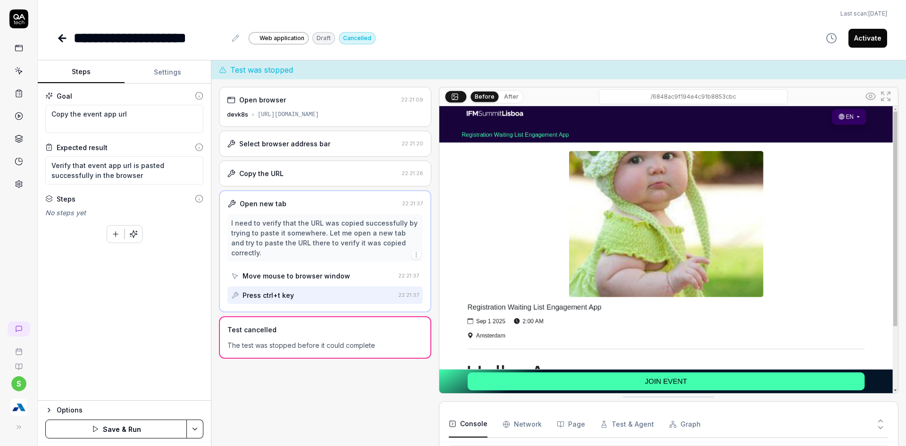
click at [79, 66] on button "Steps" at bounding box center [81, 72] width 87 height 23
click at [113, 234] on icon "button" at bounding box center [115, 234] width 5 height 0
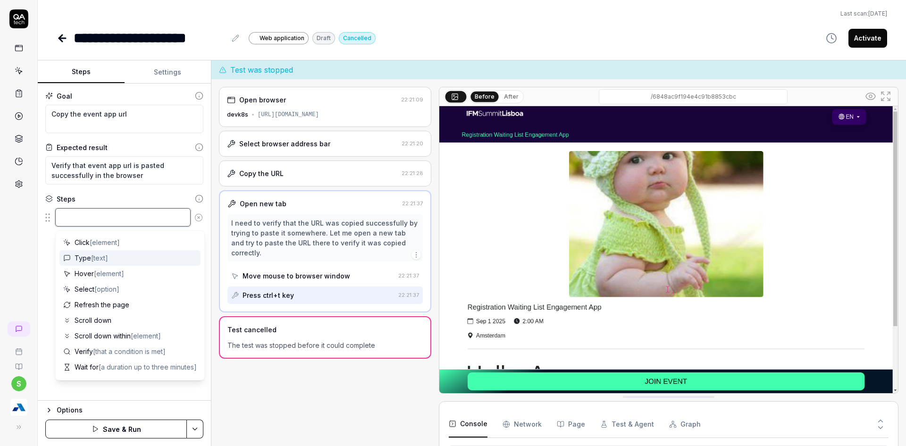
click at [68, 224] on textarea at bounding box center [122, 217] width 135 height 18
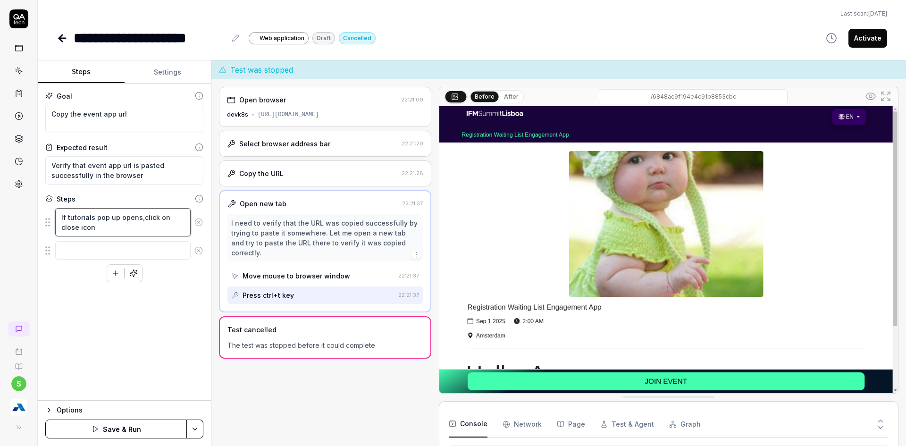
drag, startPoint x: 141, startPoint y: 217, endPoint x: 141, endPoint y: 225, distance: 9.0
click at [141, 217] on textarea "If tutorials pop up opens,click on close icon" at bounding box center [122, 222] width 135 height 28
click at [131, 250] on textarea at bounding box center [122, 250] width 135 height 18
click at [67, 273] on textarea "CLick on Events List" at bounding box center [122, 274] width 135 height 18
click at [164, 299] on textarea "Quick Search for" at bounding box center [122, 297] width 135 height 18
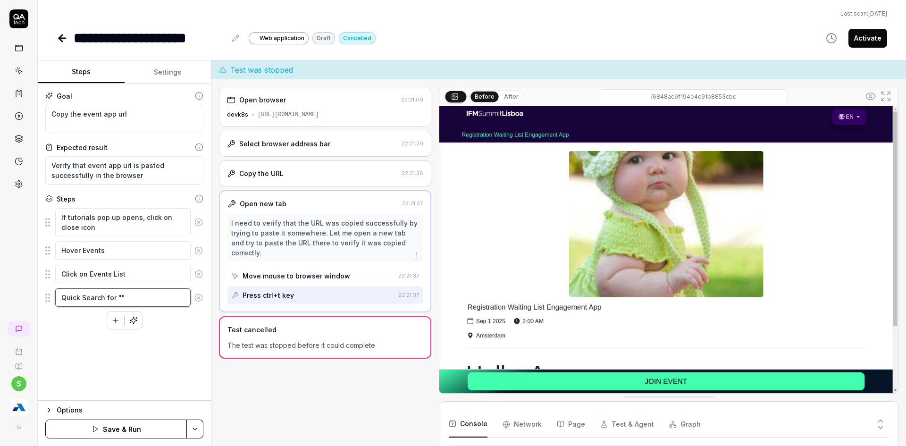
paste textarea "Registration Waiting List Engagement App"
click at [165, 301] on textarea "Quick Search for "Registration Waiting List Engagement App"" at bounding box center [122, 302] width 135 height 28
click at [148, 306] on textarea "Quick Search for "Registration Waiting List Engagement App"" at bounding box center [122, 302] width 135 height 28
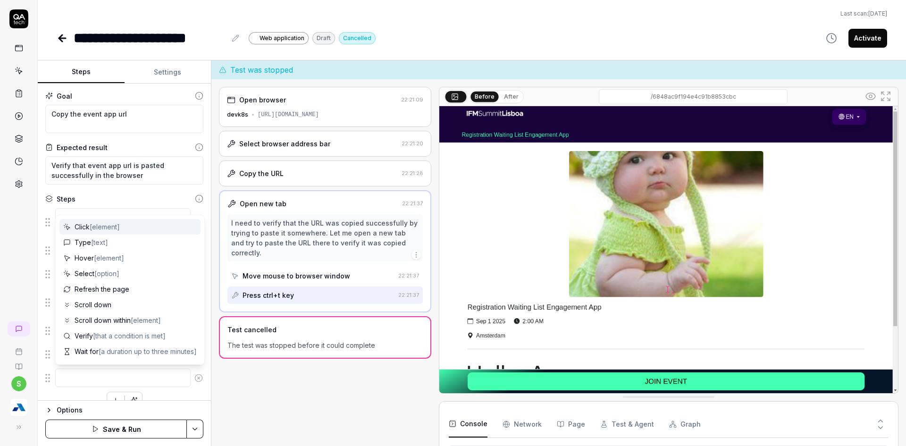
click at [15, 301] on div "s" at bounding box center [19, 223] width 38 height 446
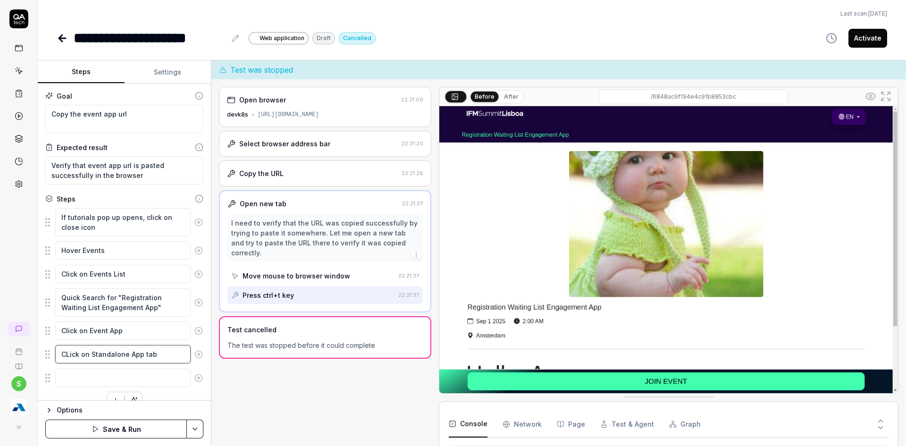
click at [69, 355] on textarea "CLick on Standalone App tab" at bounding box center [122, 354] width 135 height 18
click at [159, 354] on textarea "Click on Standalone App tab" at bounding box center [122, 354] width 135 height 18
click at [4, 252] on div "s" at bounding box center [19, 223] width 38 height 446
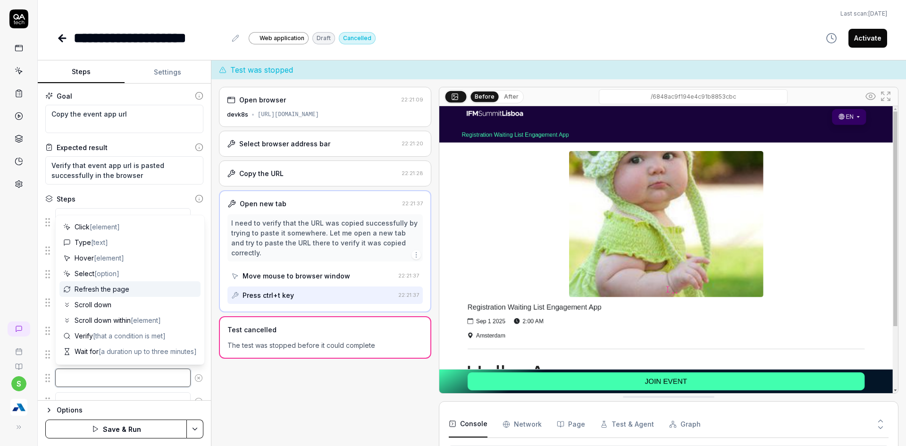
click at [115, 372] on textarea at bounding box center [122, 377] width 135 height 18
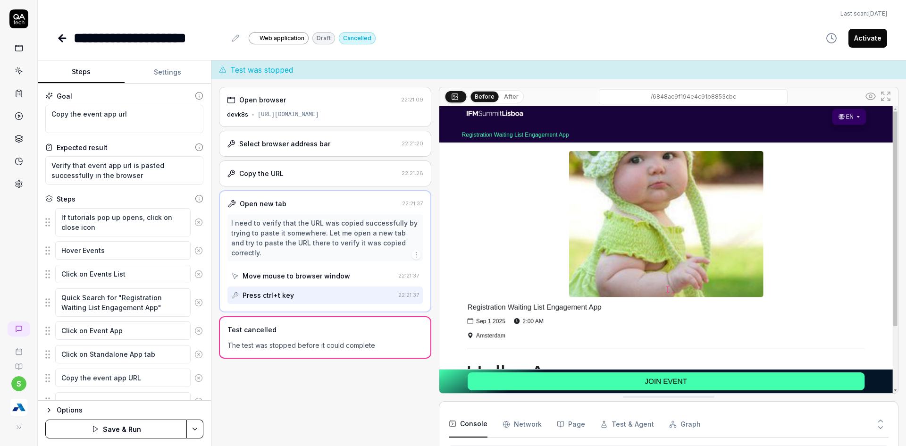
scroll to position [40, 0]
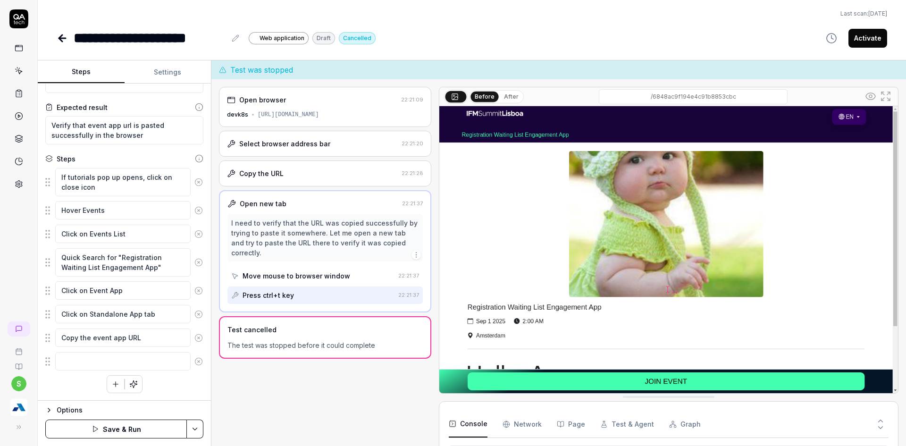
click at [45, 382] on div "If tutorials pop up opens, click on close icon Hover Events Click on Events Lis…" at bounding box center [124, 279] width 158 height 225
click at [104, 365] on textarea at bounding box center [122, 361] width 135 height 18
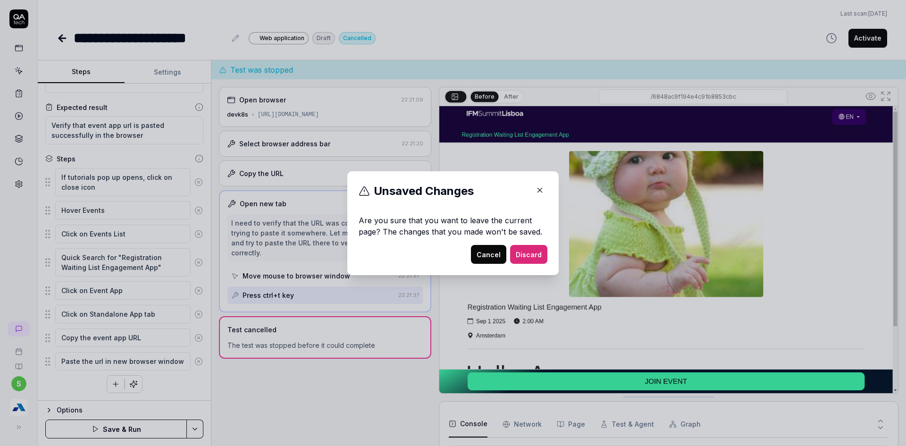
click at [474, 254] on button "Cancel" at bounding box center [488, 254] width 35 height 19
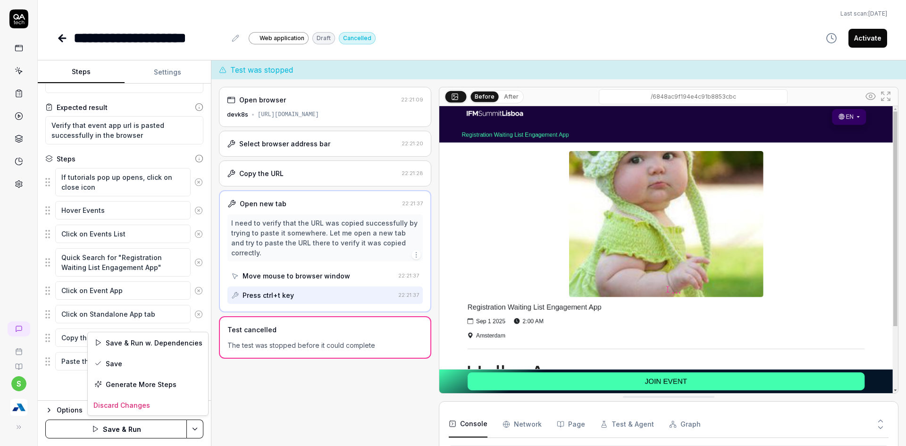
click at [196, 429] on html "**********" at bounding box center [453, 228] width 906 height 457
click at [125, 366] on div "Save" at bounding box center [148, 363] width 120 height 21
click at [194, 427] on html "**********" at bounding box center [453, 228] width 906 height 457
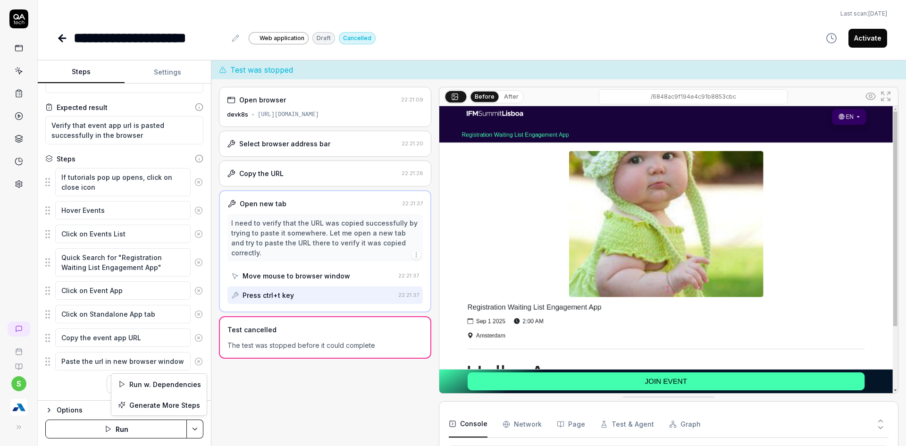
click at [171, 67] on html "**********" at bounding box center [453, 228] width 906 height 457
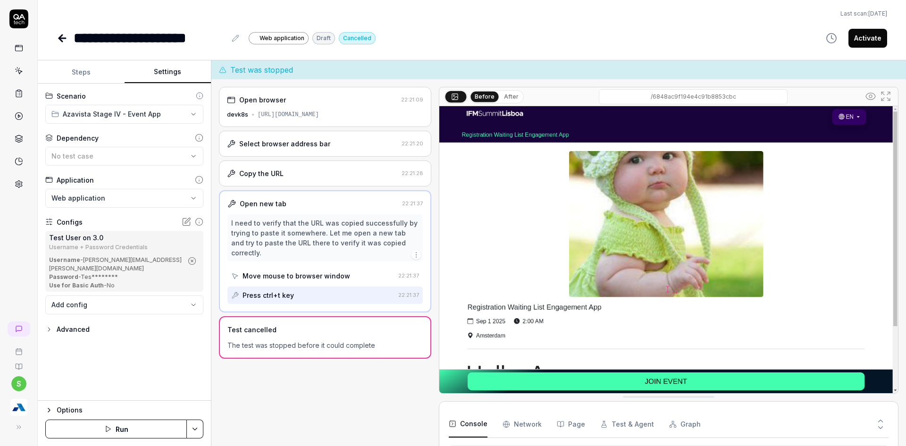
click at [166, 76] on button "Settings" at bounding box center [168, 72] width 87 height 23
click at [62, 40] on icon at bounding box center [62, 38] width 11 height 11
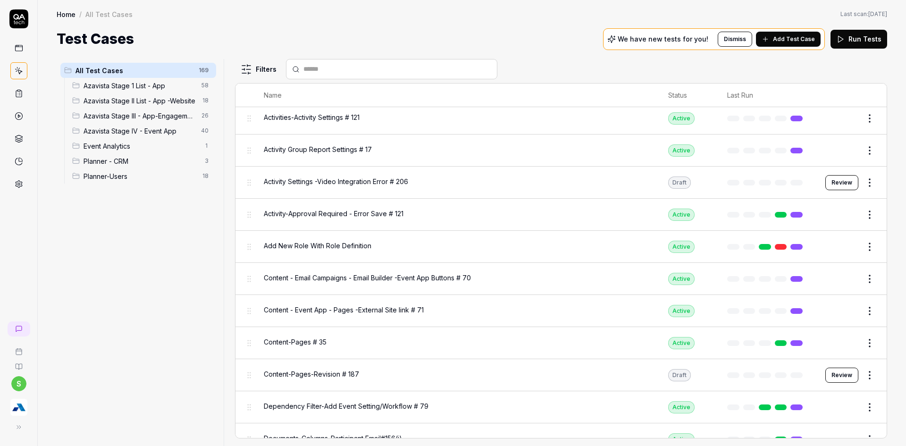
scroll to position [189, 0]
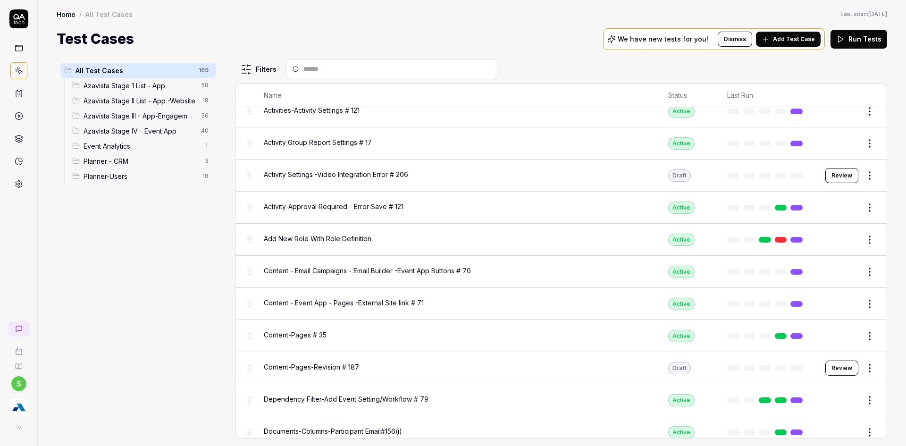
click at [192, 132] on span "Azavista Stage IV - Event App" at bounding box center [139, 131] width 112 height 10
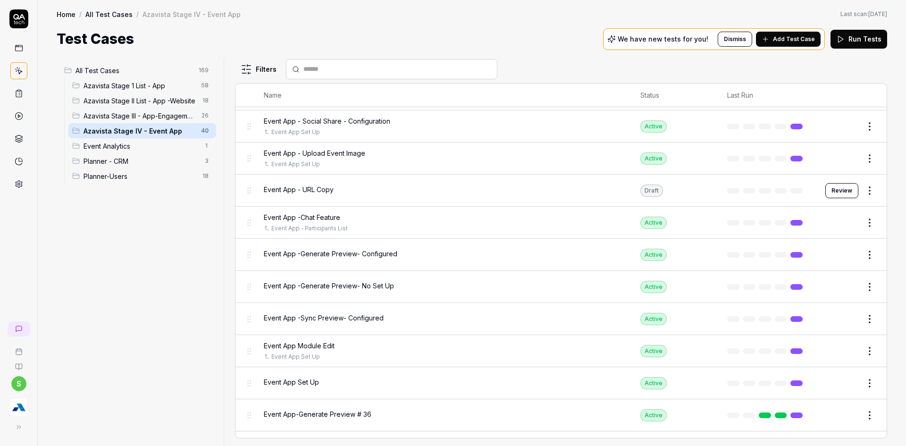
scroll to position [968, 0]
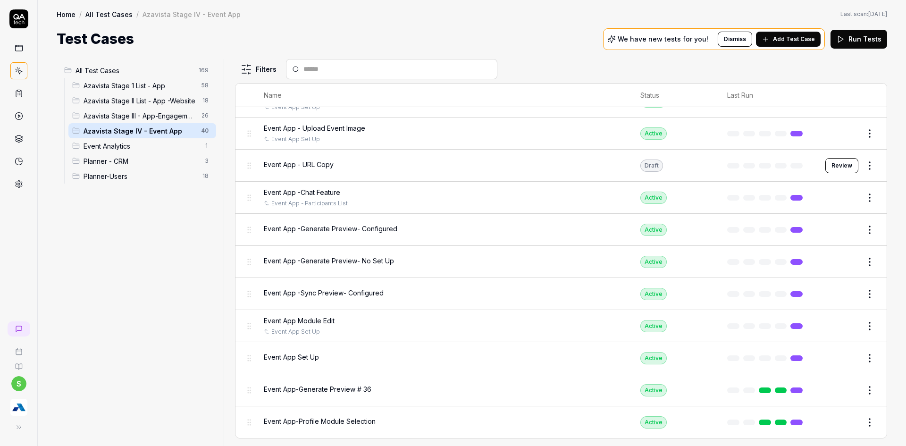
click at [326, 63] on div at bounding box center [391, 69] width 211 height 20
click at [325, 67] on input "text" at bounding box center [397, 69] width 188 height 10
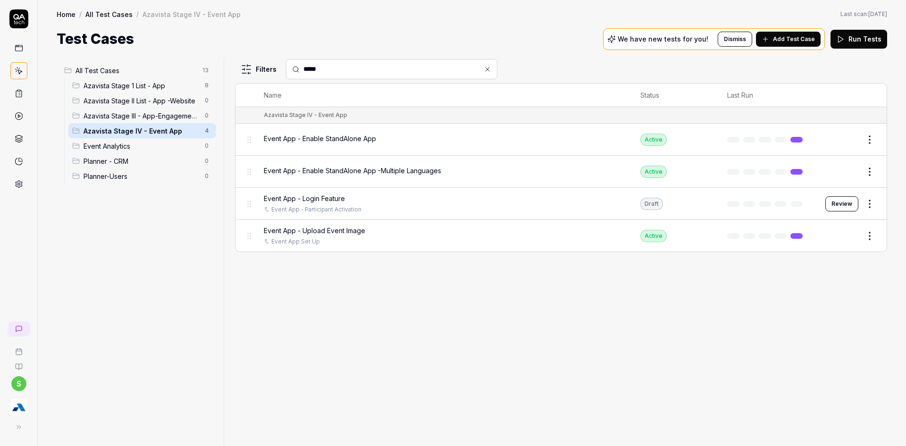
type input "*****"
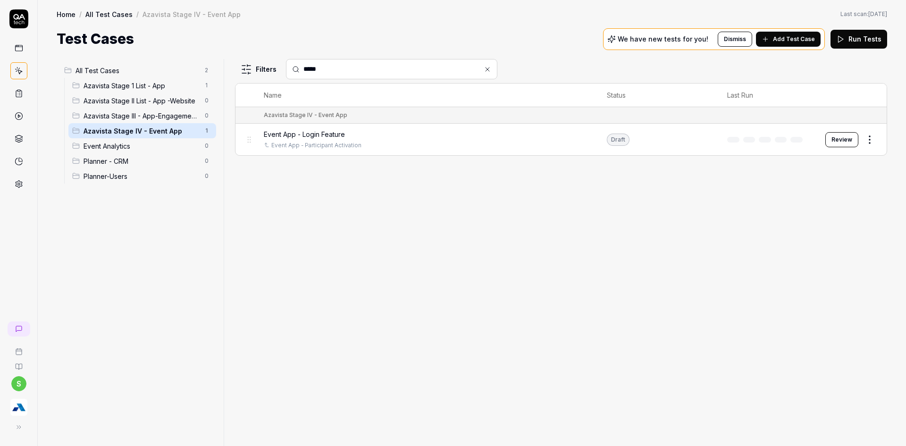
click at [388, 140] on div "Event App - Login Feature Event App - Participant Activation" at bounding box center [426, 139] width 324 height 20
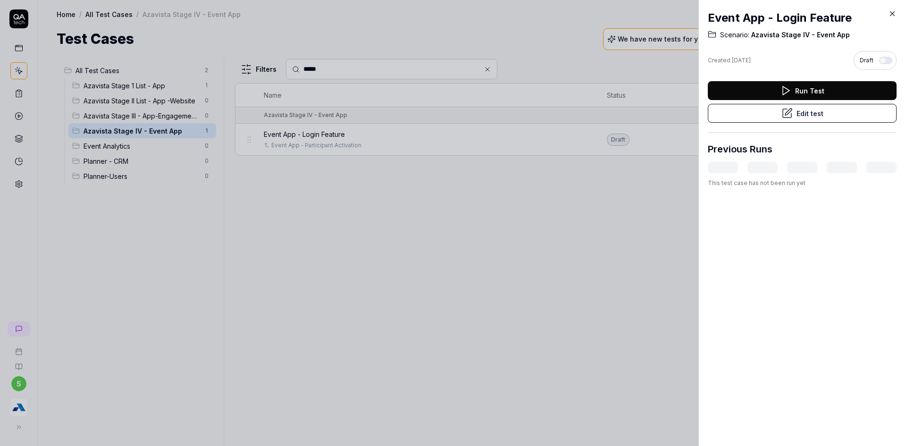
click at [825, 112] on button "Edit test" at bounding box center [802, 113] width 189 height 19
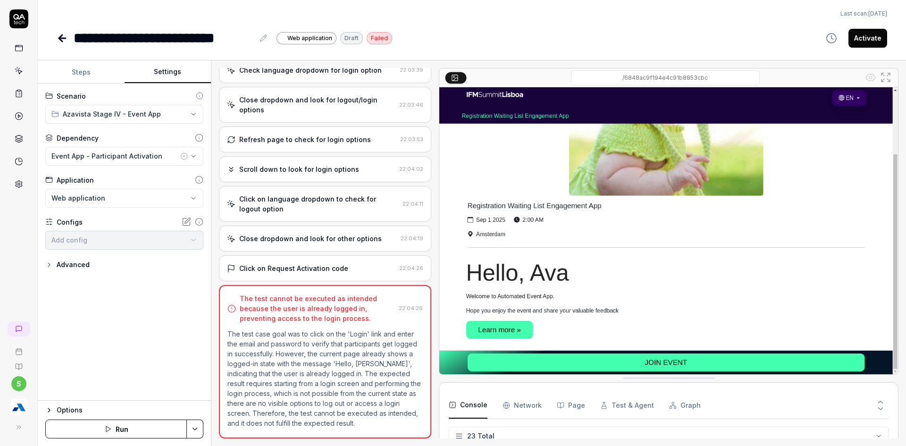
click at [173, 76] on button "Settings" at bounding box center [168, 72] width 87 height 23
click at [182, 155] on icon "button" at bounding box center [184, 156] width 8 height 8
click at [193, 152] on icon "button" at bounding box center [194, 156] width 8 height 8
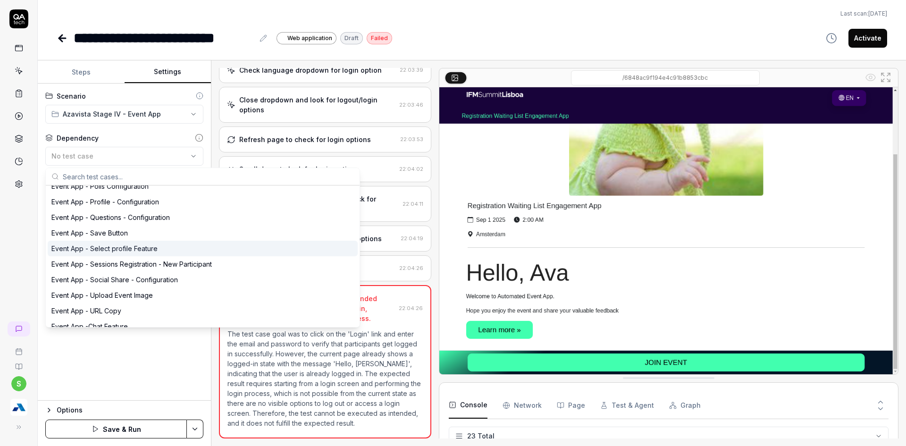
scroll to position [2123, 0]
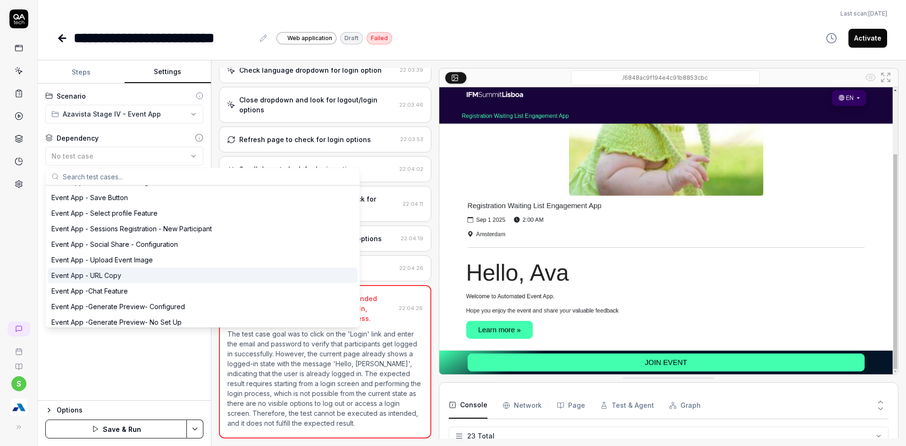
click at [104, 276] on div "Event App - URL Copy" at bounding box center [86, 275] width 70 height 10
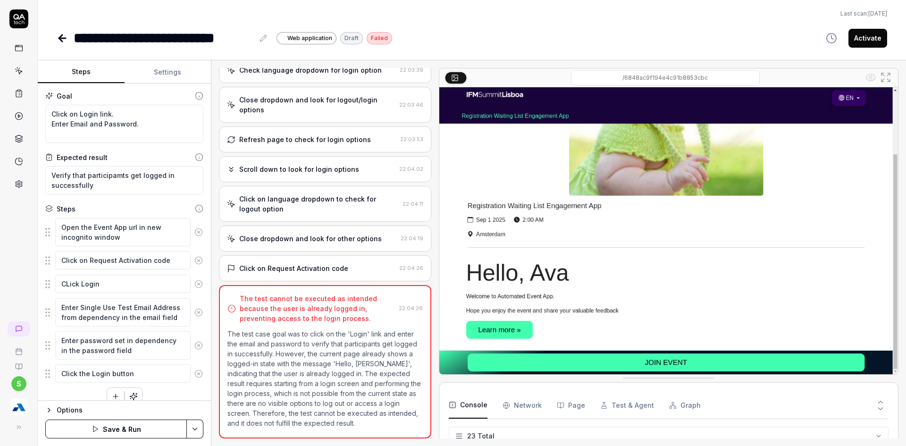
click at [64, 71] on button "Steps" at bounding box center [81, 72] width 87 height 23
click at [66, 290] on textarea "CLick Login" at bounding box center [122, 284] width 135 height 18
click at [71, 283] on textarea "CLick Login" at bounding box center [122, 284] width 135 height 18
type textarea "*"
type textarea "CLck Login"
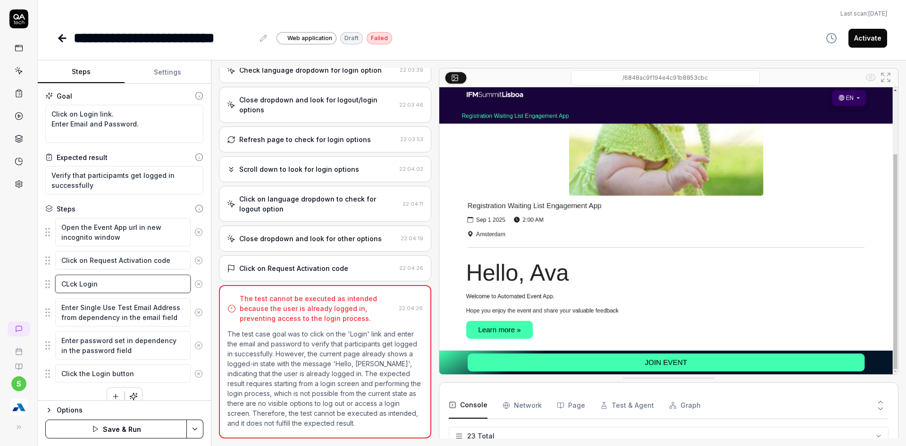
type textarea "*"
type textarea "Cck Login"
type textarea "*"
type textarea "Clck Login"
type textarea "*"
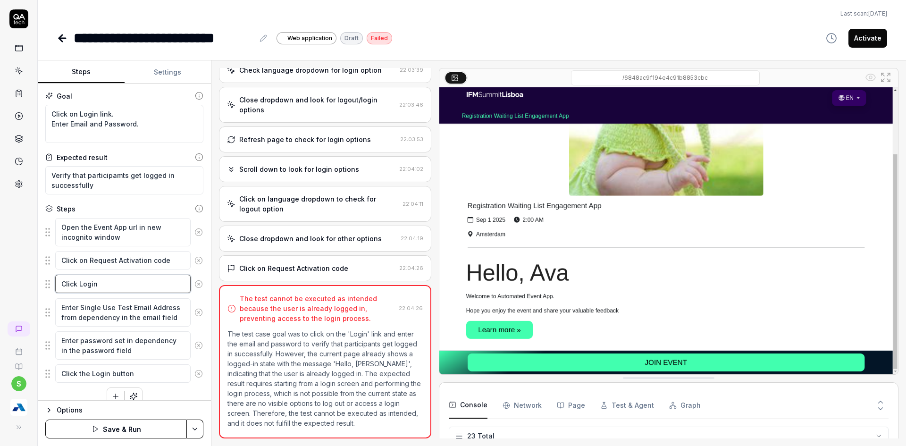
type textarea "Click Login"
click at [5, 257] on div "s" at bounding box center [19, 223] width 38 height 446
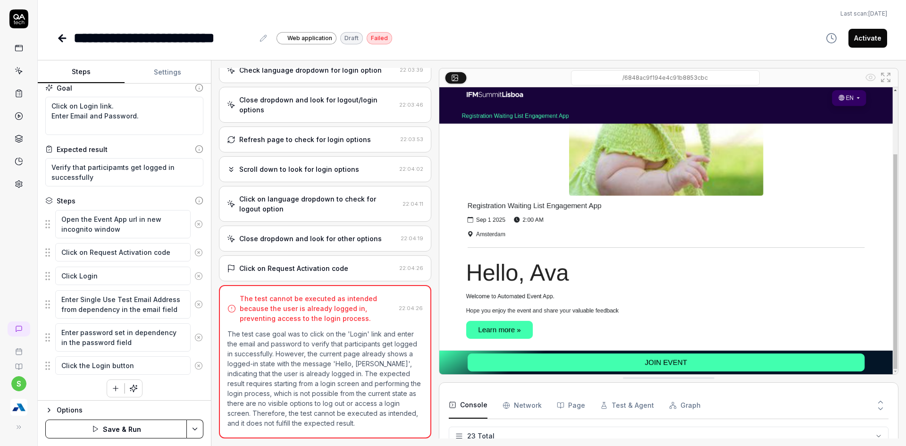
scroll to position [12, 0]
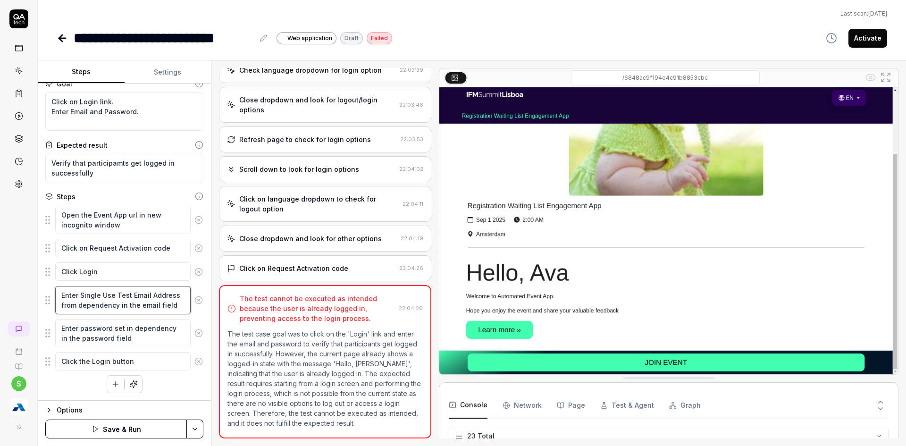
drag, startPoint x: 81, startPoint y: 294, endPoint x: 179, endPoint y: 307, distance: 98.9
click at [179, 307] on textarea "Enter Single Use Test Email Address from dependency in the email field" at bounding box center [122, 300] width 135 height 28
type textarea "*"
type textarea "Enter ""
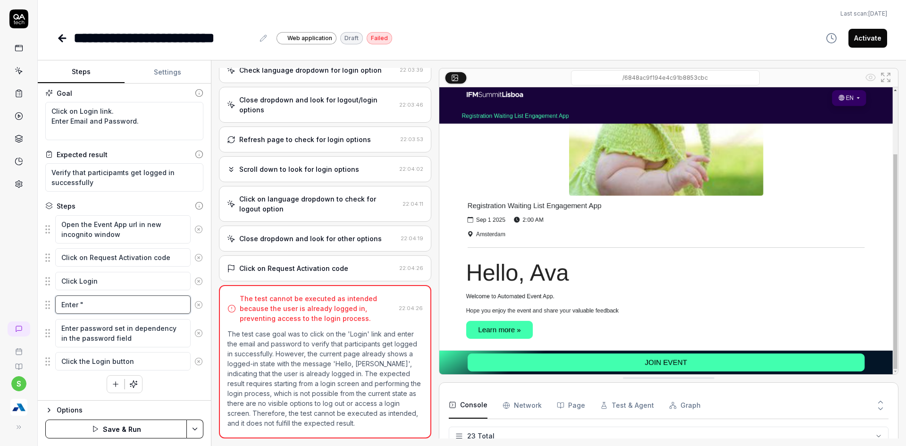
scroll to position [3, 0]
type textarea "*"
type textarea "Enter """
type textarea "*"
type textarea "Enter "s""
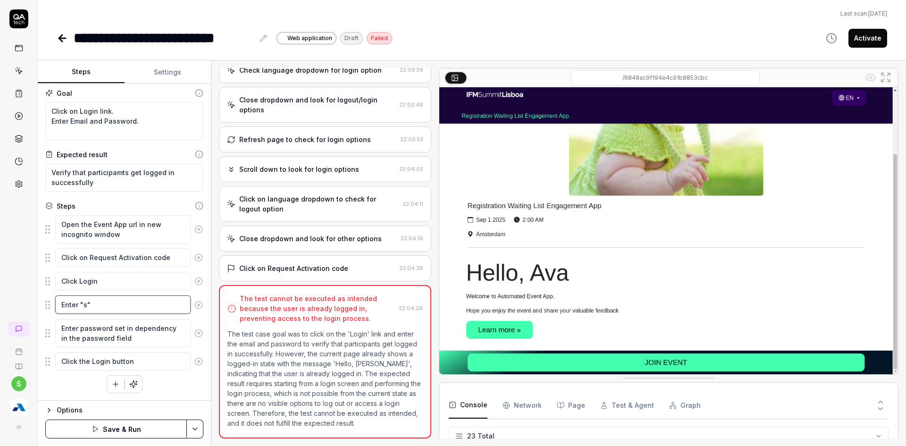
type textarea "*"
type textarea "Enter "sc""
type textarea "*"
type textarea "Enter "scan""
type textarea "*"
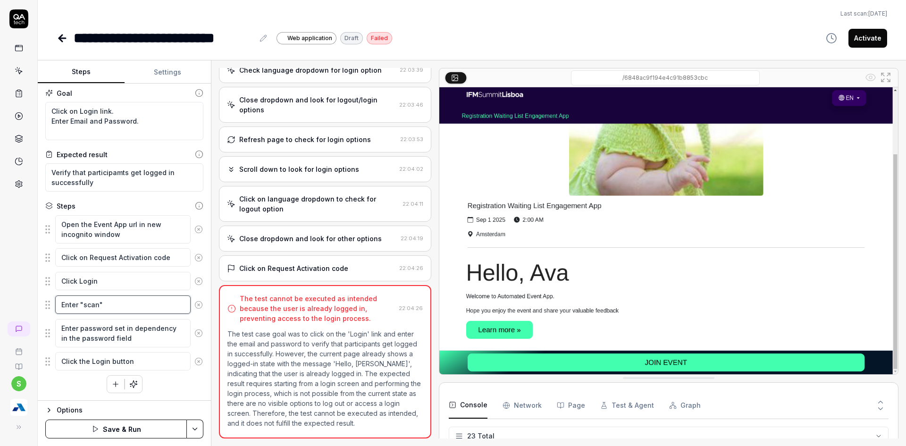
type textarea "Enter "scano""
type textarea "*"
type textarea "Enter "scan""
type textarea "*"
type textarea "Enter "scan0""
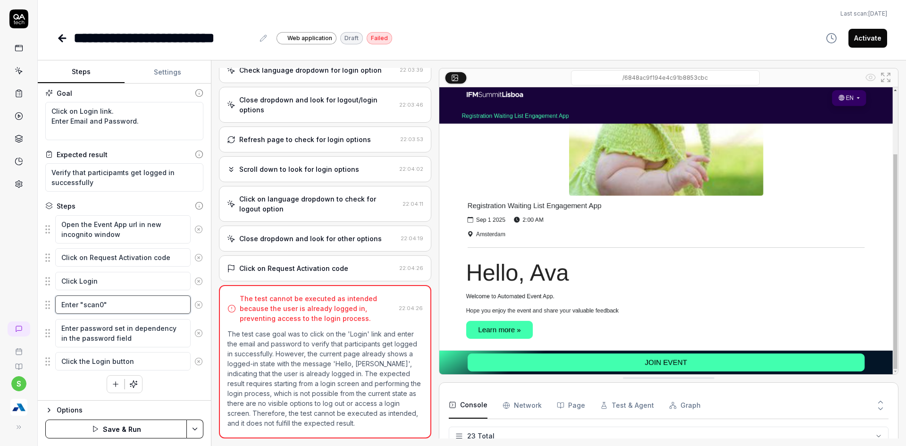
type textarea "*"
type textarea "Enter "scan01""
type textarea "*"
type textarea "Enter "scan01@""
type textarea "*"
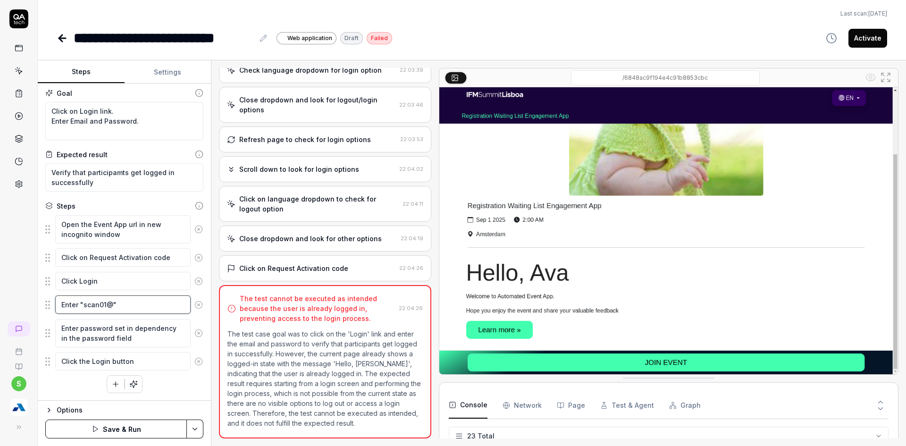
type textarea "Enter "scan01@y""
type textarea "*"
type textarea "Enter "scan01@yo""
type textarea "*"
type textarea "Enter "scan01@yop""
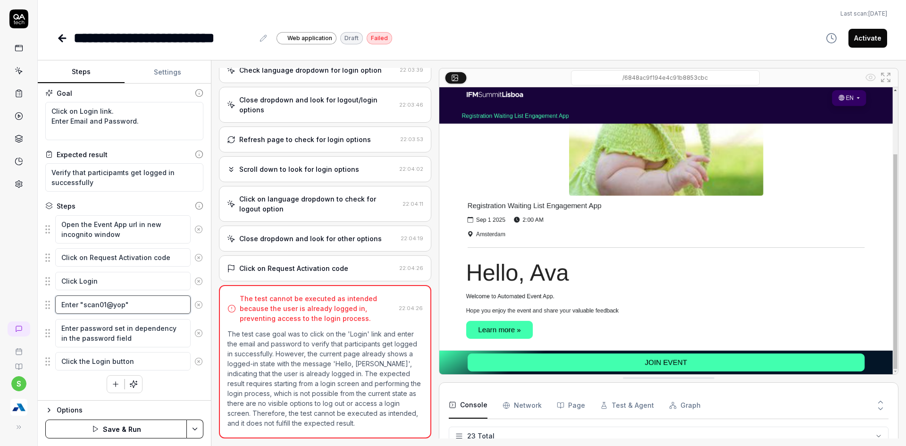
type textarea "*"
type textarea "Enter "scan01@yopm""
type textarea "*"
type textarea "Enter "scan01@yopma""
type textarea "*"
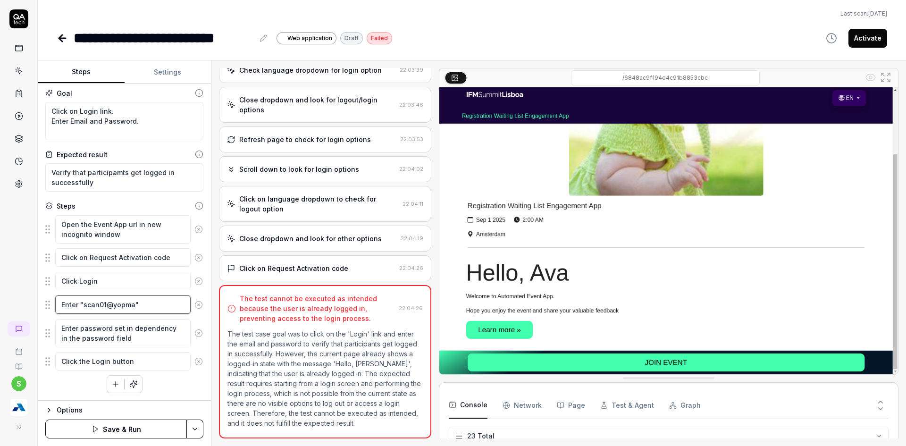
type textarea "Enter "scan01@yopmai""
type textarea "*"
type textarea "Enter "scan01@yopmail""
type textarea "*"
type textarea "Enter "scan01@yopmail.""
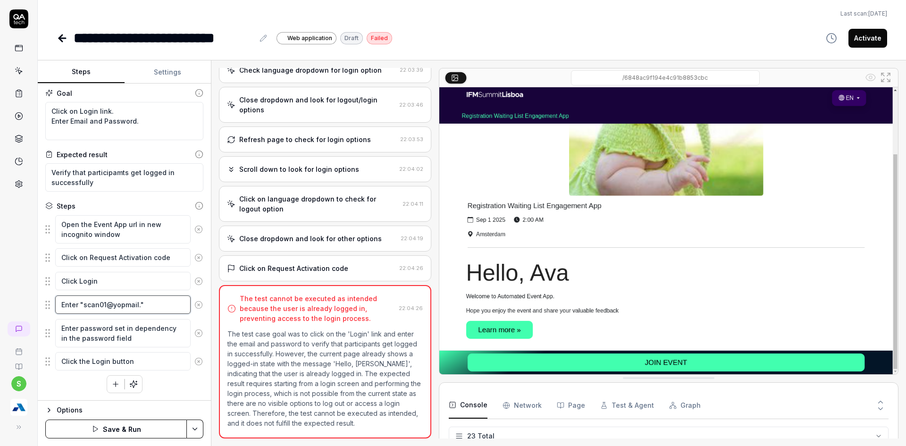
type textarea "*"
type textarea "Enter "scan01@yopmail.c""
type textarea "*"
type textarea "Enter "scan01@yopmail.co""
type textarea "*"
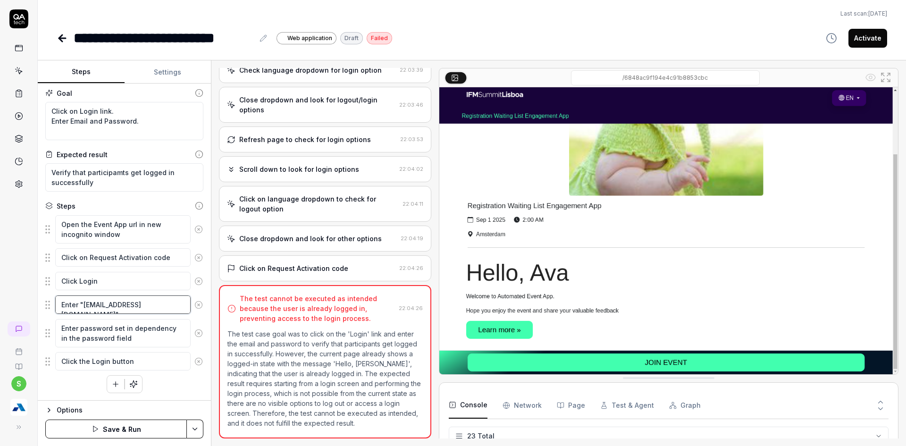
type textarea "Enter "scan01@yopmail.com""
drag, startPoint x: 80, startPoint y: 329, endPoint x: 150, endPoint y: 329, distance: 70.8
click at [150, 329] on textarea "Enter password set in dependency in the password field" at bounding box center [122, 333] width 135 height 28
click at [162, 329] on textarea "Enter password set in dependency in the password field" at bounding box center [122, 333] width 135 height 28
drag, startPoint x: 112, startPoint y: 329, endPoint x: 174, endPoint y: 327, distance: 61.8
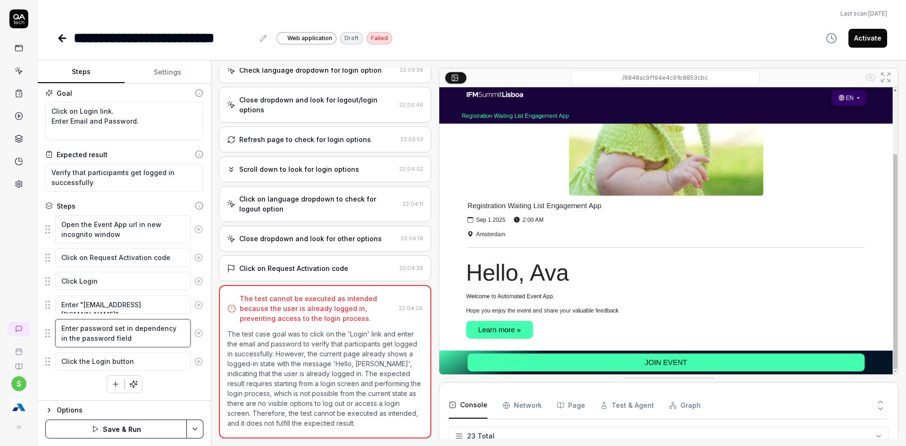
click at [173, 329] on textarea "Enter password set in dependency in the password field" at bounding box center [122, 333] width 135 height 28
type textarea "*"
type textarea "Enter password in the password field"
type textarea "*"
type textarea "Enter password ain the password field"
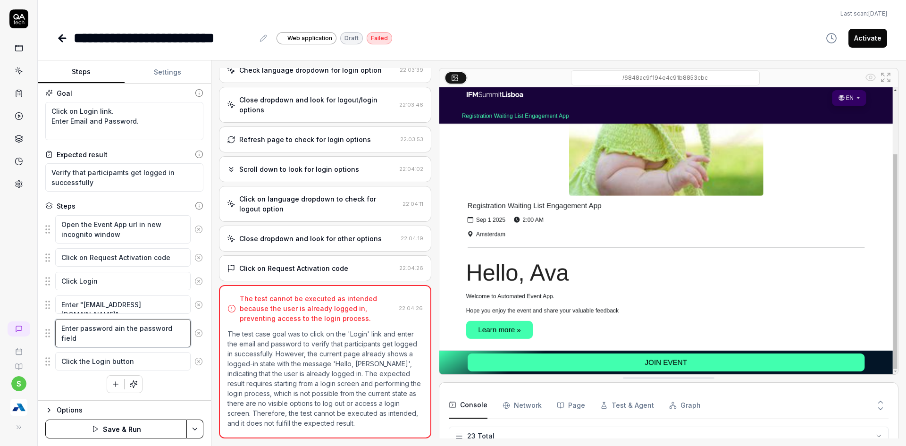
type textarea "*"
type textarea "Enter password asin the password field"
type textarea "*"
type textarea "Enter password as in the password field"
type textarea "*"
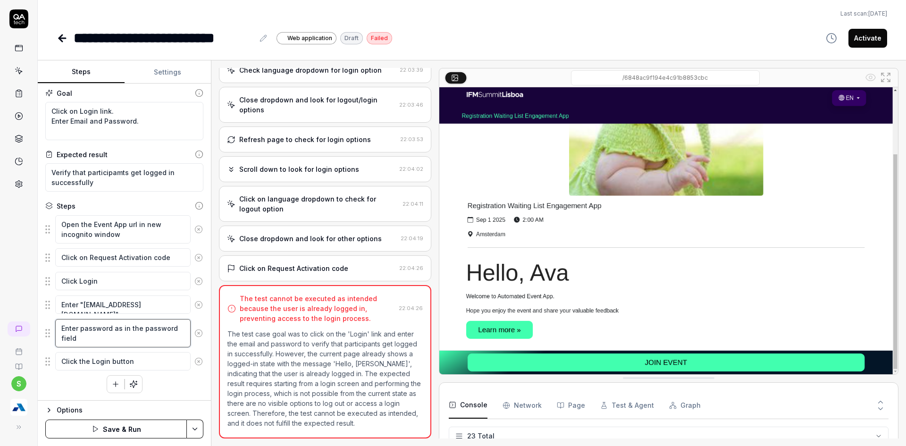
type textarea "Enter password as Tin the password field"
type textarea "*"
type textarea "Enter password as Tein the password field"
type textarea "*"
type textarea "Enter password as Tesin the password field"
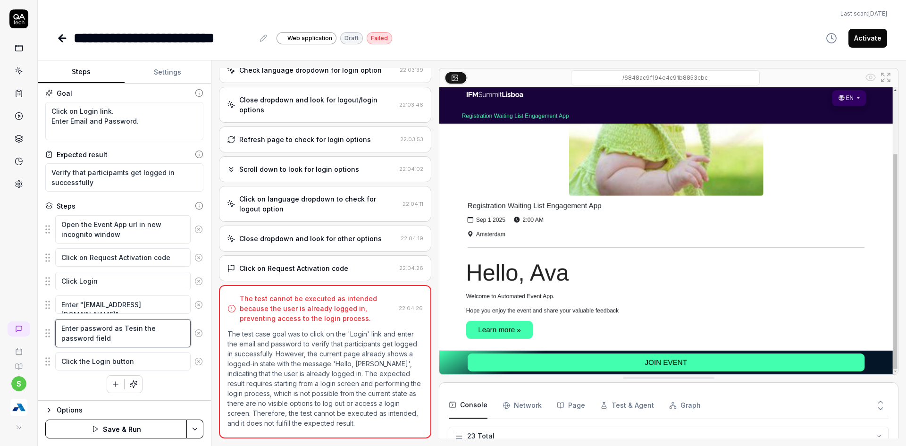
type textarea "*"
type textarea "Enter password as Testin the password field"
type textarea "*"
type textarea "Enter password as Test@in the password field"
type textarea "*"
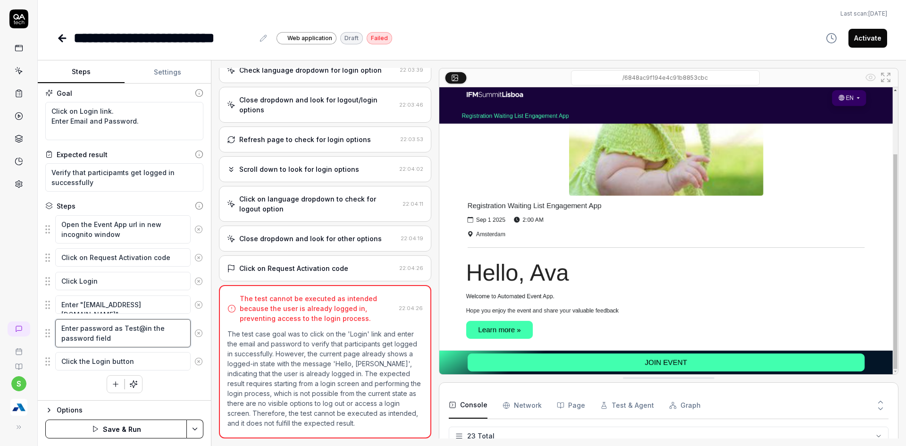
type textarea "Enter password as Test@1in the password field"
type textarea "*"
type textarea "Enter password as Test@12in the password field"
type textarea "*"
type textarea "Enter password as Test@123in the password field"
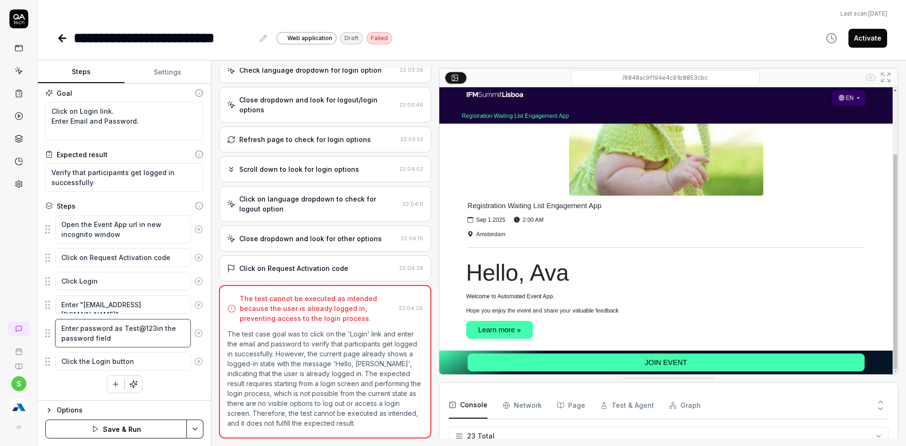
type textarea "*"
type textarea "Enter password as Test@1234in the password field"
type textarea "*"
type textarea "Enter password as Test@1234"in the password field"
type textarea "*"
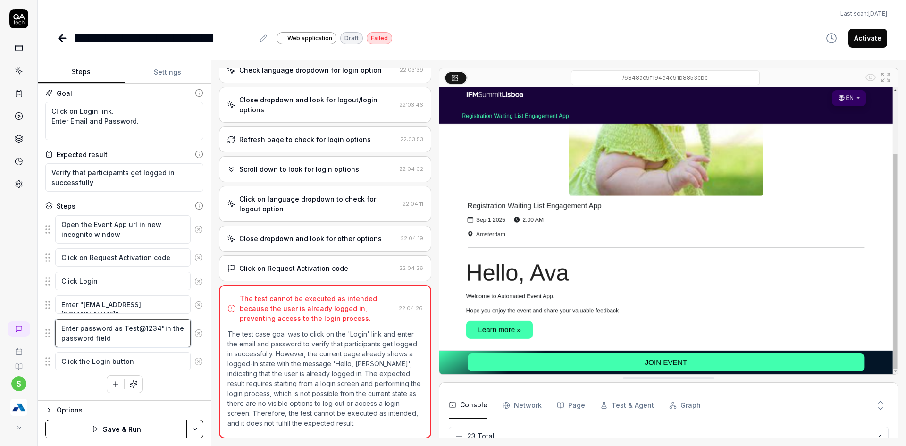
type textarea "Enter password as Test@1234" in the password field"
click at [123, 329] on textarea "Enter password as Test@1234" in the password field" at bounding box center [122, 333] width 135 height 28
type textarea "*"
type textarea "Enter password as "Test@1234" in the password field"
click at [192, 426] on html "**********" at bounding box center [453, 228] width 906 height 457
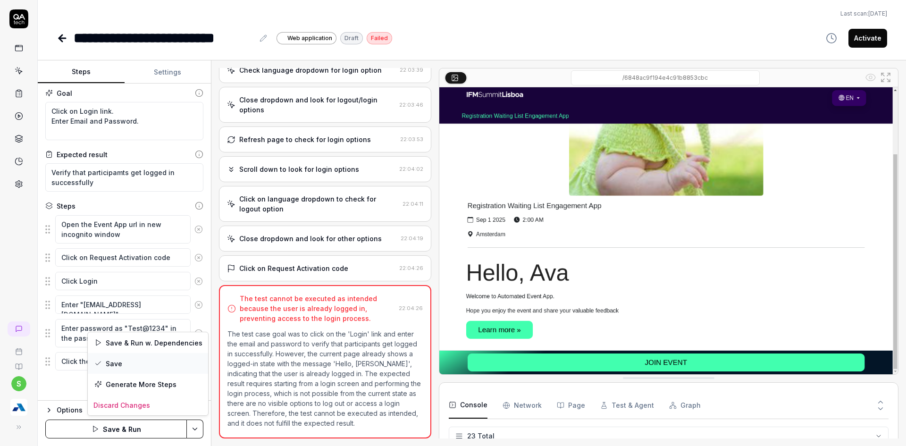
click at [122, 364] on div "Save" at bounding box center [148, 363] width 120 height 21
click at [199, 427] on html "**********" at bounding box center [453, 228] width 906 height 457
click at [164, 386] on div "Run w. Dependencies" at bounding box center [158, 384] width 95 height 21
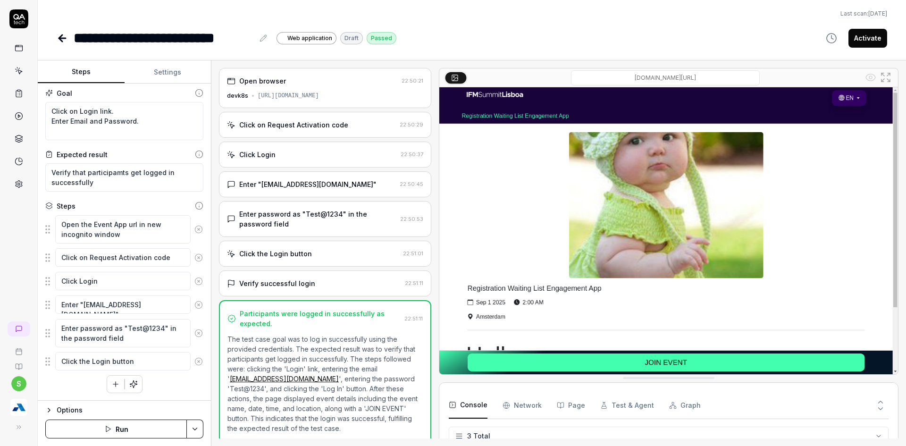
click at [198, 428] on html "**********" at bounding box center [453, 228] width 906 height 457
click at [165, 385] on div "Run w. Dependencies" at bounding box center [158, 384] width 95 height 21
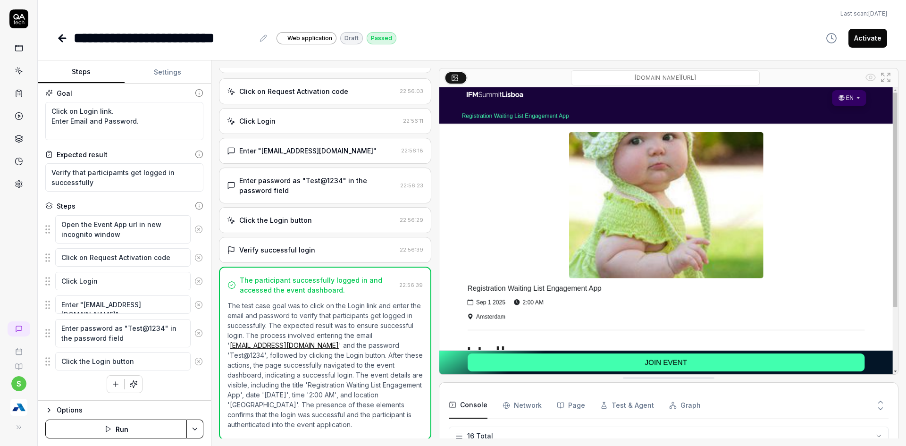
scroll to position [237, 0]
click at [880, 40] on button "Activate" at bounding box center [867, 38] width 39 height 19
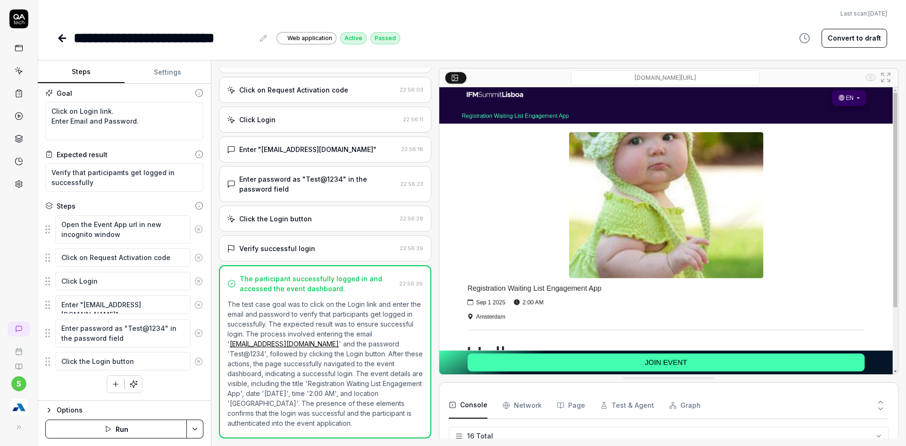
type textarea "*"
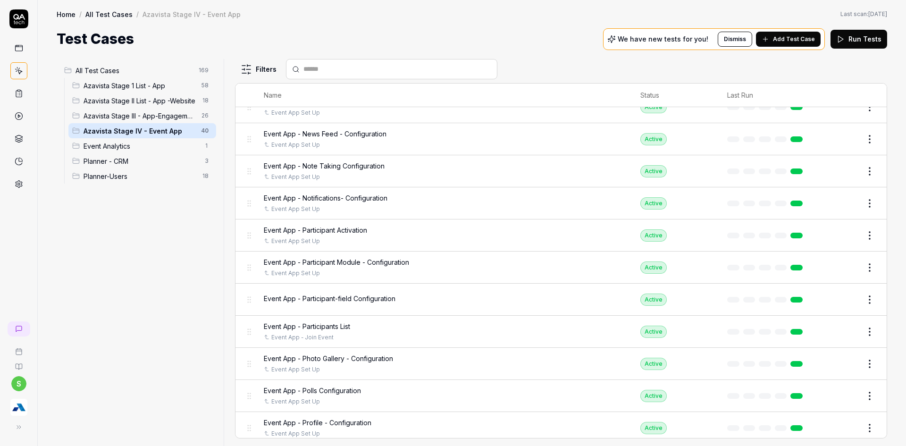
scroll to position [330, 0]
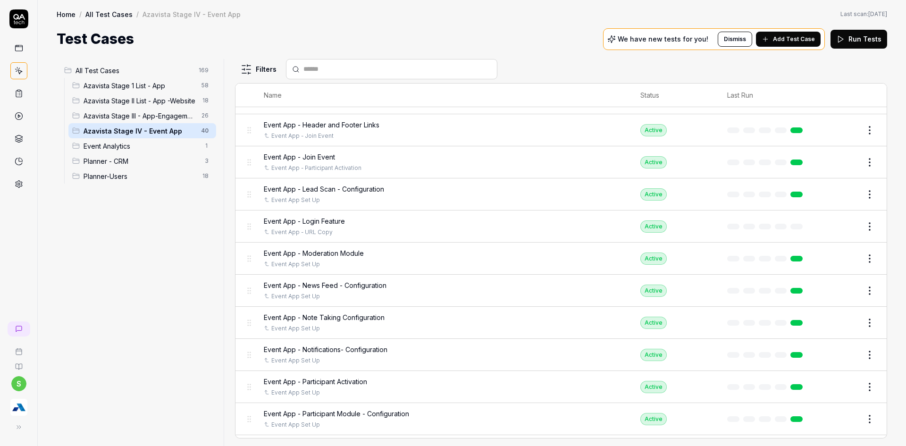
click at [345, 74] on input "text" at bounding box center [397, 69] width 188 height 10
type input "*****"
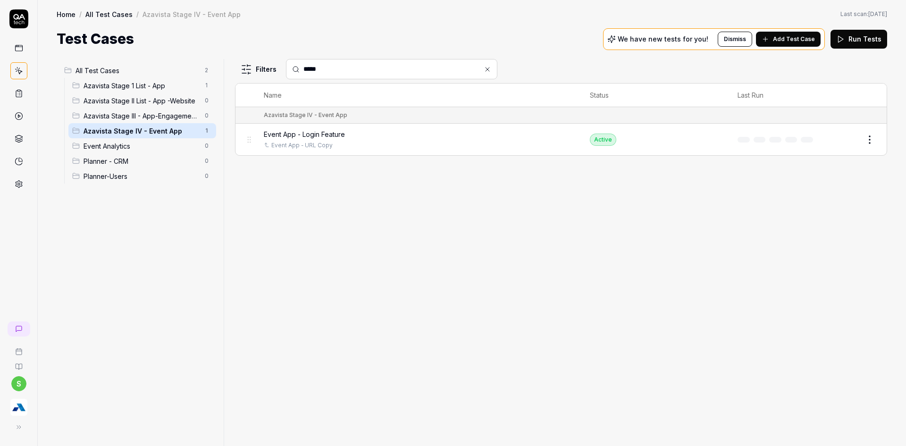
click at [796, 41] on span "Add Test Case" at bounding box center [794, 39] width 42 height 8
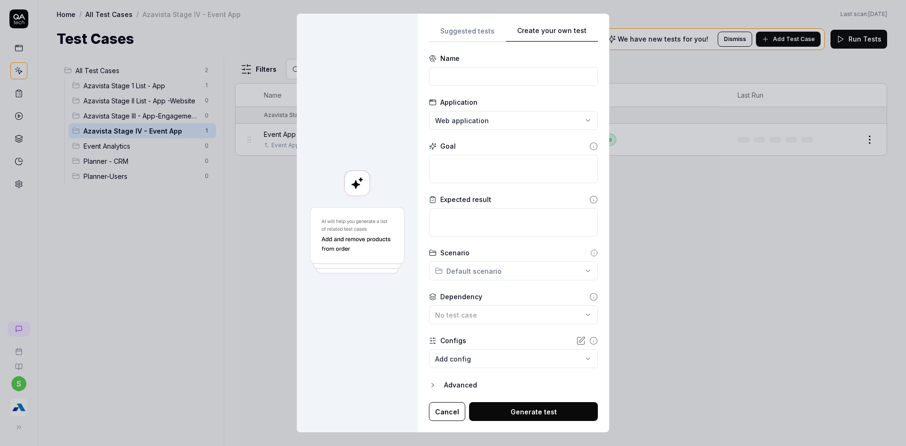
click at [592, 26] on div "**********" at bounding box center [513, 223] width 192 height 419
click at [500, 77] on input at bounding box center [513, 76] width 169 height 19
click at [500, 77] on input "Ev" at bounding box center [513, 76] width 169 height 19
type input "Event App -Profile Updation"
click at [445, 172] on textarea at bounding box center [513, 169] width 169 height 28
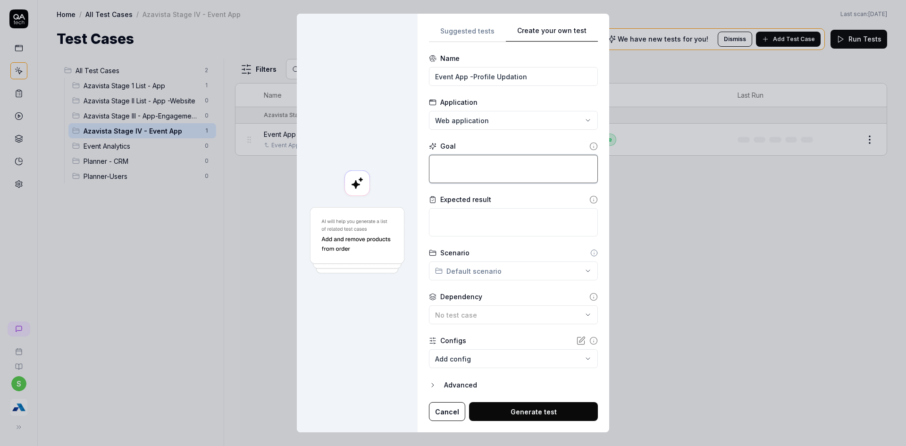
type textarea "*"
type textarea "E"
type textarea "*"
type textarea "Ed"
type textarea "*"
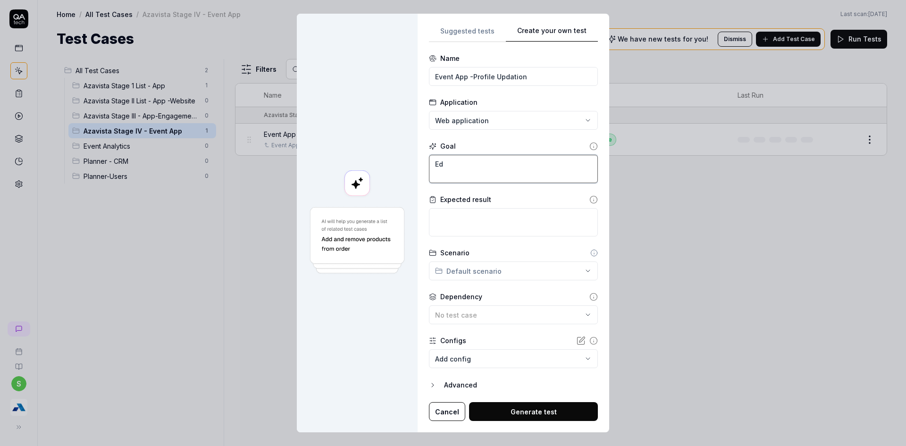
type textarea "Edi"
type textarea "*"
type textarea "Edit"
type textarea "*"
type textarea "Edit"
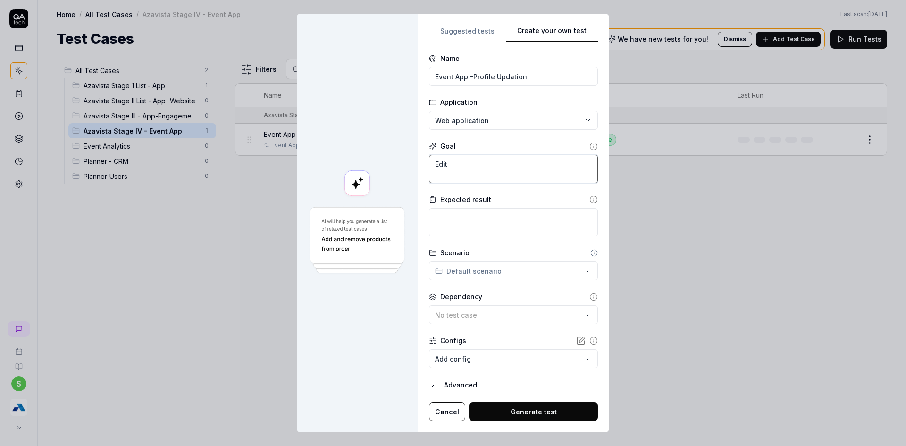
type textarea "*"
type textarea "Edit u"
type textarea "*"
type textarea "Edit us"
type textarea "*"
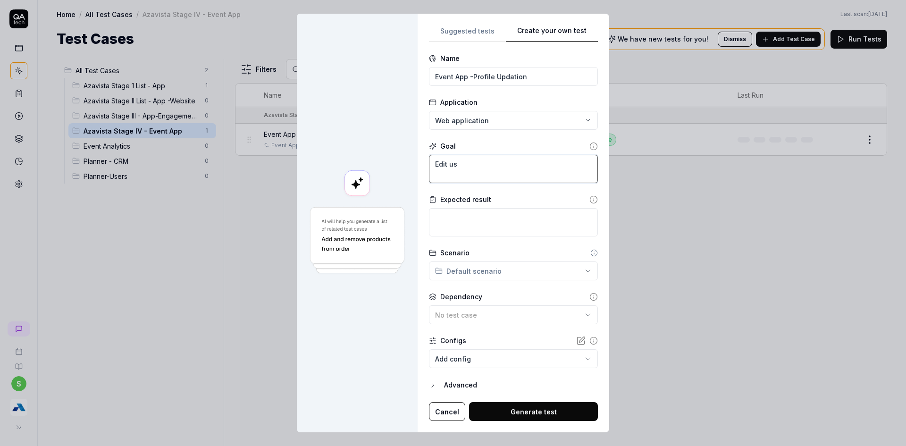
type textarea "Edit use"
type textarea "*"
type textarea "Edit user"
type textarea "*"
type textarea "Edit use"
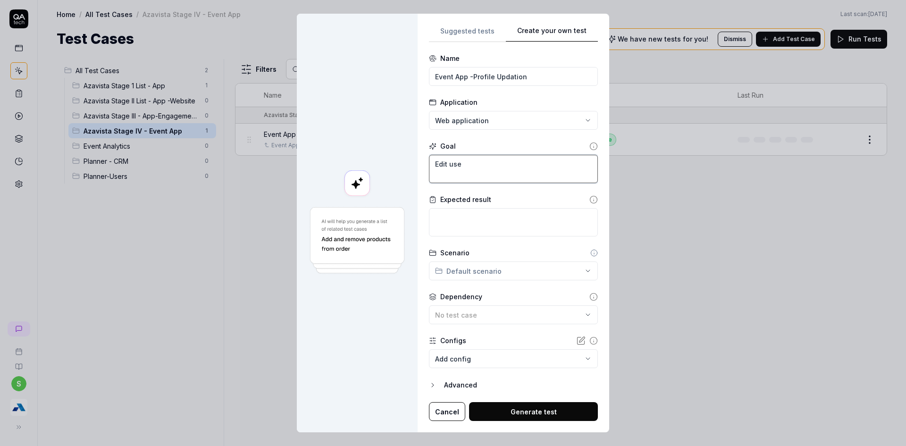
type textarea "*"
type textarea "Edit us"
type textarea "*"
type textarea "Edit u"
type textarea "*"
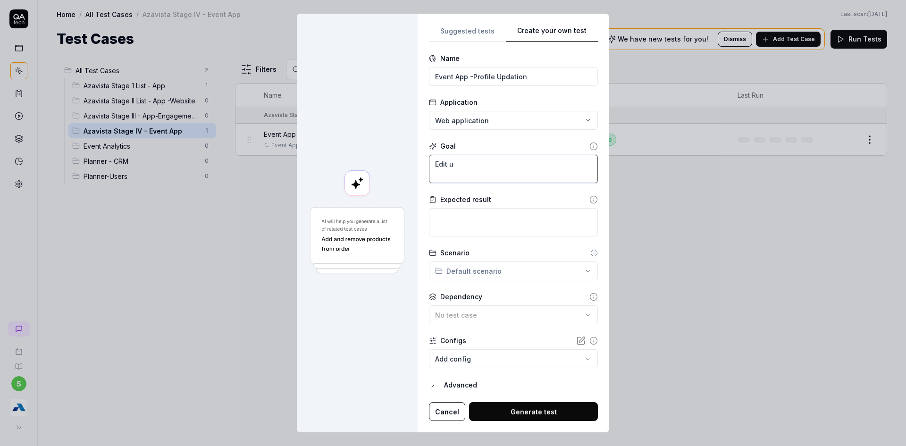
type textarea "Edit"
type textarea "*"
type textarea "Edit p"
type textarea "*"
type textarea "Edit pa"
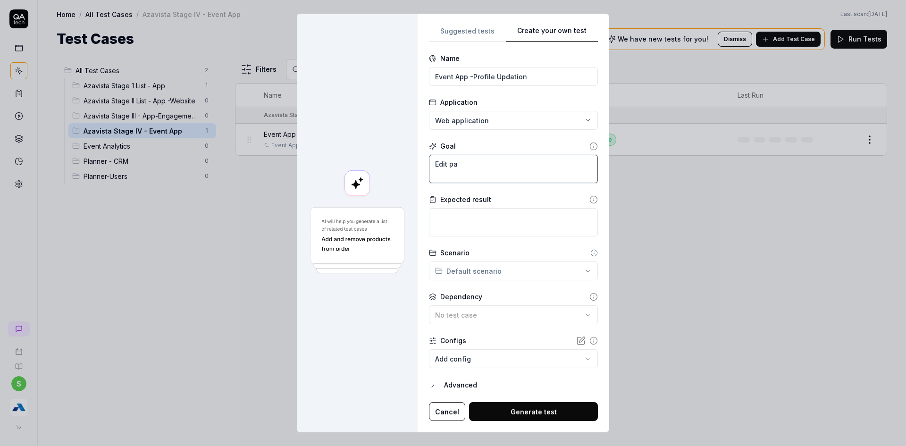
type textarea "*"
type textarea "Edit par"
type textarea "*"
type textarea "Edit part"
type textarea "*"
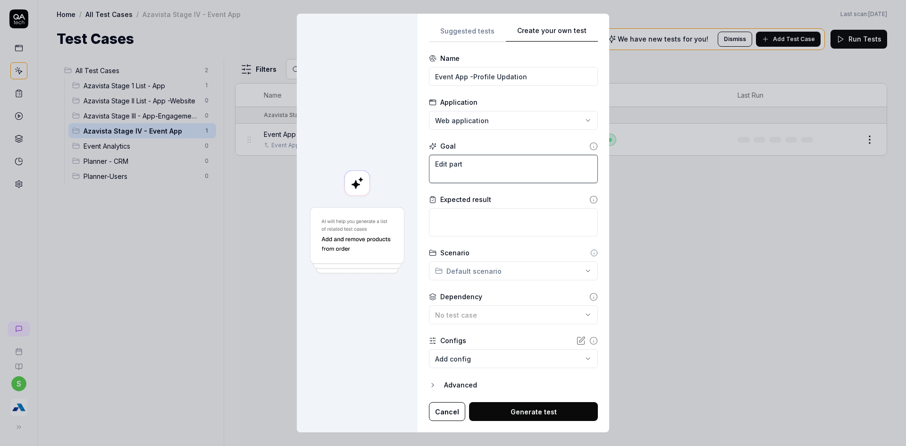
type textarea "Edit parti"
type textarea "*"
type textarea "Edit partic"
type textarea "*"
type textarea "Edit partici"
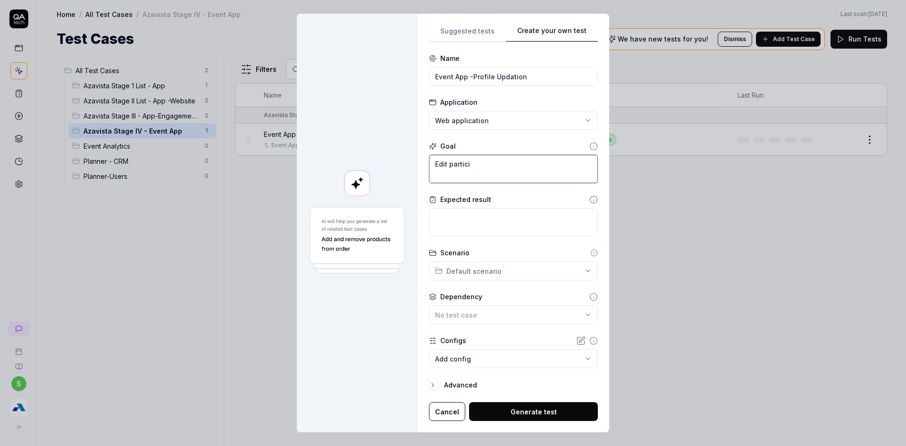
type textarea "*"
type textarea "Edit particip"
type textarea "*"
type textarea "Edit participa"
type textarea "*"
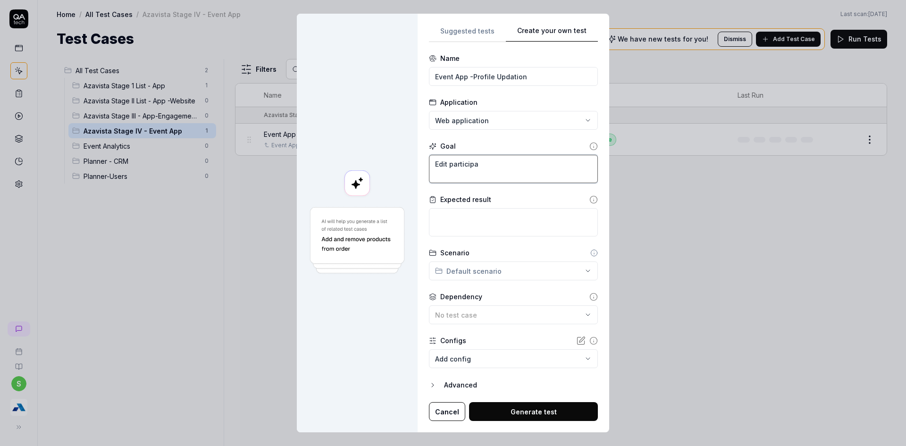
type textarea "Edit participan"
type textarea "*"
type textarea "Edit participant"
type textarea "*"
type textarea "Edit participant"
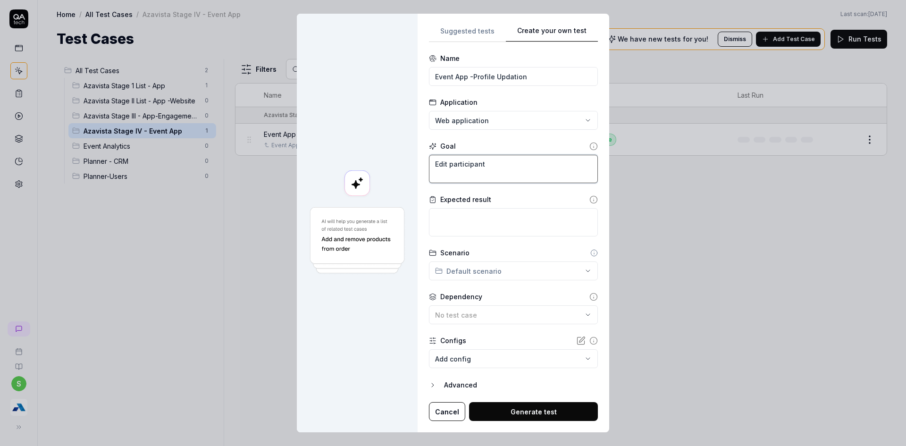
type textarea "*"
type textarea "Edit participant p"
type textarea "*"
type textarea "Edit participant pr"
type textarea "*"
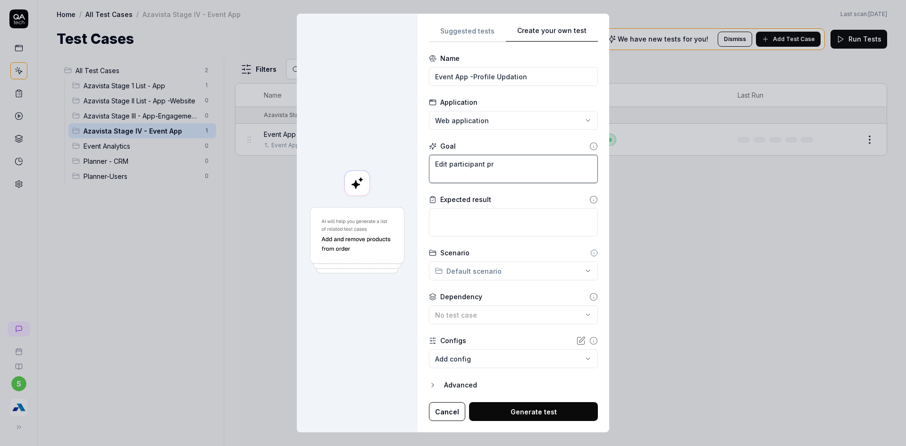
type textarea "Edit participant pro"
type textarea "*"
type textarea "Edit participant prof"
type textarea "*"
type textarea "Edit participant profi"
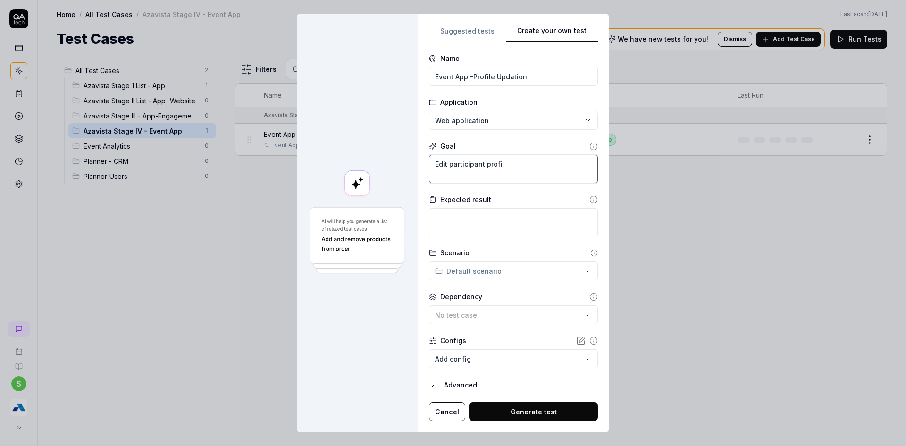
type textarea "*"
type textarea "Edit participant profil"
type textarea "*"
type textarea "Edit participant profile"
type textarea "*"
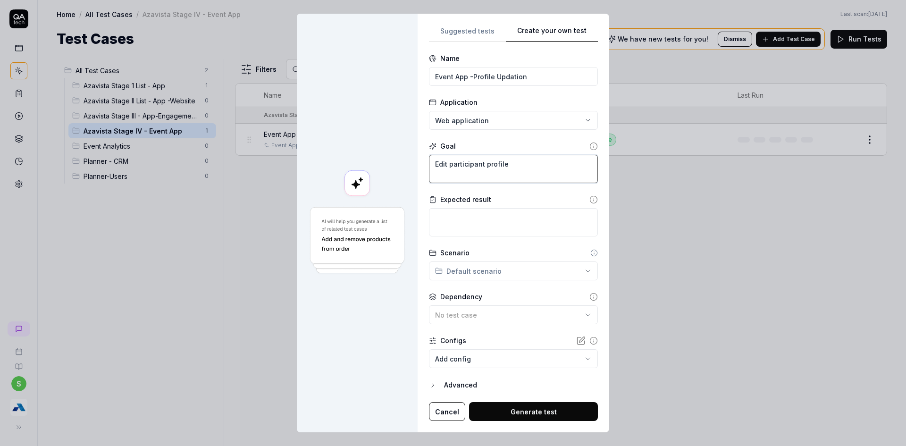
type textarea "Edit participant profile"
type textarea "*"
type textarea "Edit participant profile i"
type textarea "*"
type textarea "Edit participant profile in"
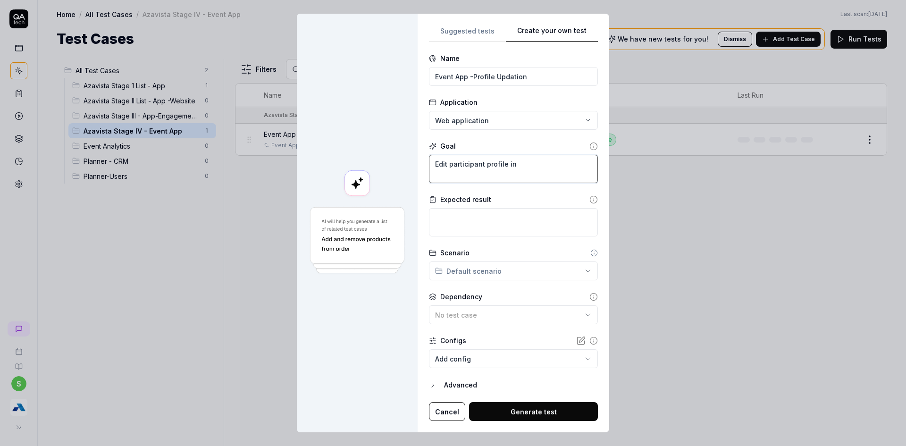
type textarea "*"
type textarea "Edit participant profile info"
type textarea "*"
type textarea "Edit participant profile infor"
type textarea "*"
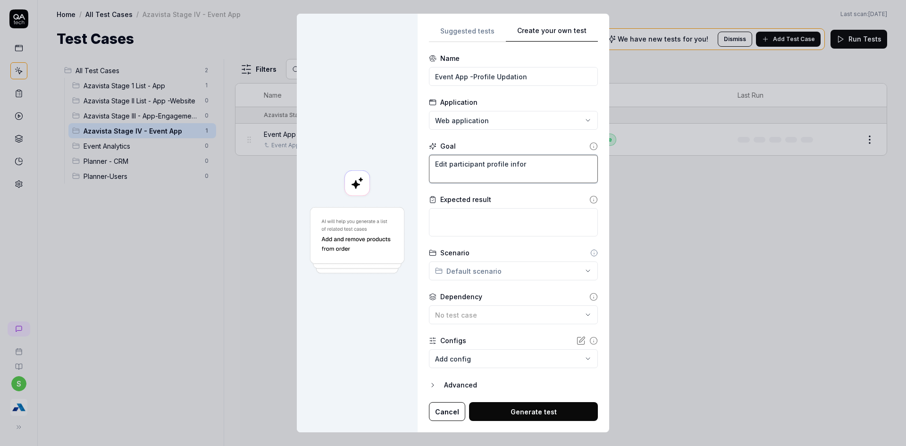
type textarea "Edit participant profile inform"
type textarea "*"
type textarea "Edit participant profile informa"
type textarea "*"
type textarea "Edit participant profile informati"
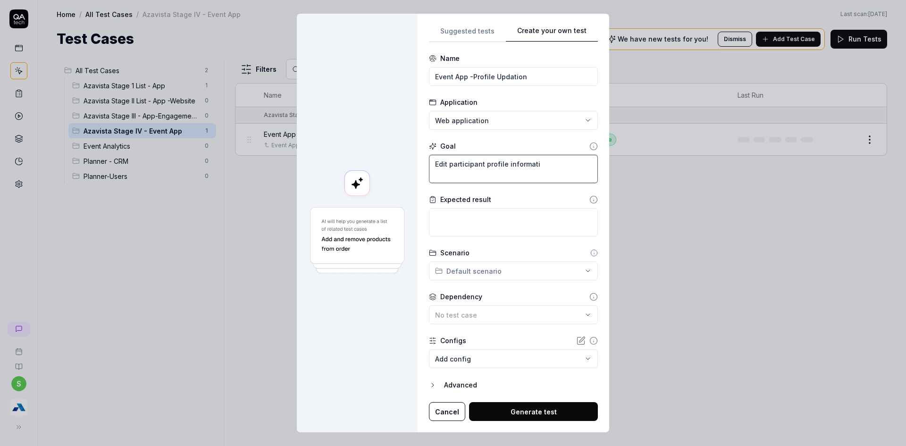
type textarea "*"
type textarea "Edit participant profile informatio"
type textarea "*"
type textarea "Edit participant profile information"
type textarea "*"
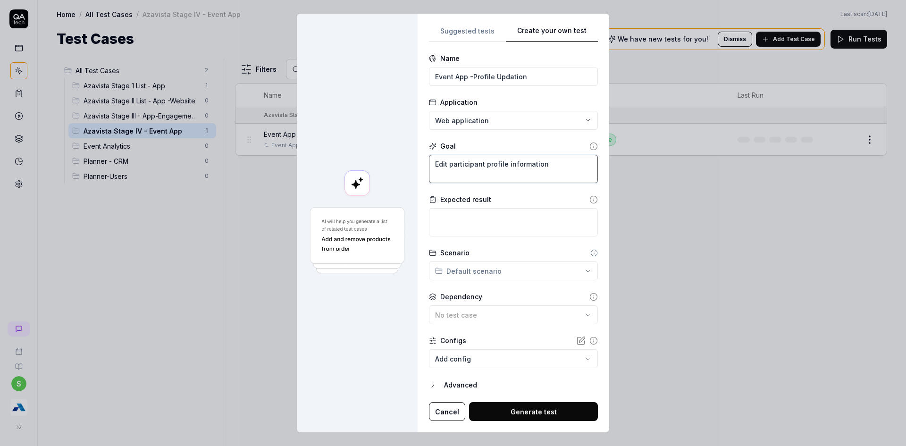
type textarea "Edit participant profile information"
type textarea "*"
type textarea "Edit participant profile information C"
type textarea "*"
type textarea "Edit participant profile information Cl"
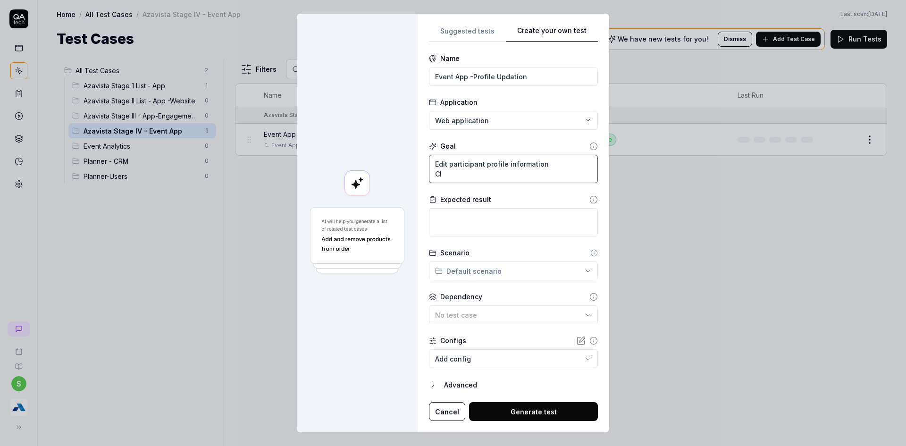
type textarea "*"
type textarea "Edit participant profile information Cli"
type textarea "*"
type textarea "Edit participant profile information Clic"
type textarea "*"
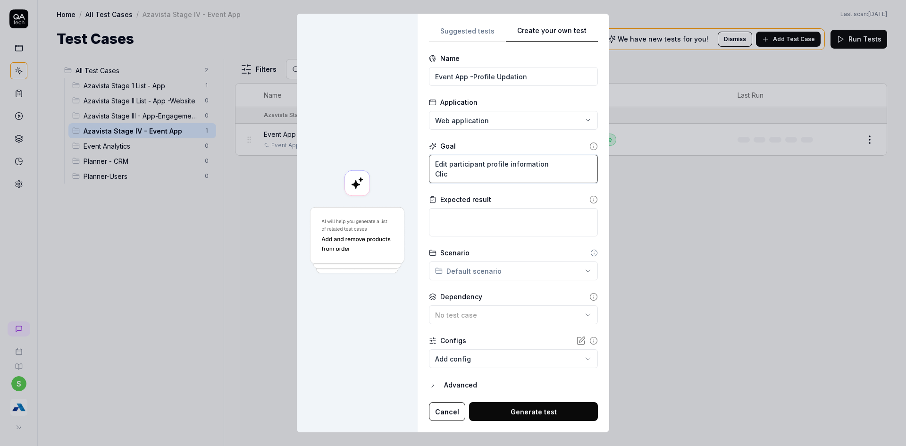
type textarea "Edit participant profile information Click"
type textarea "*"
type textarea "Edit participant profile information Click"
type textarea "*"
type textarea "Edit participant profile information Click o"
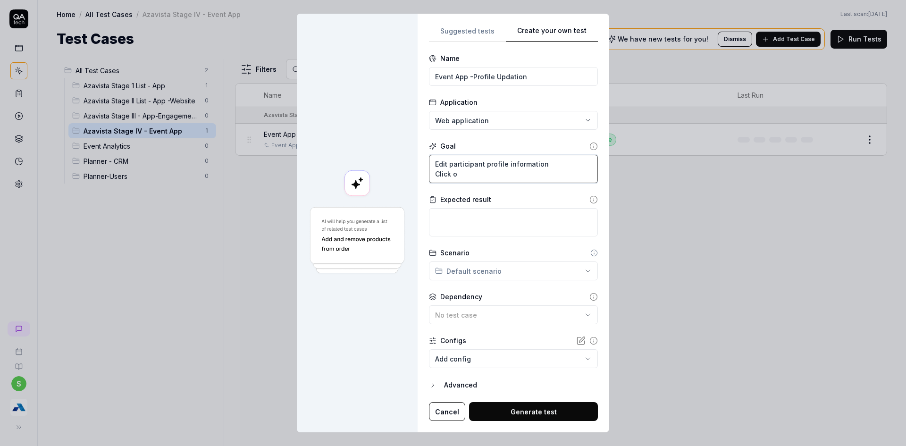
type textarea "*"
type textarea "Edit participant profile information Click on"
type textarea "*"
type textarea "Edit participant profile information Click on"
type textarea "*"
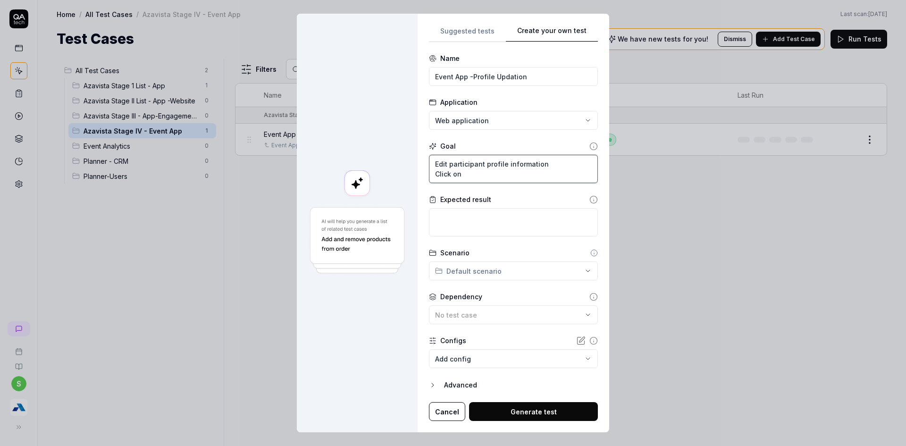
type textarea "Edit participant profile information Click on S"
type textarea "*"
type textarea "Edit participant profile information Click on SU"
type textarea "*"
type textarea "Edit participant profile information Click on SUb"
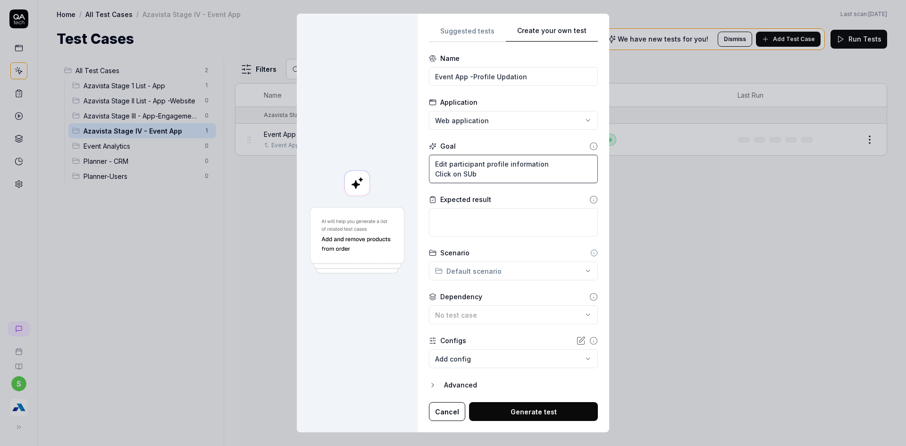
type textarea "*"
type textarea "Edit participant profile information Click on SUbm"
type textarea "*"
type textarea "Edit participant profile information Click on SUbmi"
click at [447, 231] on textarea at bounding box center [513, 222] width 169 height 28
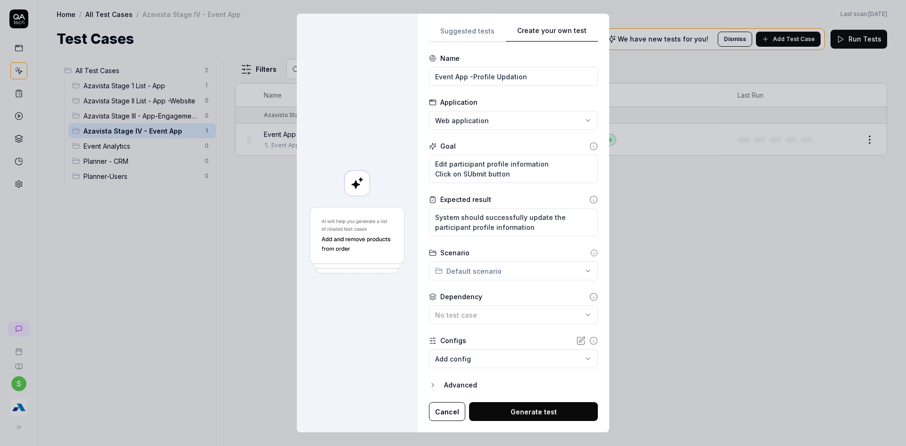
click at [485, 261] on div "Scenario Default scenario" at bounding box center [513, 264] width 169 height 33
click at [464, 277] on div "**********" at bounding box center [453, 223] width 906 height 446
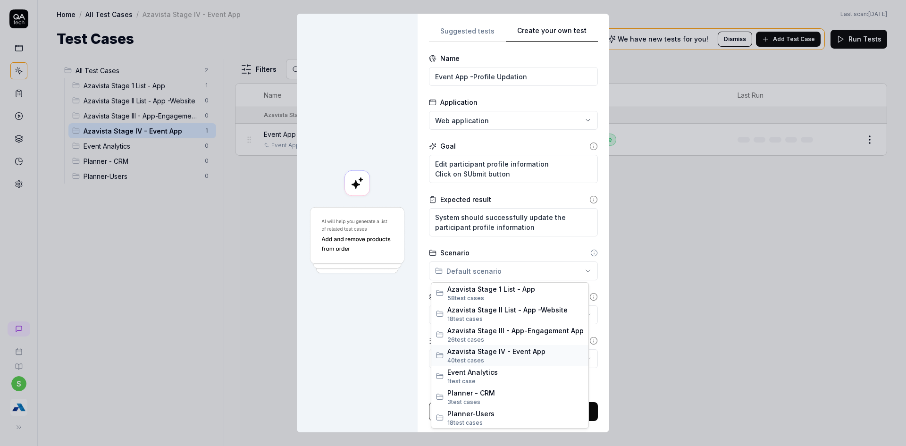
click at [481, 352] on span "Azavista Stage IV - Event App" at bounding box center [515, 351] width 136 height 10
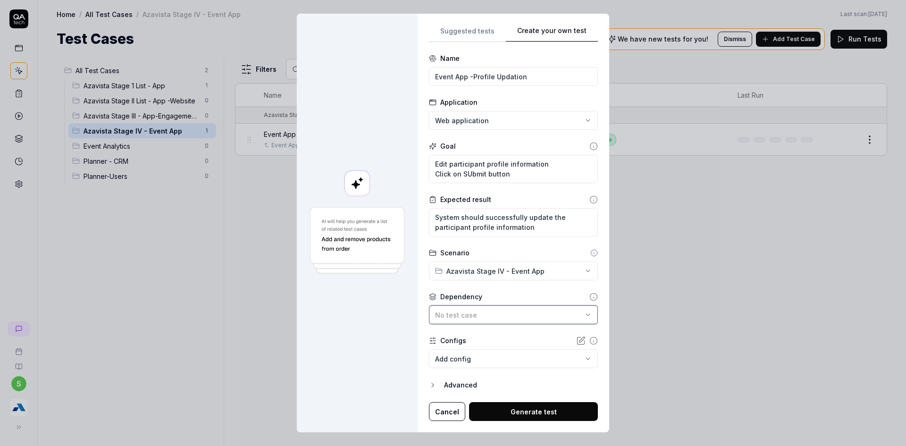
click at [500, 317] on div "No test case" at bounding box center [508, 315] width 147 height 10
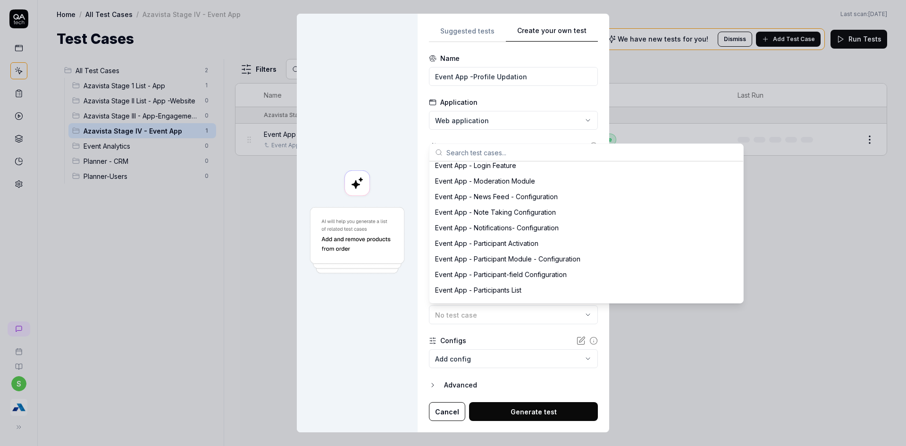
scroll to position [1887, 0]
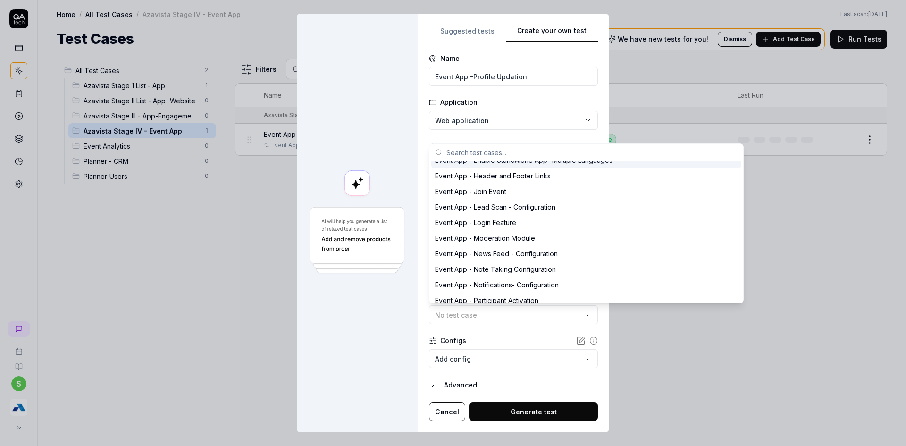
click at [517, 159] on input "text" at bounding box center [591, 152] width 291 height 17
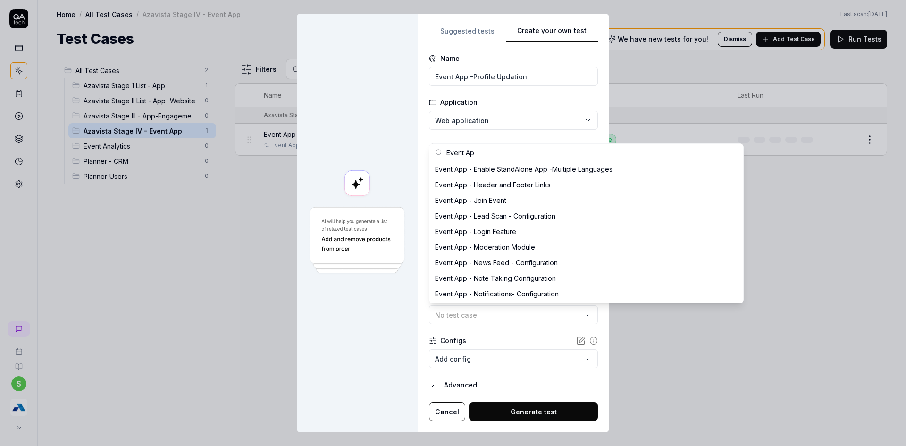
scroll to position [397, 0]
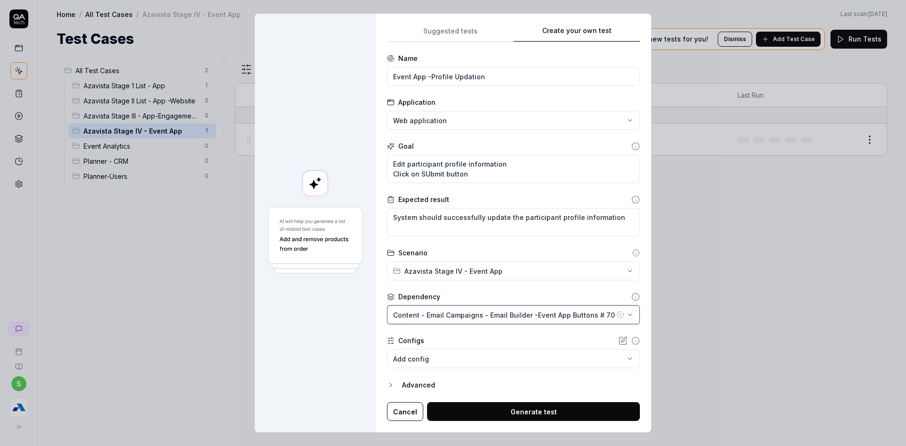
click at [562, 314] on div "Content - Email Campaigns - Email Builder -Event App Buttons # 70" at bounding box center [504, 315] width 222 height 10
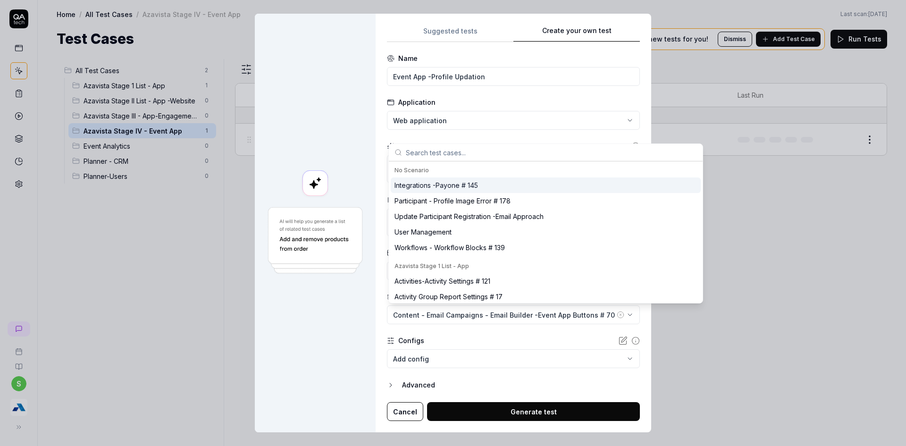
click at [616, 314] on icon "button" at bounding box center [620, 315] width 8 height 8
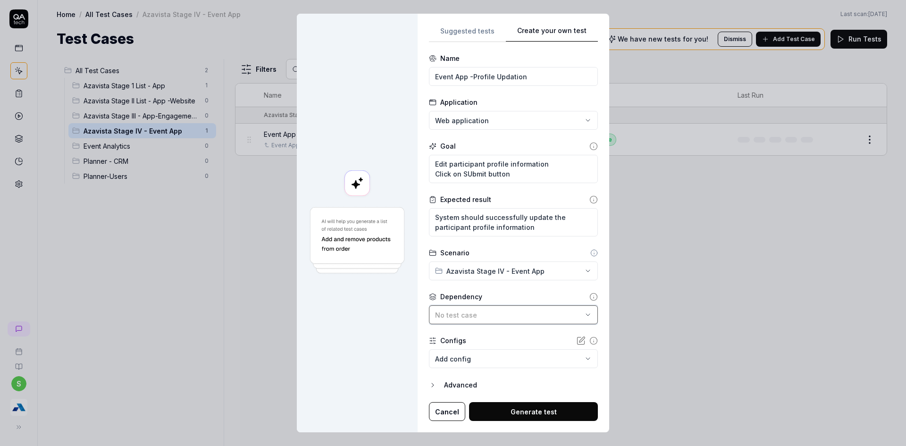
click at [479, 317] on div "No test case" at bounding box center [508, 315] width 147 height 10
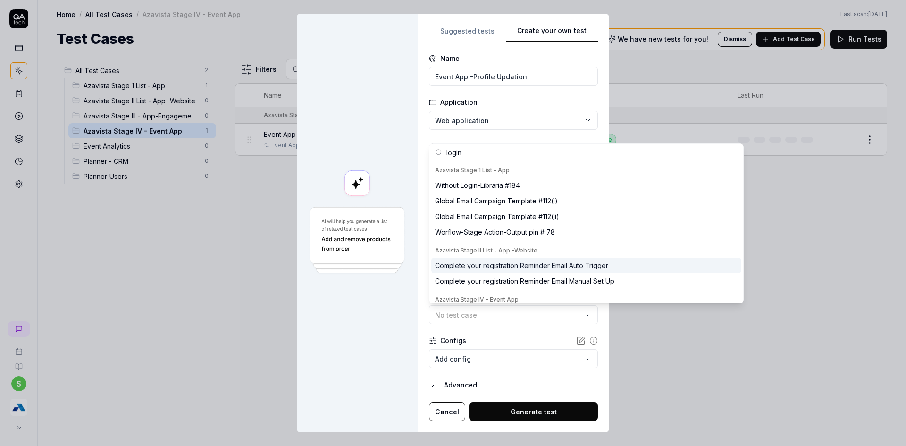
scroll to position [55, 0]
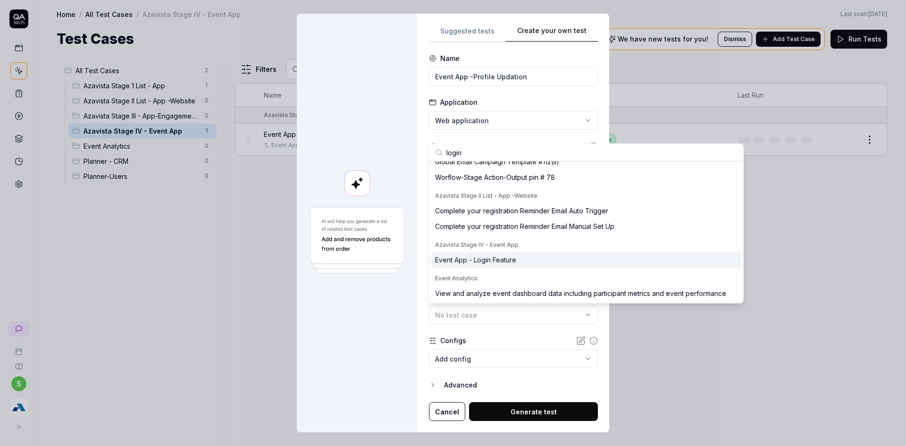
click at [515, 253] on div "Event App - Login Feature" at bounding box center [586, 260] width 310 height 16
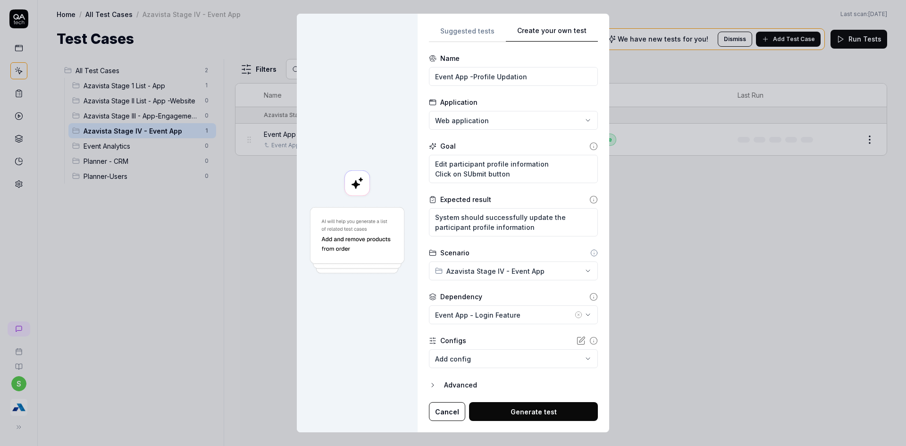
click at [532, 412] on button "Generate test" at bounding box center [533, 411] width 129 height 19
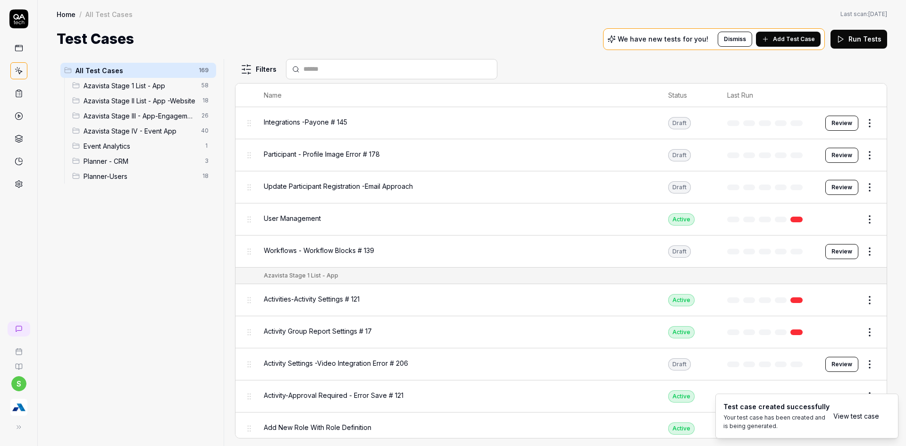
click at [862, 414] on link "View test case" at bounding box center [856, 416] width 46 height 10
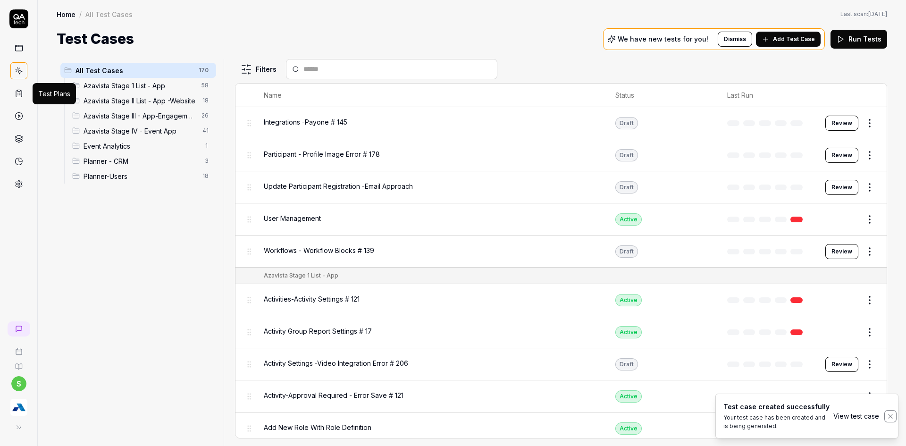
click at [890, 414] on icon "Notifications (F8)" at bounding box center [890, 416] width 8 height 8
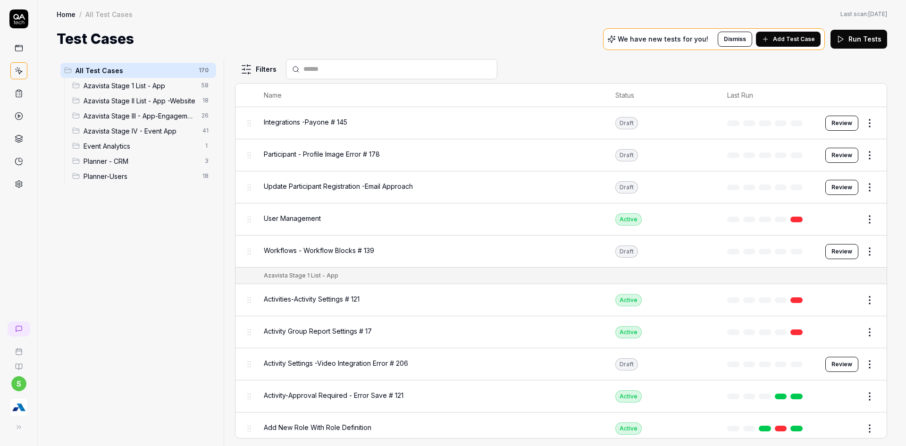
click at [109, 127] on span "Azavista Stage IV - Event App" at bounding box center [139, 131] width 113 height 10
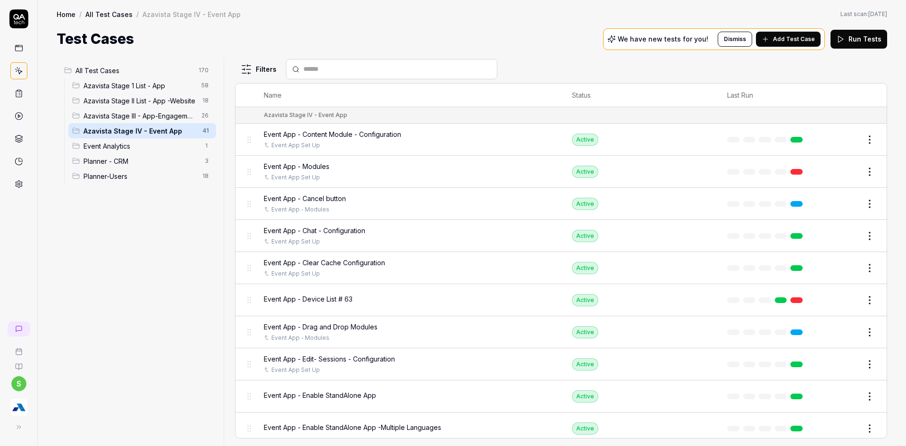
drag, startPoint x: 345, startPoint y: 38, endPoint x: 331, endPoint y: 60, distance: 26.3
click at [341, 45] on div "Test Cases We have new tests for you! Dismiss Add Test Case Run Tests" at bounding box center [472, 38] width 830 height 21
click at [325, 69] on input "text" at bounding box center [397, 69] width 188 height 10
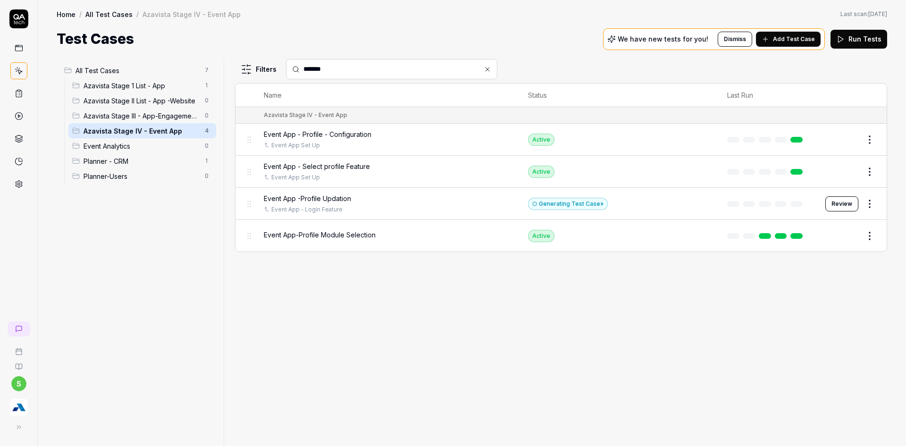
click at [851, 203] on button "Review" at bounding box center [841, 203] width 33 height 15
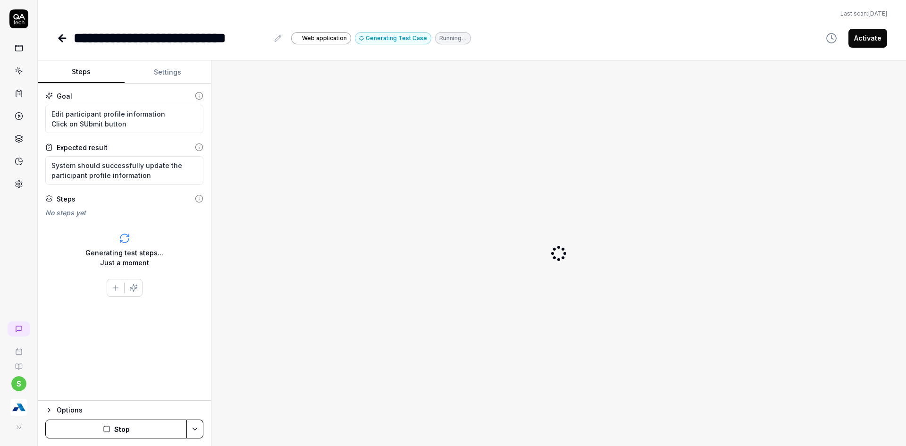
click at [133, 427] on button "Stop" at bounding box center [116, 428] width 142 height 19
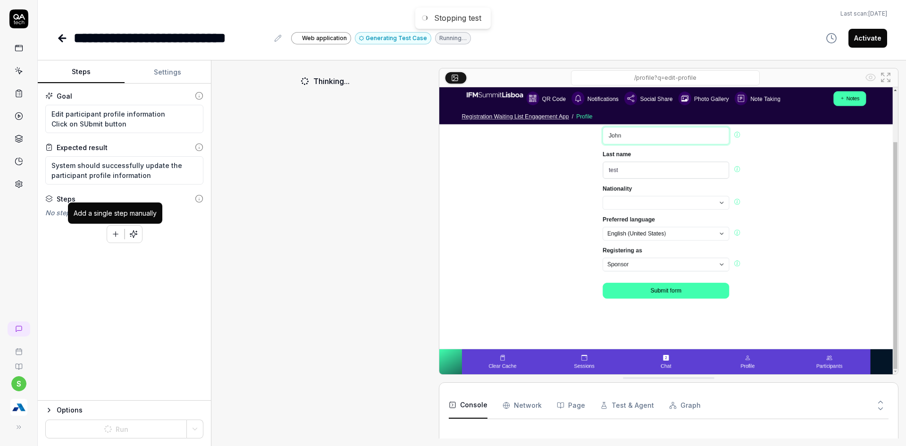
click at [117, 230] on icon "button" at bounding box center [115, 234] width 8 height 8
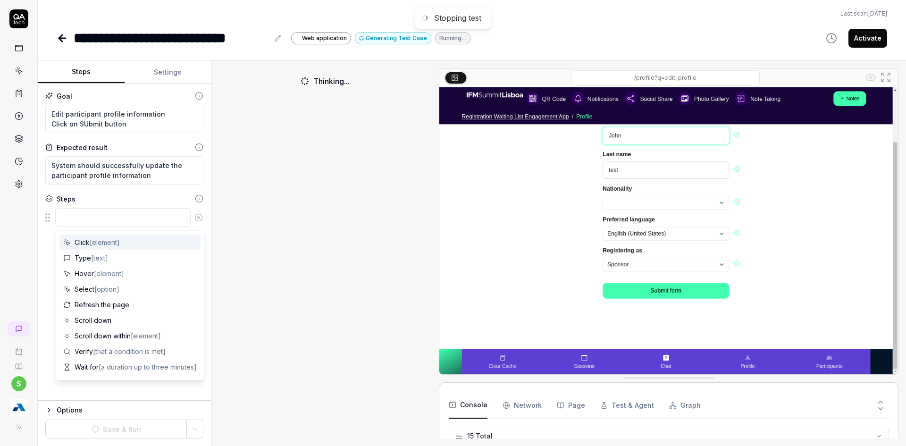
scroll to position [218, 0]
click at [110, 222] on textarea at bounding box center [122, 217] width 135 height 18
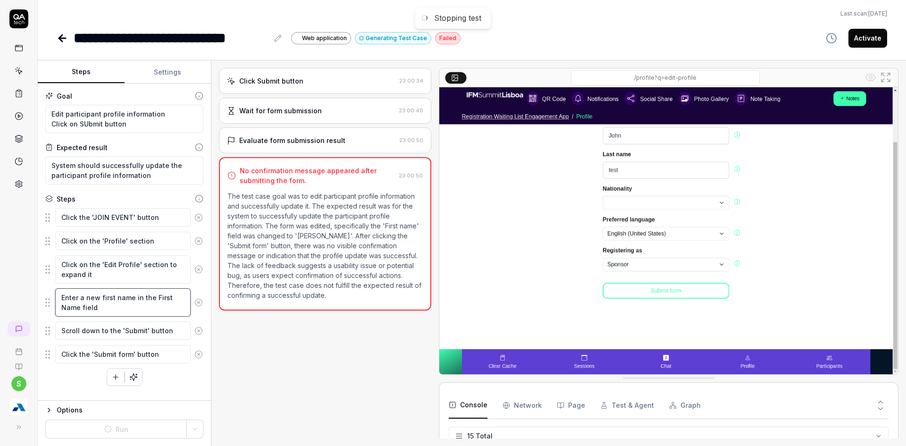
click at [125, 312] on textarea "Enter a new first name in the First Name field" at bounding box center [122, 302] width 135 height 28
click at [0, 254] on div "s" at bounding box center [19, 223] width 38 height 446
click at [104, 301] on textarea "Enter a new first name in the First Name field" at bounding box center [122, 302] width 135 height 28
drag, startPoint x: 73, startPoint y: 301, endPoint x: 50, endPoint y: 291, distance: 24.1
click at [50, 291] on div "Enter a new first name in the First Name field" at bounding box center [124, 302] width 158 height 29
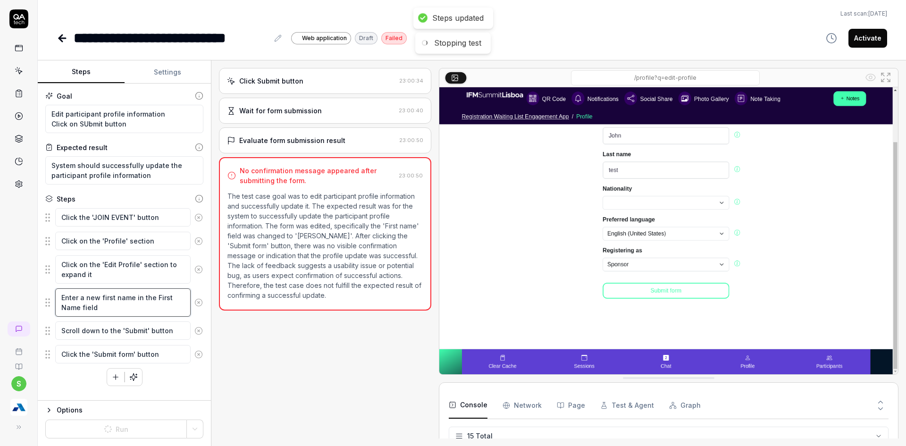
click at [89, 308] on textarea "Enter a new first name in the First Name field" at bounding box center [122, 302] width 135 height 28
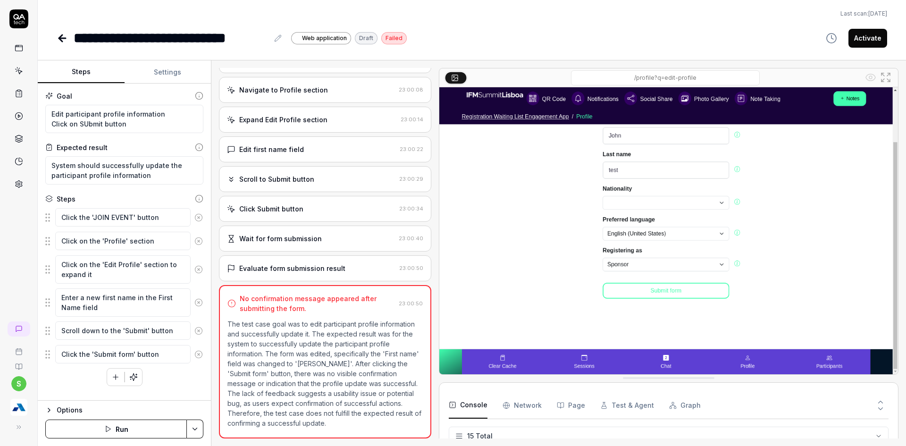
scroll to position [218, 0]
click at [110, 305] on textarea "Enter a new first name in the First Name field" at bounding box center [122, 302] width 135 height 28
drag, startPoint x: 9, startPoint y: 280, endPoint x: 100, endPoint y: 323, distance: 100.2
click at [9, 280] on div "s" at bounding box center [19, 223] width 38 height 446
drag, startPoint x: 101, startPoint y: 307, endPoint x: 55, endPoint y: 292, distance: 48.5
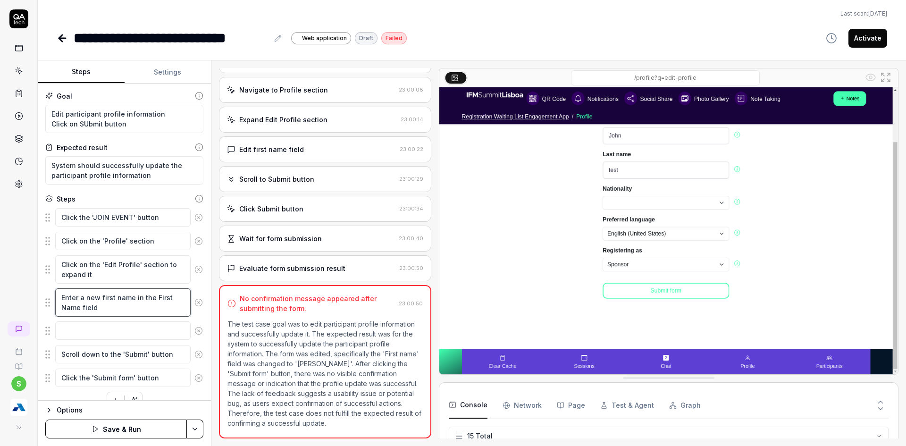
click at [55, 292] on div "Enter a new first name in the First Name field" at bounding box center [124, 302] width 158 height 29
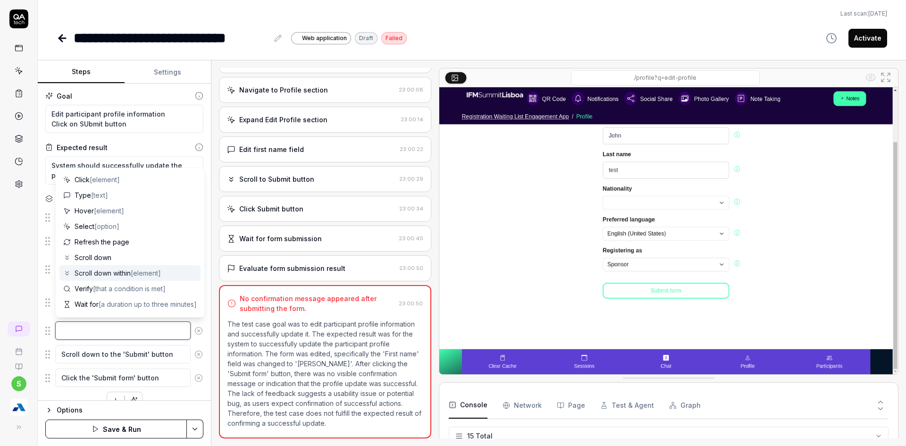
click at [101, 334] on textarea at bounding box center [122, 330] width 135 height 18
paste textarea "Enter a new first name in the First Name field"
type textarea "*"
type textarea "Enter a new first name in the First Name field"
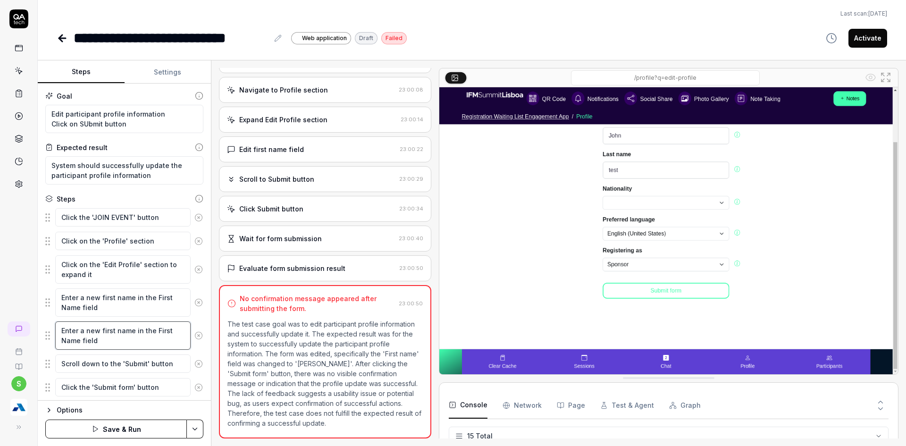
click at [103, 332] on textarea "Enter a new first name in the First Name field" at bounding box center [122, 335] width 135 height 28
type textarea "*"
type textarea "Enter a new l name in the First Name field"
type textarea "*"
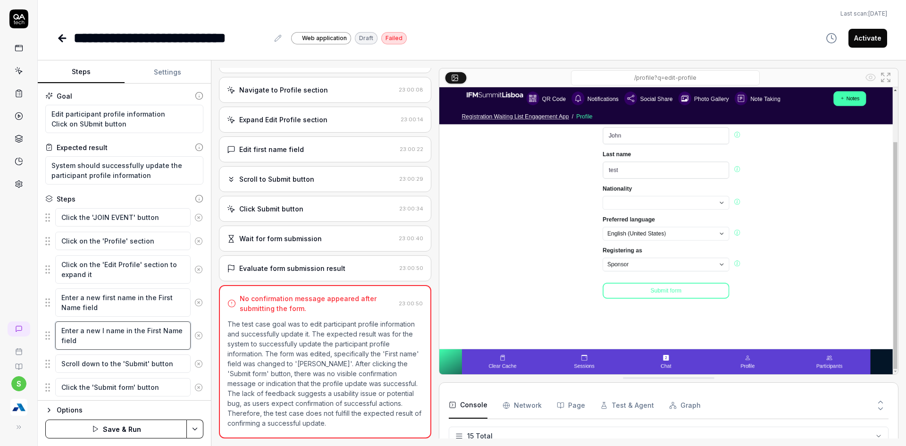
type textarea "Enter a new la name in the First Name field"
type textarea "*"
type textarea "Enter a new las name in the First Name field"
type textarea "*"
type textarea "Enter a new last name in the First Name field"
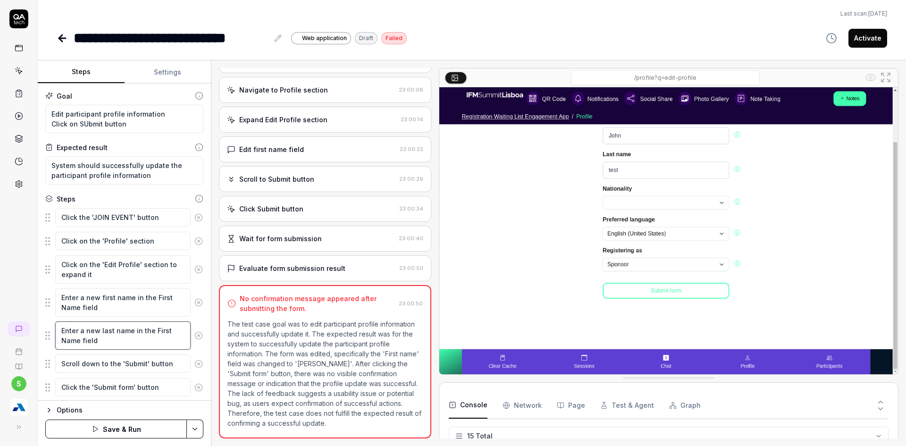
click at [154, 329] on textarea "Enter a new last name in the First Name field" at bounding box center [122, 335] width 135 height 28
type textarea "*"
type textarea "Enter a new last name in the L Name field"
type textarea "*"
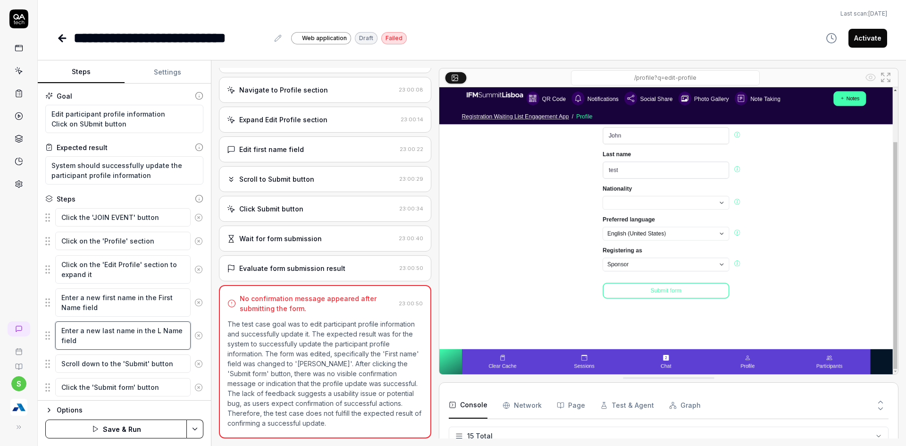
type textarea "Enter a new last name in the La Name field"
type textarea "*"
type textarea "Enter a new last name in the Las Name field"
type textarea "*"
click at [111, 339] on textarea "Enter a new last name in the Last Name field" at bounding box center [122, 335] width 135 height 28
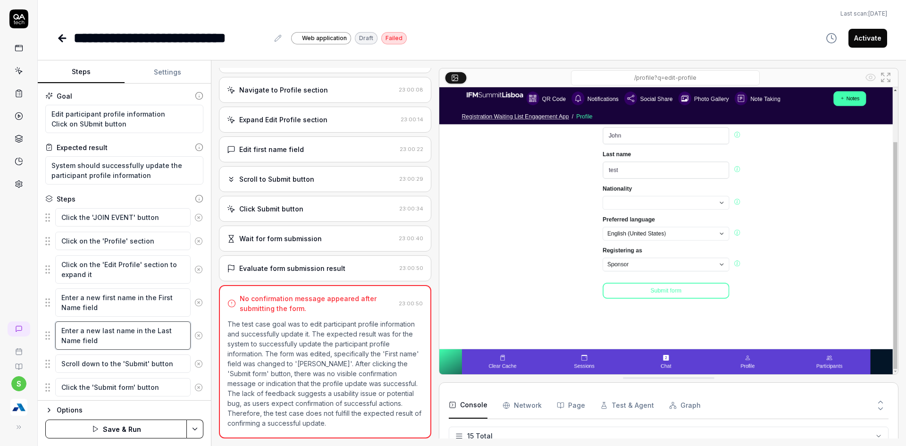
type textarea "Enter a new last name in the Last Name field"
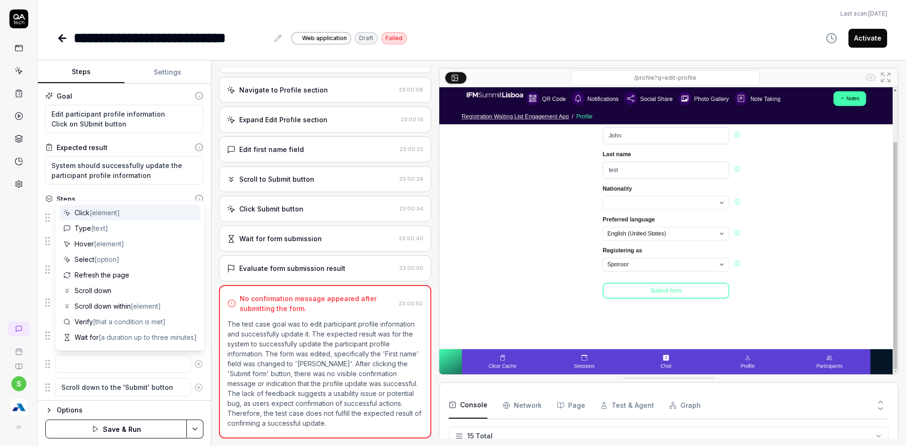
type textarea "*"
type textarea "S"
type textarea "*"
type textarea "Sel"
type textarea "*"
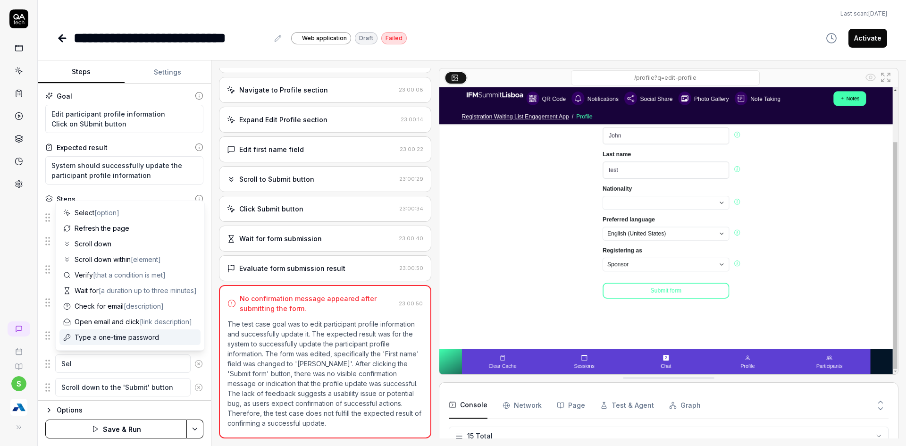
type textarea "Sele"
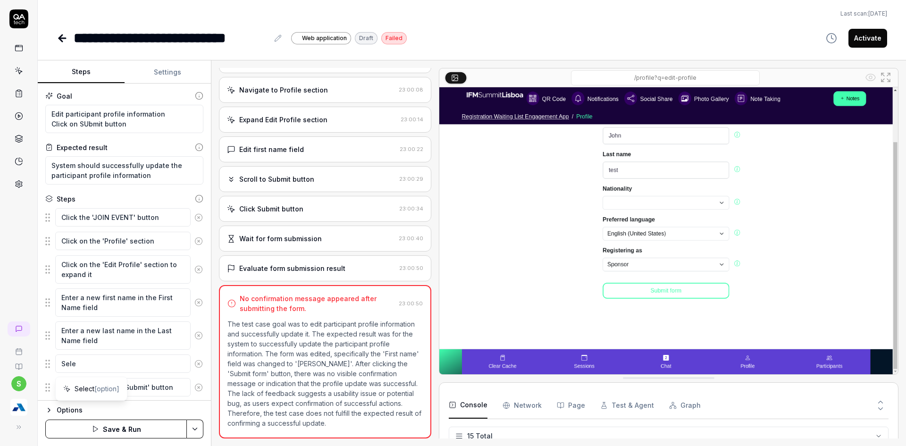
type textarea "*"
type textarea "Selec"
type textarea "*"
type textarea "Select"
type textarea "*"
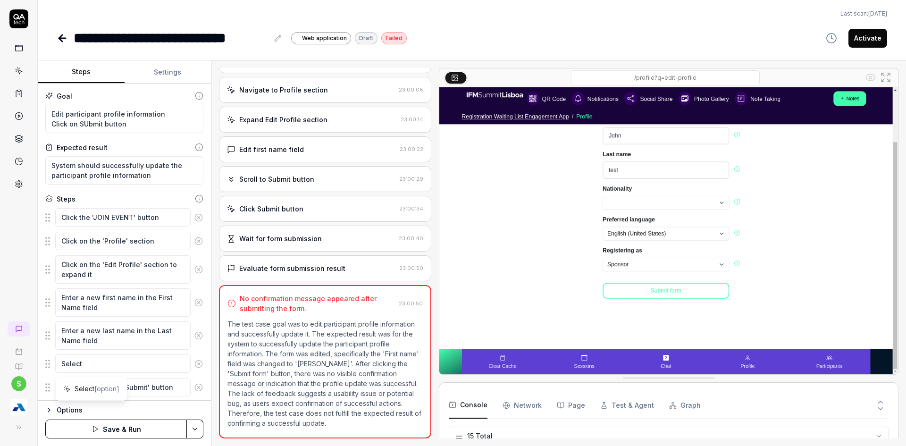
type textarea "Select"
type textarea "*"
type textarea "Select n"
type textarea "*"
type textarea "Select ne"
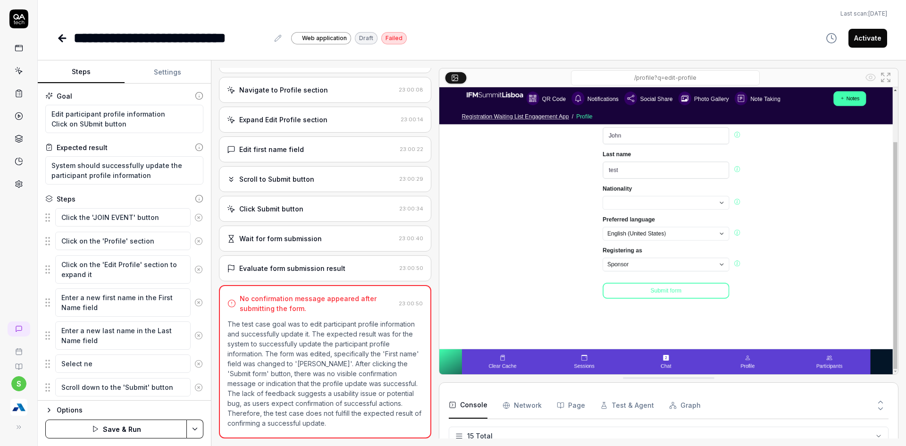
type textarea "*"
type textarea "Select new"
type textarea "*"
type textarea "Select new"
type textarea "*"
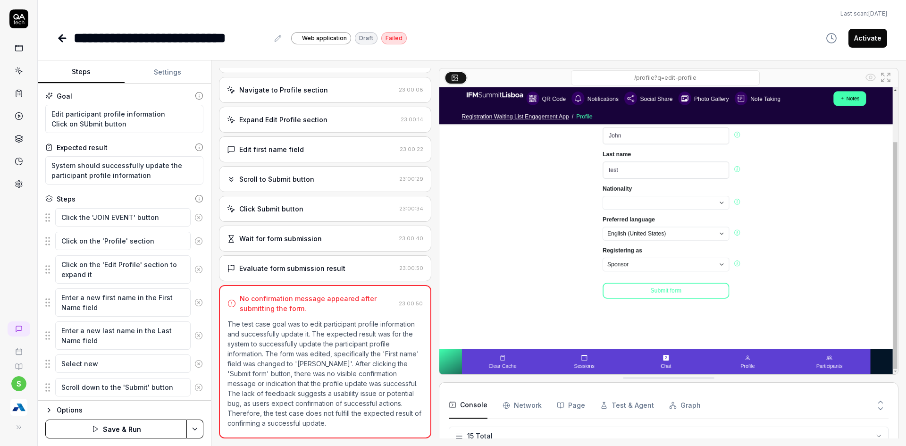
type textarea "Select new N"
type textarea "*"
type textarea "Select new Na"
type textarea "*"
type textarea "Select new Nat"
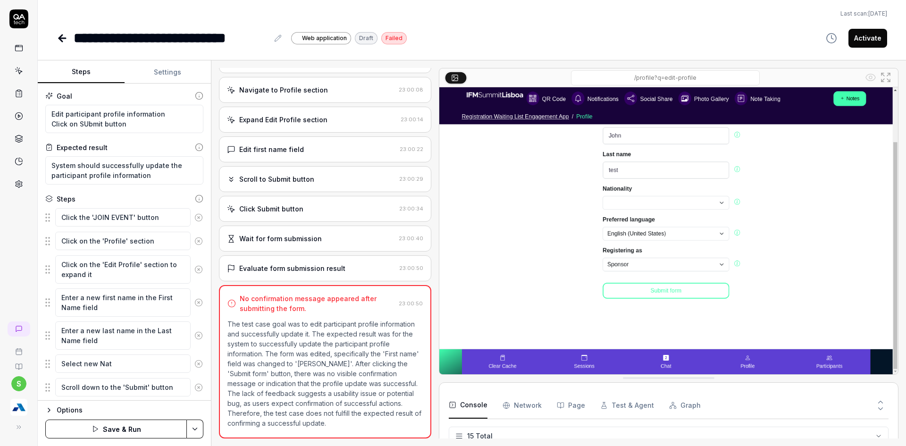
type textarea "*"
type textarea "Select new Nati"
type textarea "*"
type textarea "Select new Natio"
type textarea "*"
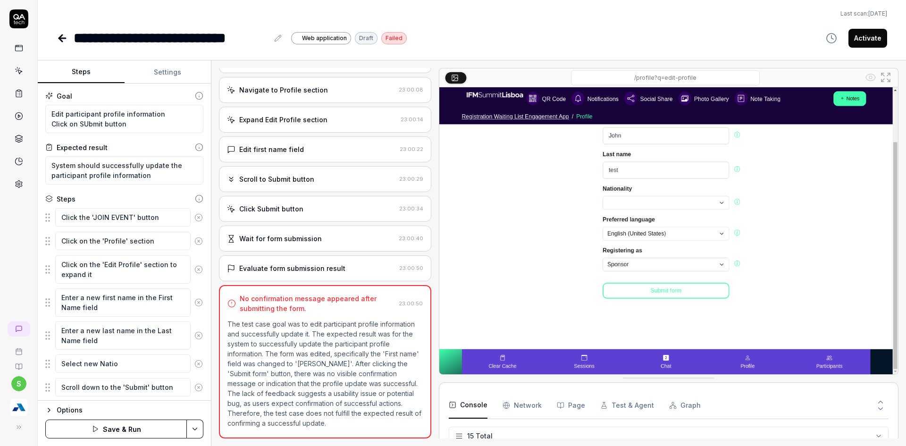
type textarea "Select new Nation"
type textarea "*"
type textarea "Select new Nationa"
type textarea "*"
type textarea "Select new National"
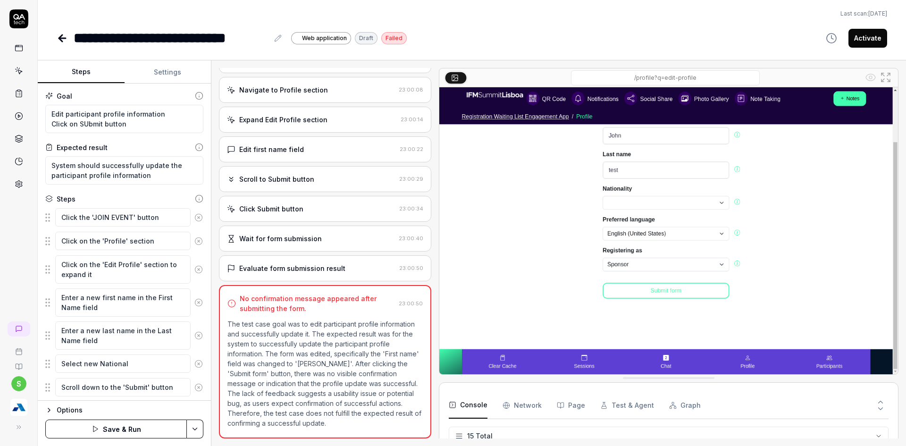
type textarea "*"
type textarea "Select new Nationali"
type textarea "*"
type textarea "Select new Nationalit"
type textarea "*"
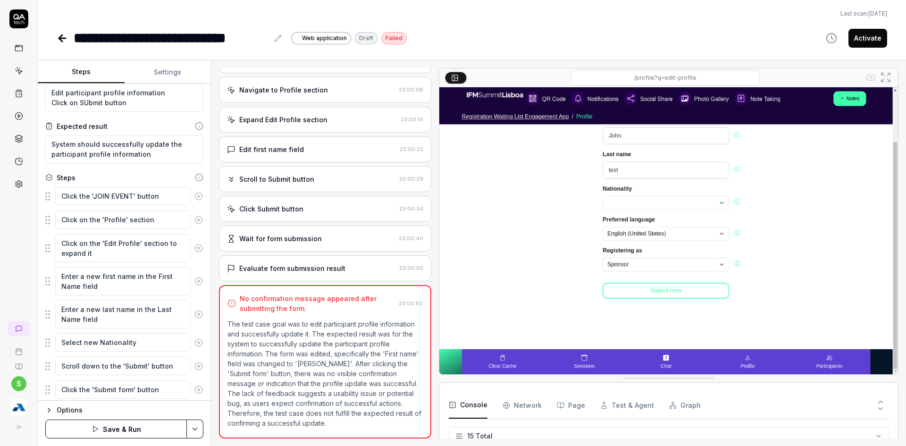
scroll to position [50, 0]
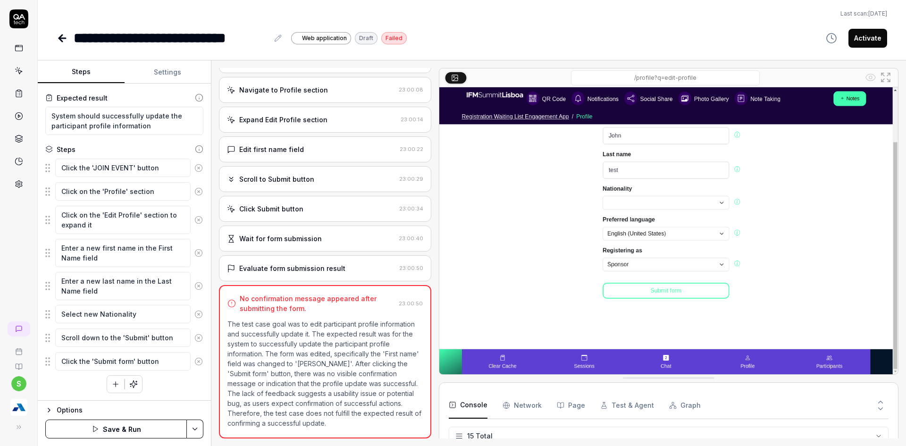
type textarea "Select new Nationality"
click at [201, 426] on html "**********" at bounding box center [453, 228] width 906 height 457
click at [119, 357] on div "Save" at bounding box center [148, 363] width 120 height 21
click at [197, 424] on html "**********" at bounding box center [453, 228] width 906 height 457
click at [174, 384] on div "Run w. Dependencies" at bounding box center [158, 384] width 95 height 21
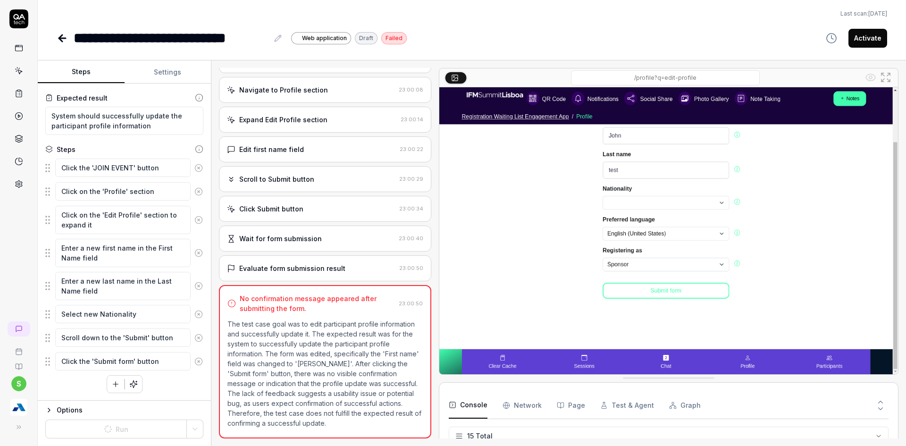
type textarea "*"
click at [196, 433] on html "**********" at bounding box center [453, 228] width 906 height 457
click at [140, 387] on div "Run w. Dependencies" at bounding box center [158, 384] width 95 height 21
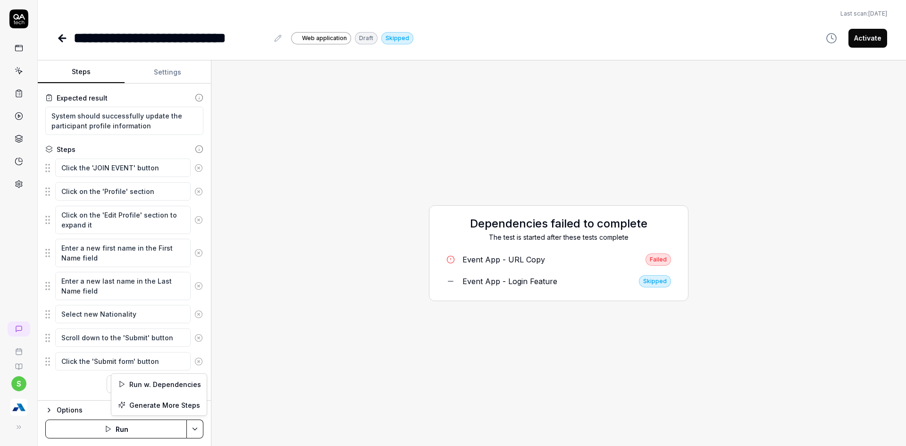
click at [193, 431] on html "**********" at bounding box center [453, 228] width 906 height 457
click at [158, 383] on div "Run w. Dependencies" at bounding box center [158, 384] width 95 height 21
type textarea "*"
click at [165, 67] on button "Settings" at bounding box center [168, 72] width 87 height 23
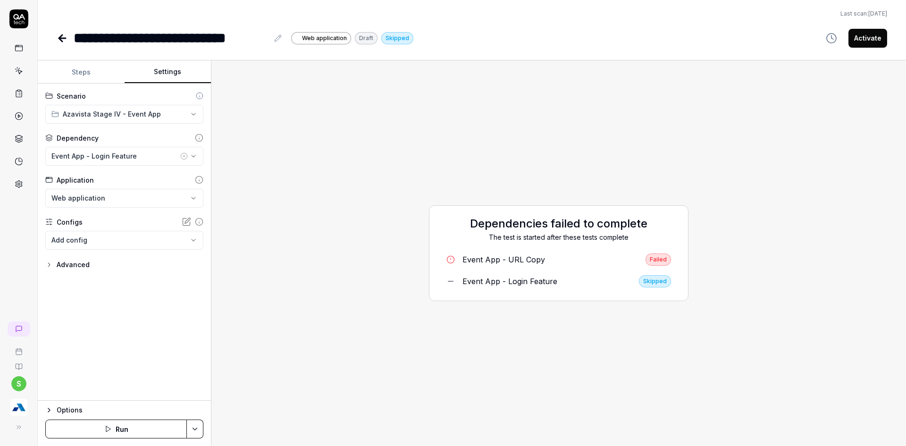
click at [62, 45] on link at bounding box center [63, 38] width 13 height 19
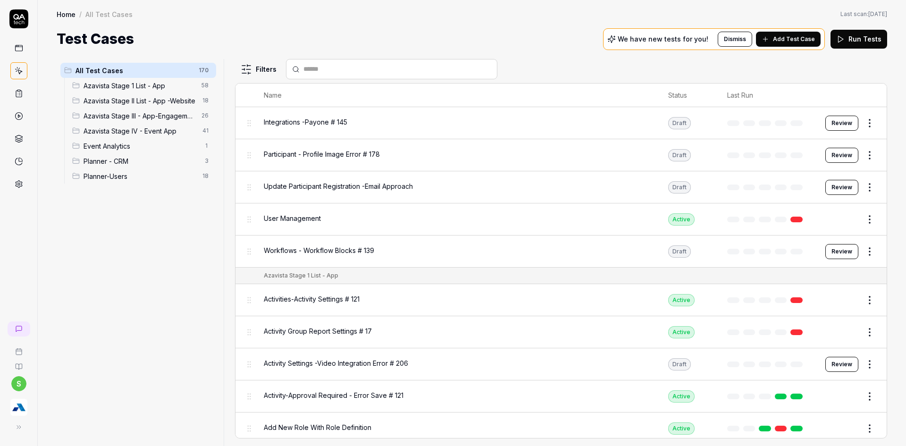
click at [132, 135] on span "Azavista Stage IV - Event App" at bounding box center [139, 131] width 113 height 10
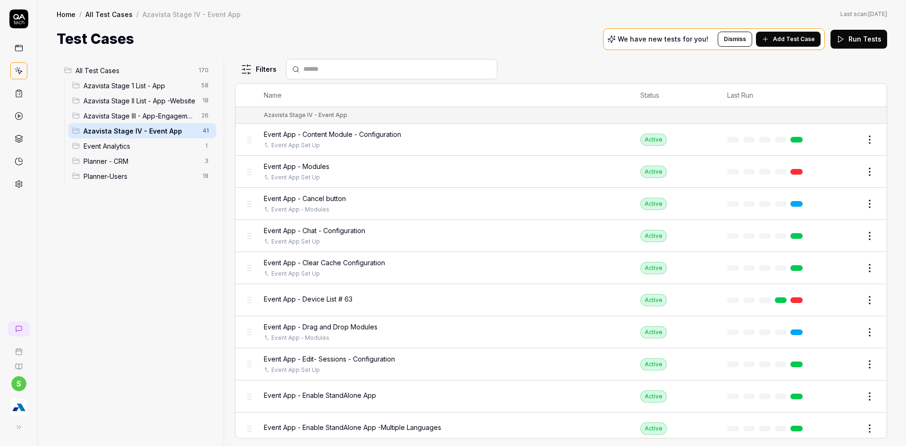
click at [346, 72] on input "text" at bounding box center [397, 69] width 188 height 10
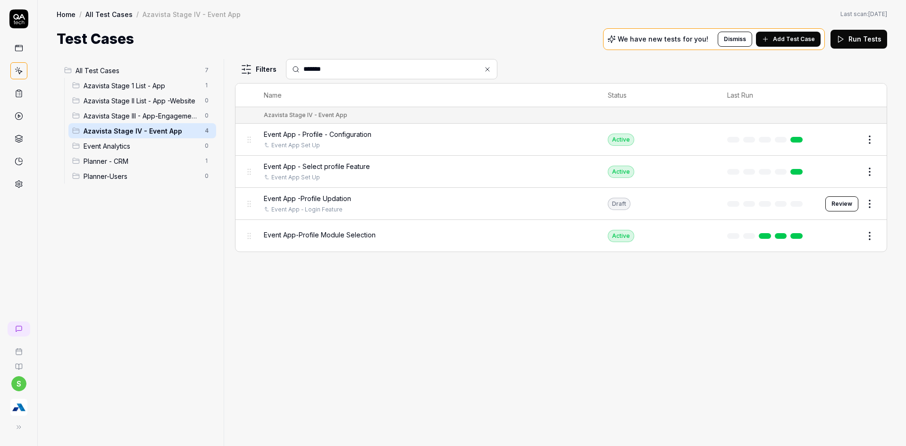
type input "*******"
click at [843, 202] on button "Review" at bounding box center [841, 203] width 33 height 15
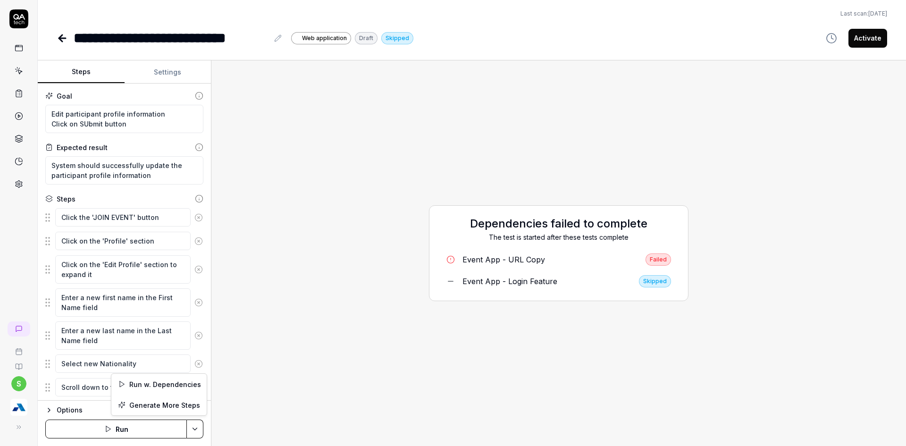
click at [196, 425] on html "**********" at bounding box center [453, 228] width 906 height 457
click at [140, 382] on div "Run w. Dependencies" at bounding box center [158, 384] width 95 height 21
type textarea "*"
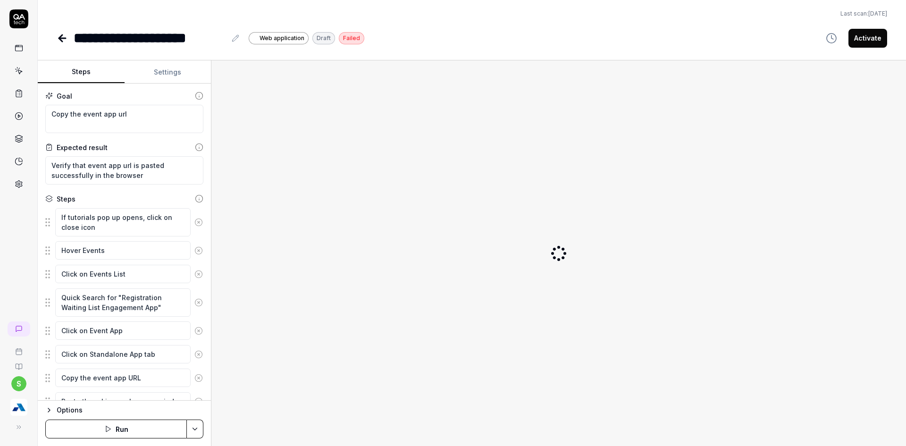
click at [134, 424] on button "Run" at bounding box center [116, 428] width 142 height 19
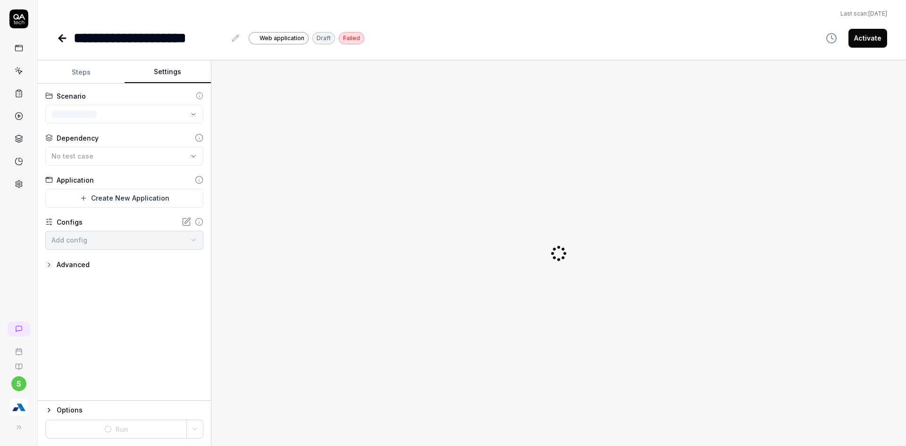
click at [164, 75] on button "Settings" at bounding box center [168, 72] width 87 height 23
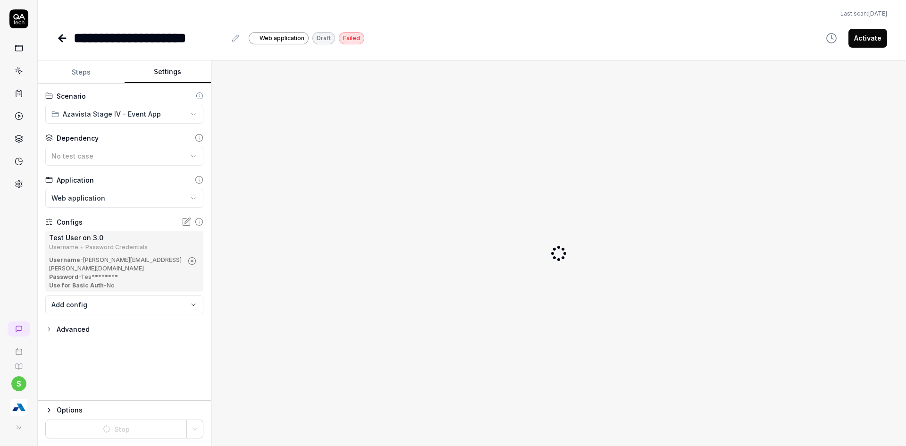
click at [64, 71] on button "Steps" at bounding box center [81, 72] width 87 height 23
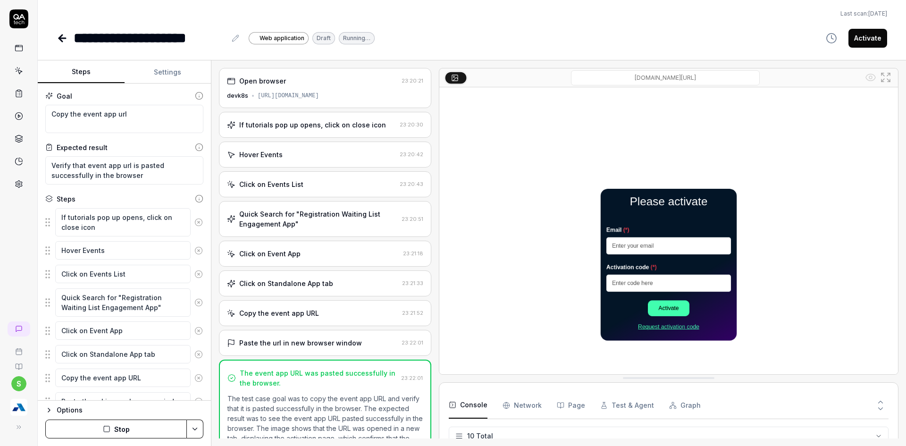
type textarea "*"
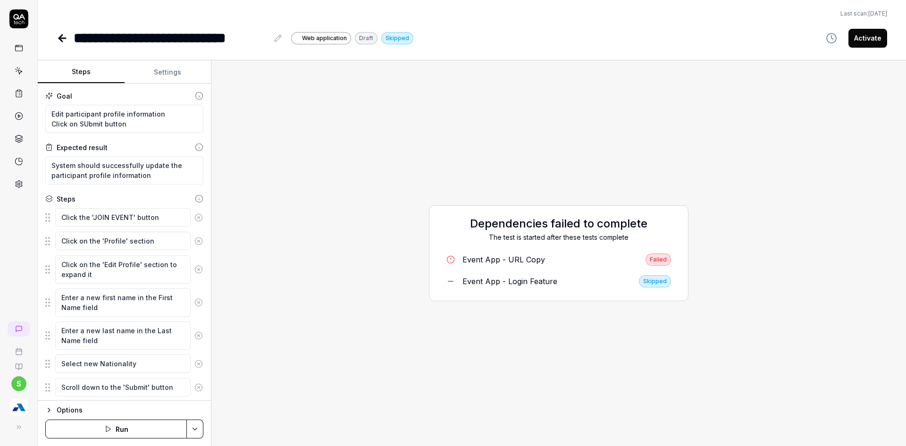
click at [193, 424] on html "**********" at bounding box center [453, 228] width 906 height 457
click at [170, 385] on div "Run w. Dependencies" at bounding box center [158, 384] width 95 height 21
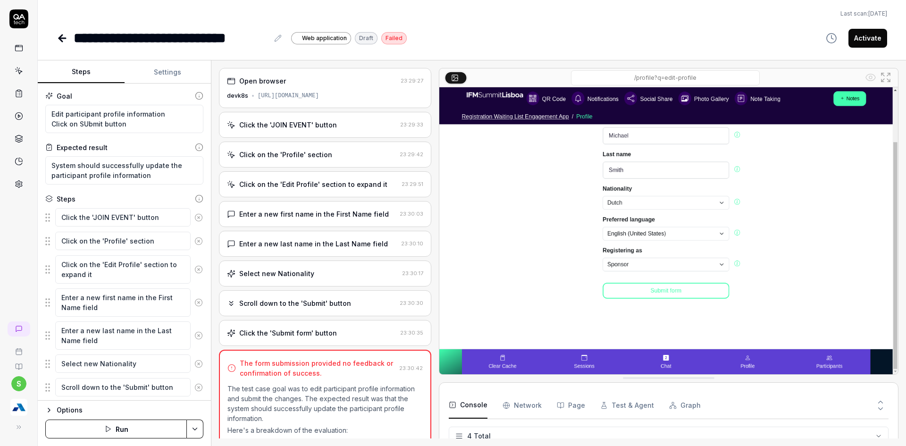
scroll to position [142, 0]
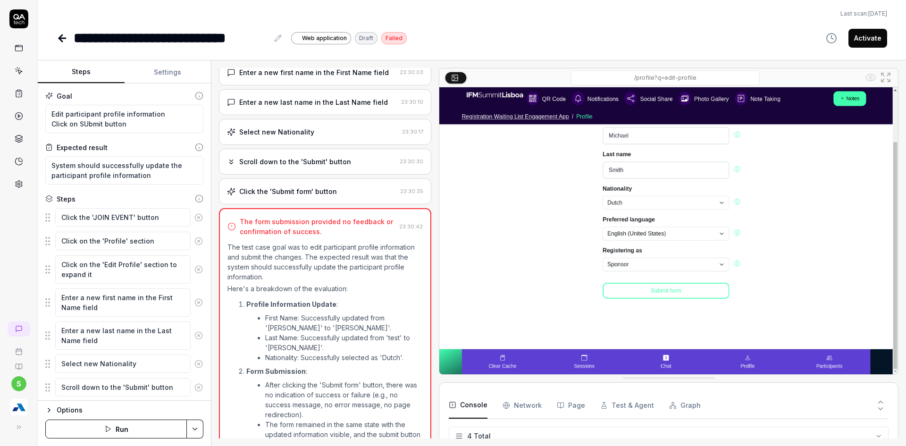
type textarea "*"
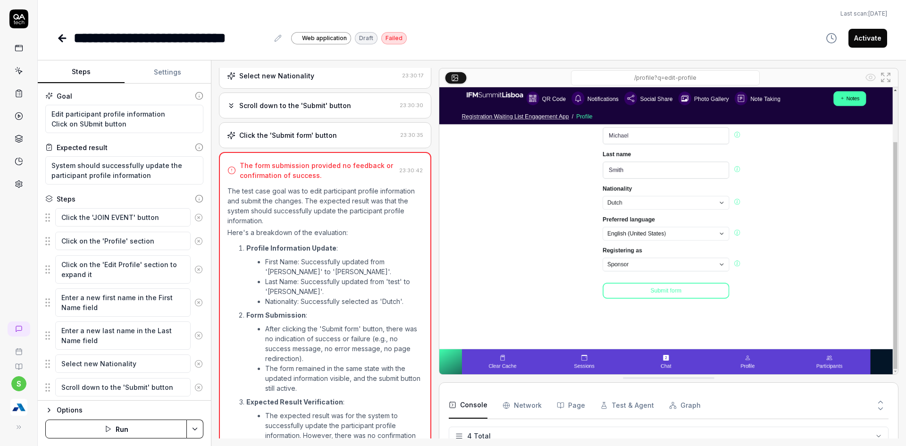
scroll to position [277, 0]
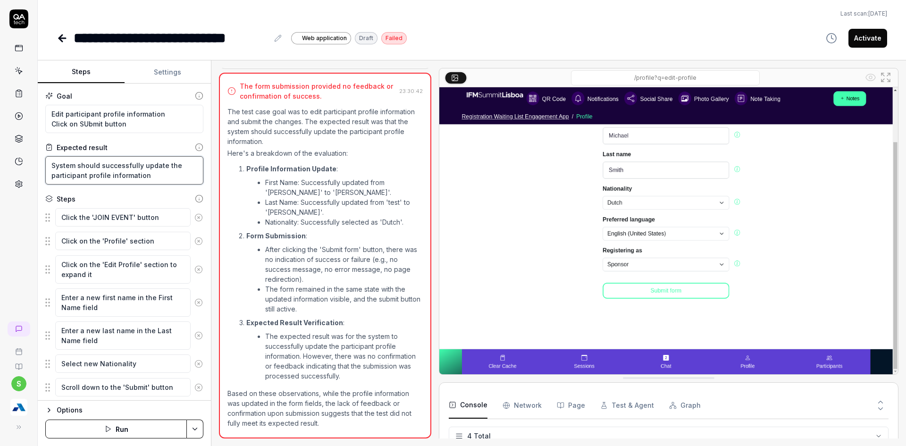
click at [154, 174] on textarea "System should successfully update the participant profile information" at bounding box center [124, 170] width 158 height 28
type textarea "System should successfully update the participant profile information"
type textarea "*"
type textarea "System should successfully update the participant profile information w"
type textarea "*"
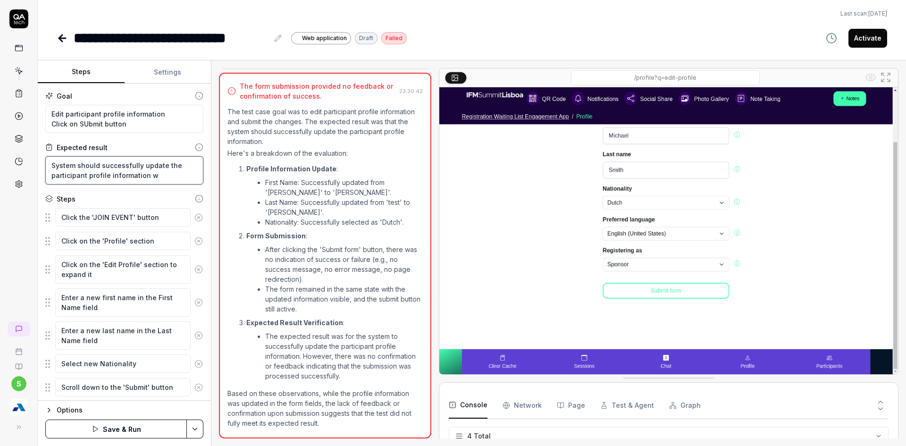
type textarea "System should successfully update the participant profile information wi"
type textarea "*"
type textarea "System should successfully update the participant profile information wit"
type textarea "*"
type textarea "System should successfully update the participant profile information with"
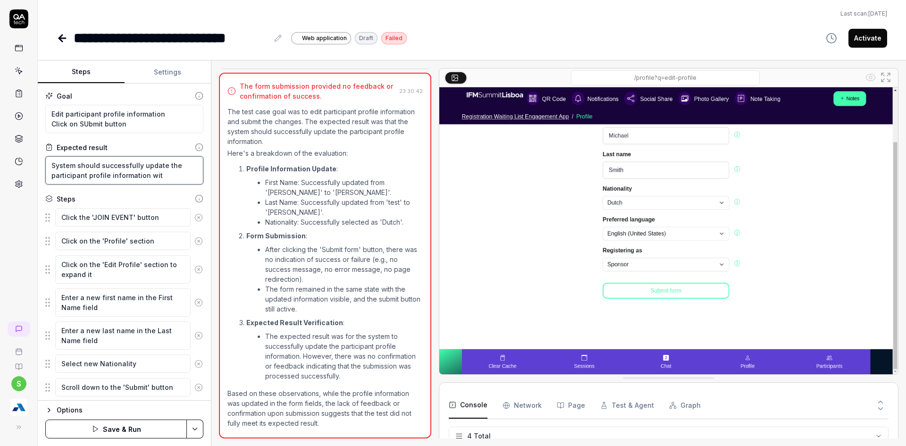
type textarea "*"
type textarea "System should successfully update the participant profile information witho"
type textarea "*"
type textarea "System should successfully update the participant profile information withot"
type textarea "*"
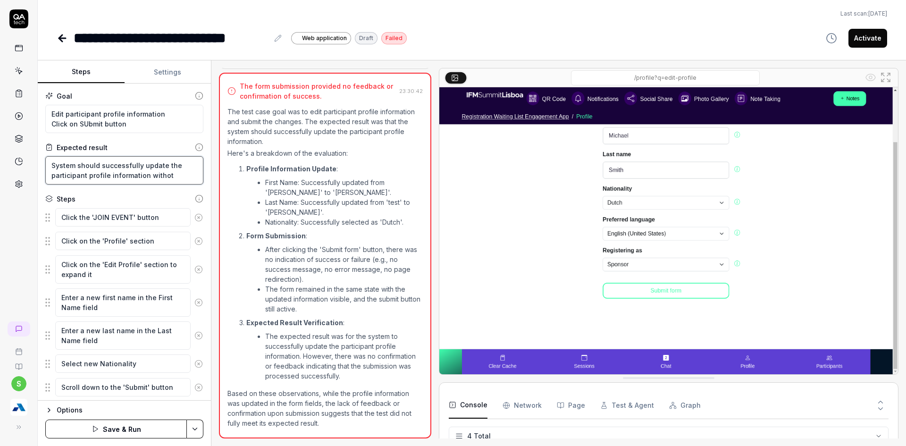
type textarea "System should successfully update the participant profile information witho"
type textarea "*"
type textarea "System should successfully update the participant profile information withou"
type textarea "*"
type textarea "System should successfully update the participant profile information without"
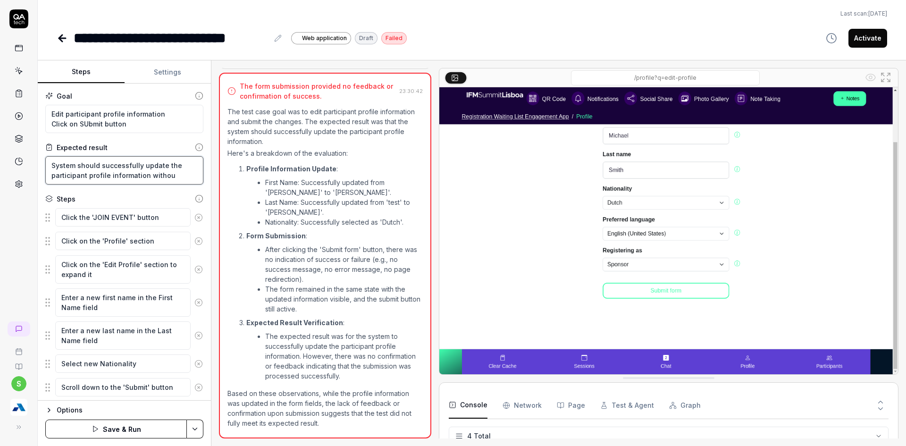
type textarea "*"
type textarea "System should successfully update the participant profile information without"
type textarea "*"
type textarea "System should successfully update the participant profile information without s"
type textarea "*"
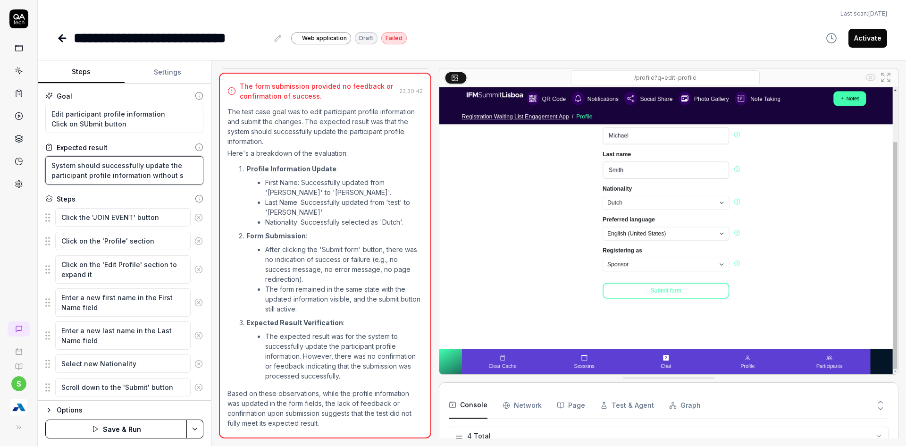
type textarea "System should successfully update the participant profile information without sh"
type textarea "*"
type textarea "System should successfully update the participant profile information without s…"
type textarea "*"
type textarea "System should successfully update the participant profile information without s…"
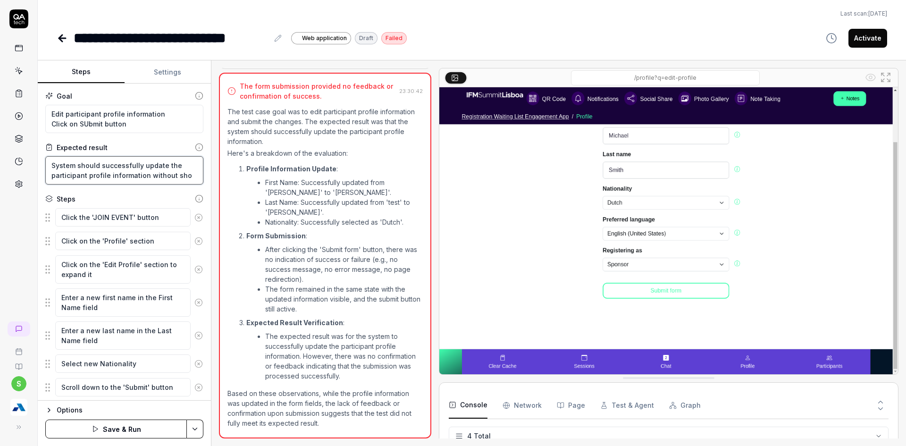
type textarea "*"
type textarea "System should successfully update the participant profile information without s…"
type textarea "*"
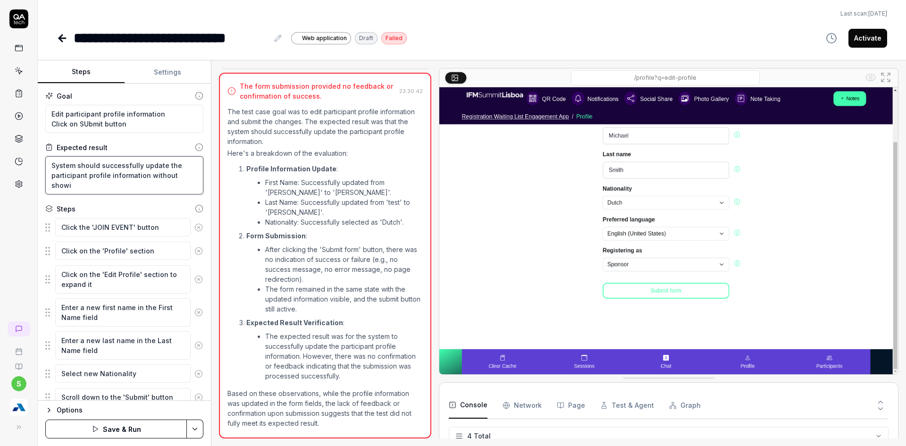
type textarea "System should successfully update the participant profile information without s…"
type textarea "*"
type textarea "System should successfully update the participant profile information without s…"
type textarea "*"
type textarea "System should successfully update the participant profile information without s…"
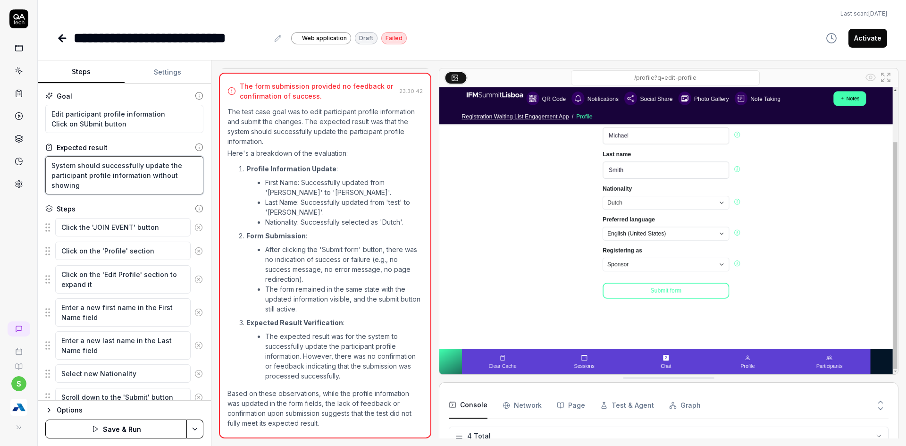
type textarea "*"
type textarea "System should successfully update the participant profile information without s…"
type textarea "*"
type textarea "System should successfully update the participant profile information without s…"
type textarea "*"
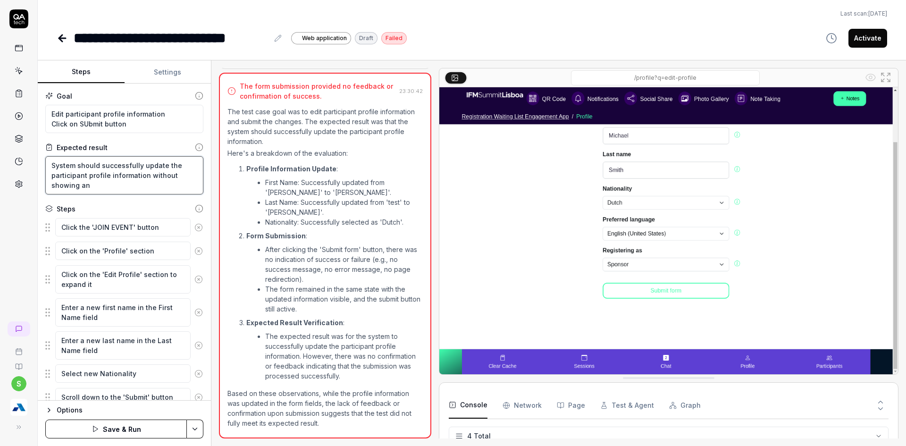
type textarea "System should successfully update the participant profile information without s…"
type textarea "*"
type textarea "System should successfully update the participant profile information without s…"
type textarea "*"
type textarea "System should successfully update the participant profile information without s…"
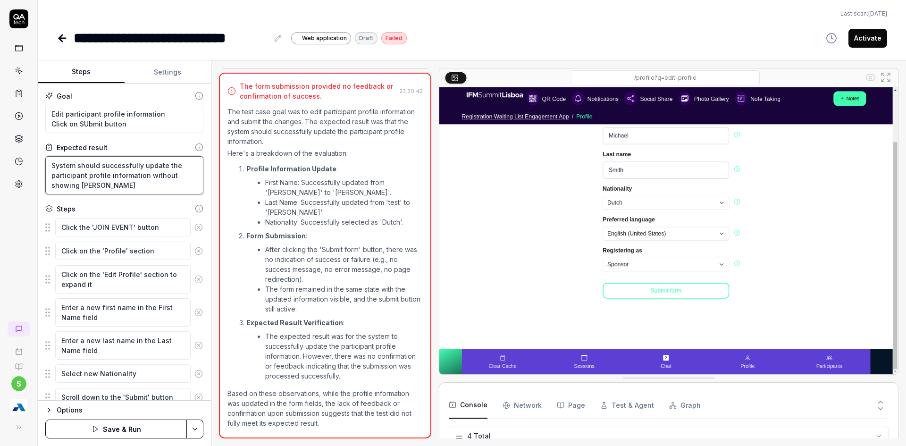
type textarea "*"
type textarea "System should successfully update the participant profile information without s…"
type textarea "*"
type textarea "System should successfully update the participant profile information without s…"
type textarea "*"
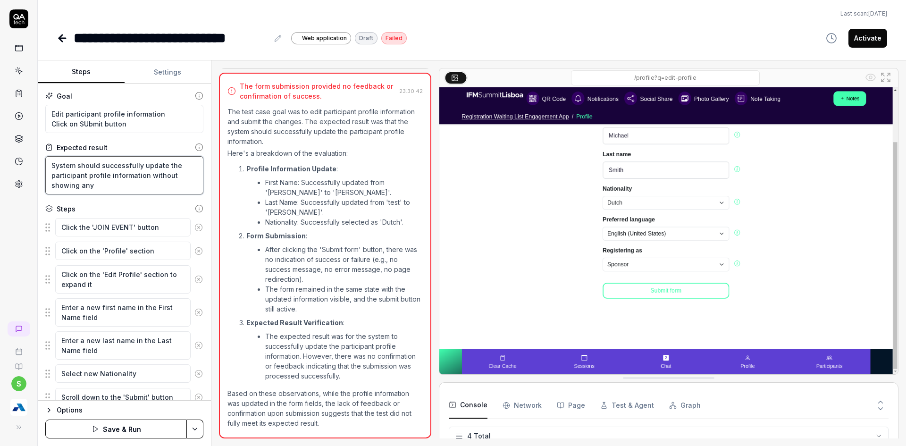
type textarea "System should successfully update the participant profile information without s…"
type textarea "*"
type textarea "System should successfully update the participant profile information without s…"
type textarea "*"
type textarea "System should successfully update the participant profile information without s…"
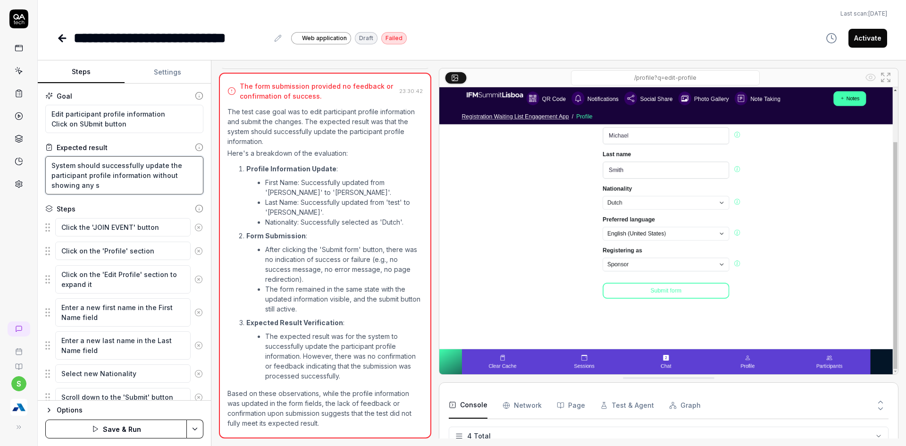
type textarea "*"
type textarea "System should successfully update the participant profile information without s…"
type textarea "*"
type textarea "System should successfully update the participant profile information without s…"
type textarea "*"
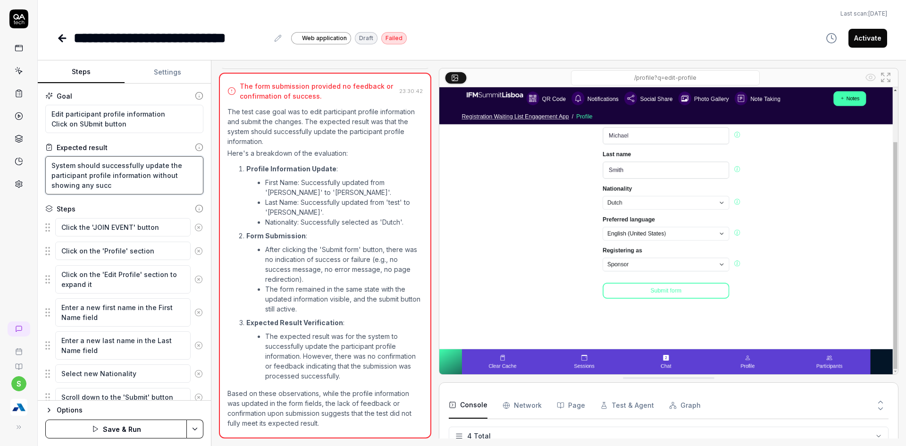
type textarea "System should successfully update the participant profile information without s…"
type textarea "*"
type textarea "System should successfully update the participant profile information without s…"
type textarea "*"
type textarea "System should successfully update the participant profile information without s…"
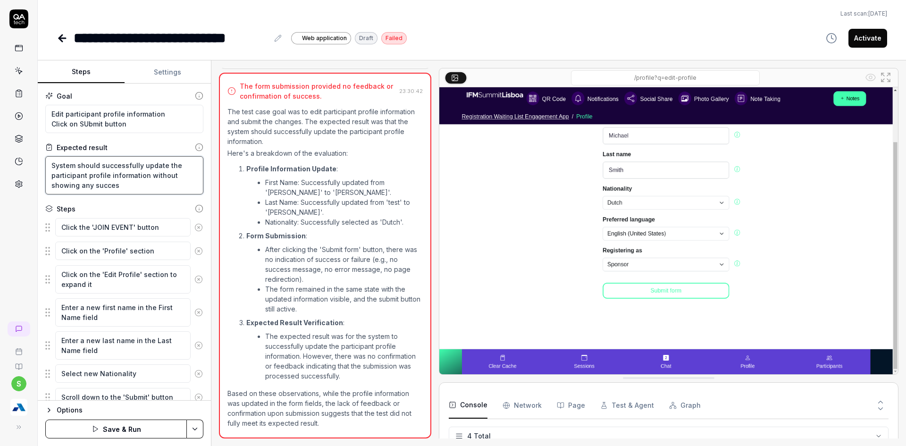
type textarea "*"
type textarea "System should successfully update the participant profile information without s…"
type textarea "*"
type textarea "System should successfully update the participant profile information without s…"
type textarea "*"
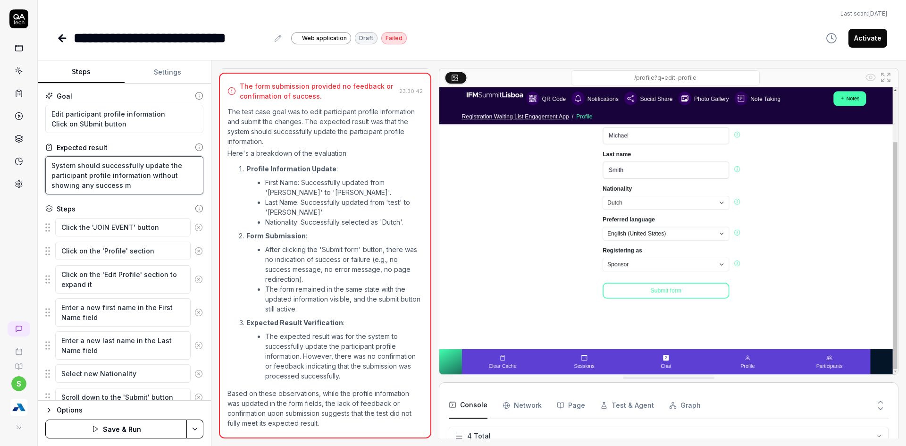
type textarea "System should successfully update the participant profile information without s…"
type textarea "*"
type textarea "System should successfully update the participant profile information without s…"
type textarea "*"
type textarea "System should successfully update the participant profile information without s…"
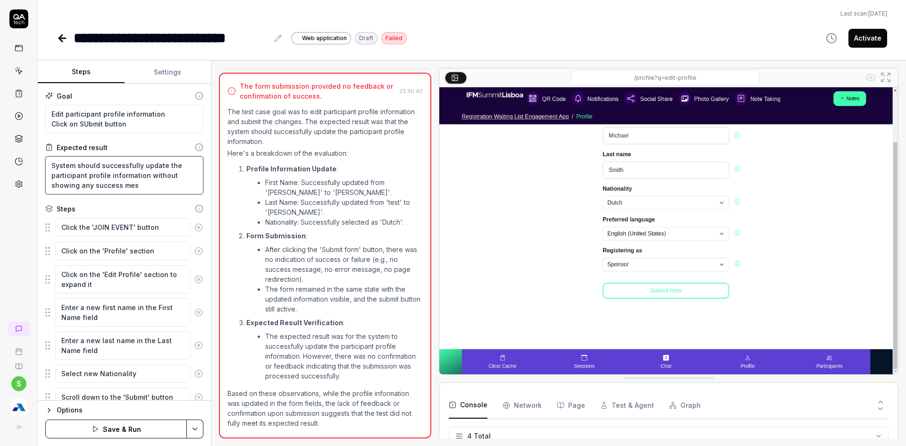
type textarea "*"
type textarea "System should successfully update the participant profile information without s…"
type textarea "*"
type textarea "System should successfully update the participant profile information without s…"
type textarea "*"
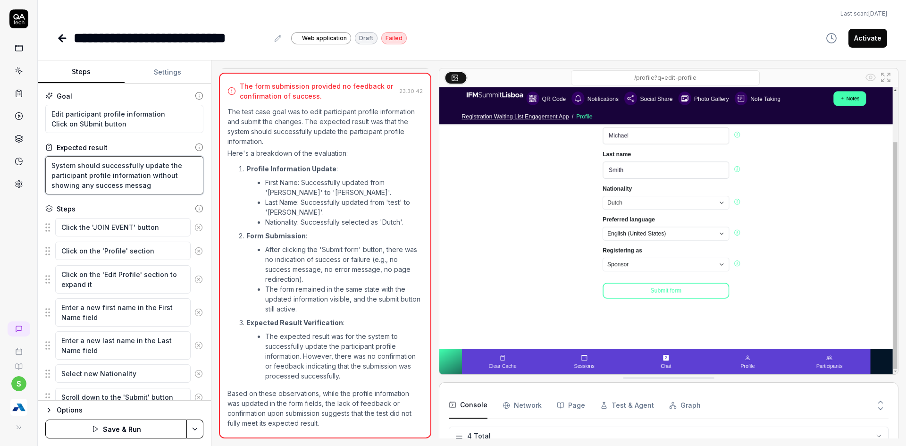
type textarea "System should successfully update the participant profile information without s…"
type textarea "*"
type textarea "System should successfully update the participant profile information without s…"
click at [196, 430] on html "**********" at bounding box center [453, 228] width 906 height 457
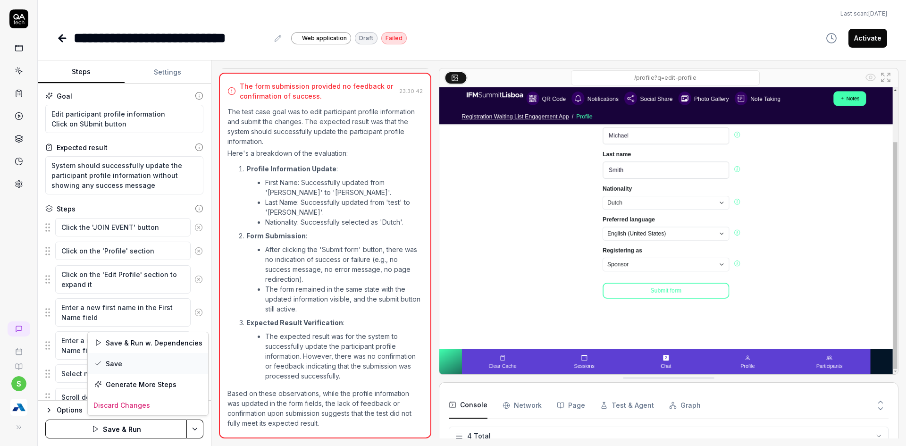
click at [129, 364] on div "Save" at bounding box center [148, 363] width 120 height 21
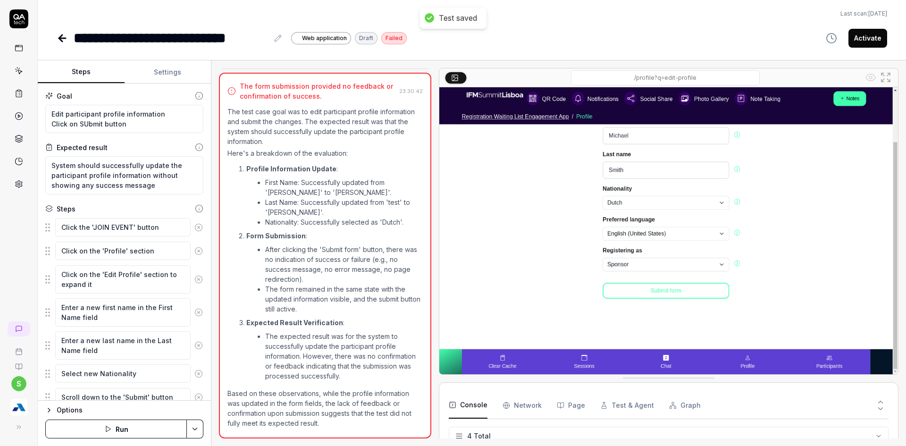
click at [200, 431] on html "**********" at bounding box center [453, 228] width 906 height 457
click at [131, 383] on div "Run w. Dependencies" at bounding box center [158, 384] width 95 height 21
type textarea "*"
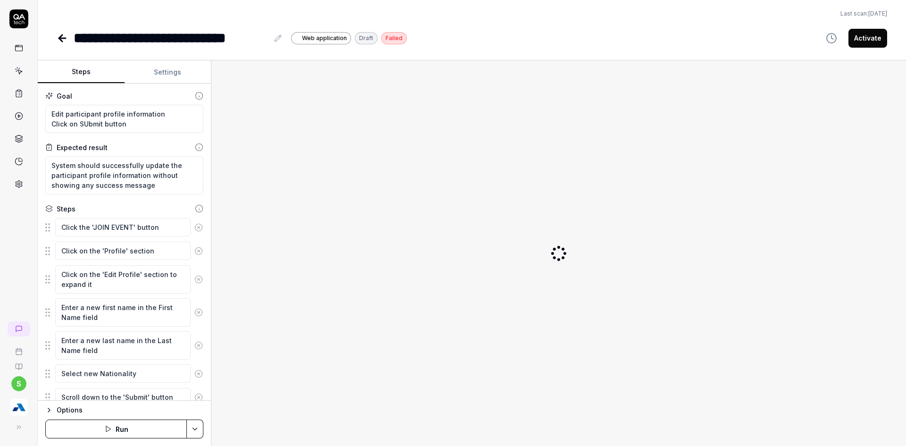
click at [193, 424] on html "**********" at bounding box center [453, 228] width 906 height 457
click at [159, 384] on div "Run w. Dependencies" at bounding box center [158, 384] width 95 height 21
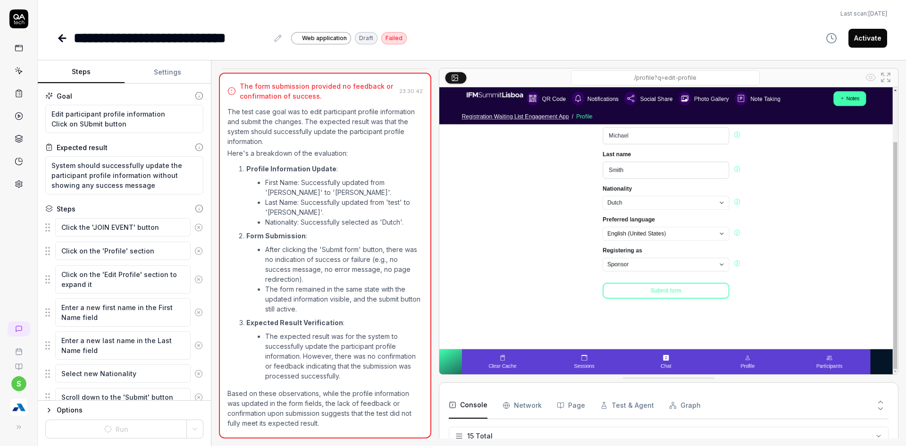
scroll to position [218, 0]
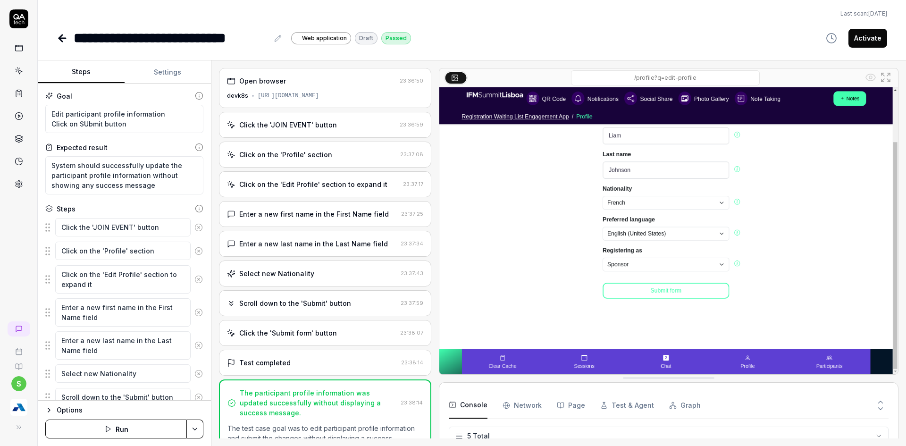
click at [886, 39] on button "Activate" at bounding box center [867, 38] width 39 height 19
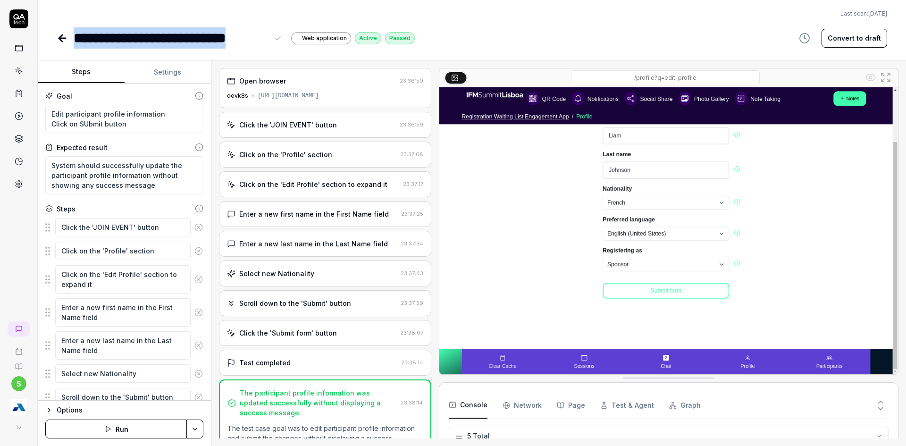
drag, startPoint x: 272, startPoint y: 41, endPoint x: 77, endPoint y: 51, distance: 194.6
click at [75, 51] on div "**********" at bounding box center [472, 223] width 868 height 446
copy div "**********"
type textarea "*"
